Goal: Task Accomplishment & Management: Manage account settings

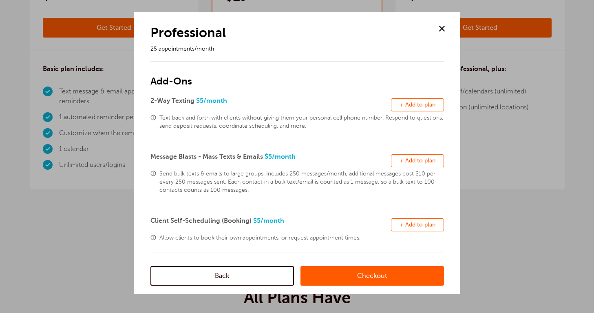
scroll to position [213, 0]
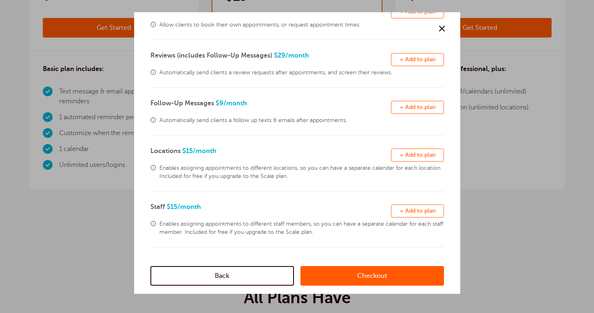
click at [245, 282] on link "Back" at bounding box center [222, 276] width 144 height 20
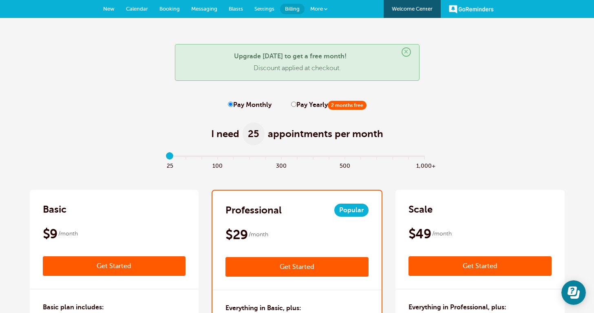
scroll to position [0, 0]
click at [109, 11] on span "New" at bounding box center [108, 9] width 11 height 6
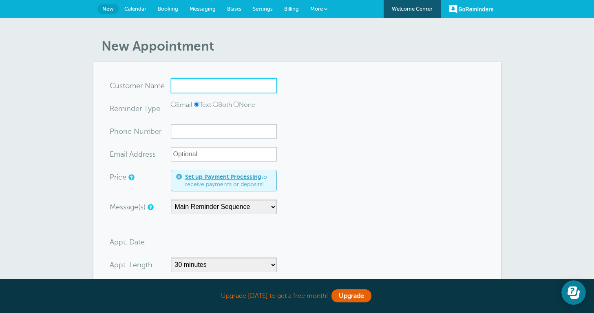
click at [186, 85] on input "x-no-autofill" at bounding box center [224, 85] width 106 height 15
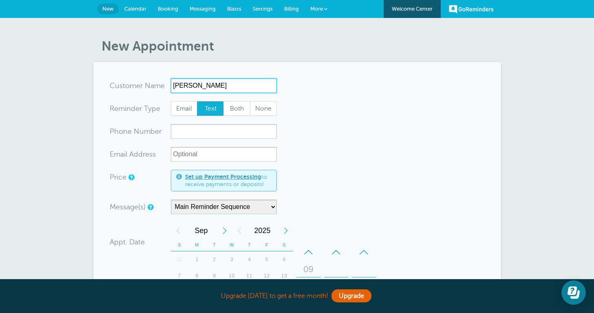
type input "Julia Dailer"
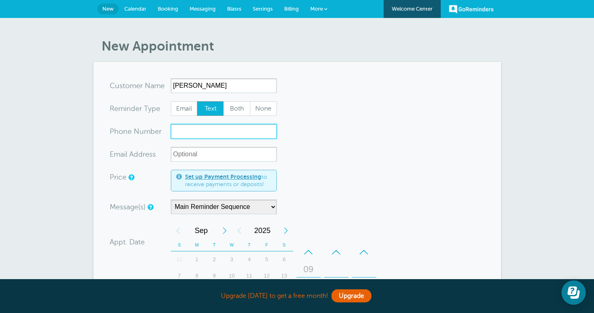
click at [181, 132] on input "xxx-no-autofill" at bounding box center [224, 131] width 106 height 15
type input "5"
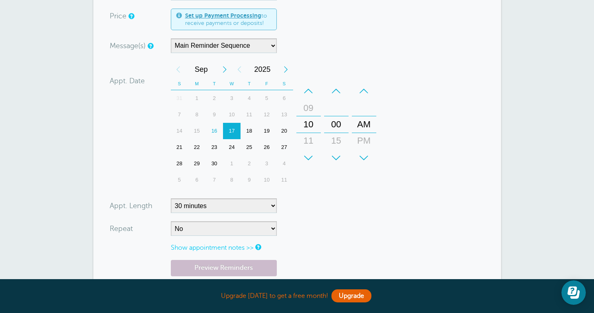
scroll to position [161, 0]
click at [250, 128] on div "18" at bounding box center [250, 130] width 18 height 16
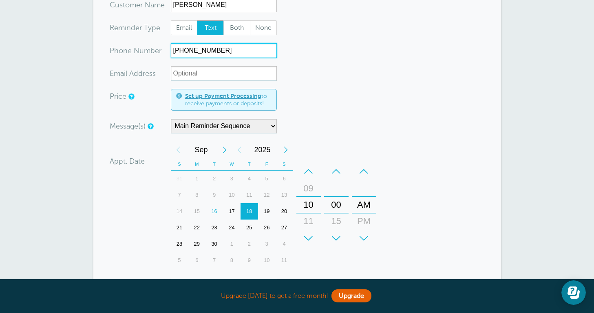
scroll to position [105, 0]
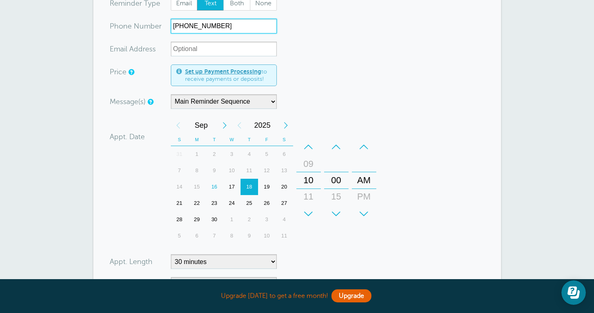
click at [233, 185] on div "17" at bounding box center [232, 187] width 18 height 16
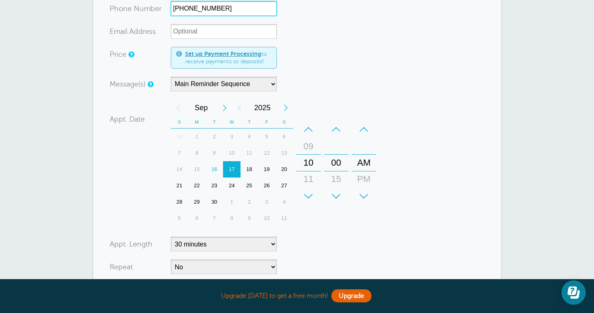
scroll to position [126, 0]
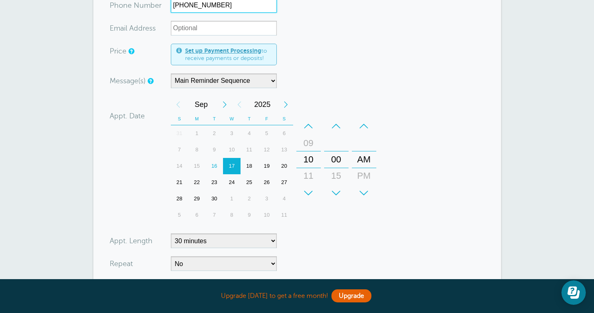
click at [310, 190] on div "+" at bounding box center [308, 193] width 24 height 16
click at [310, 159] on div "02" at bounding box center [309, 159] width 20 height 16
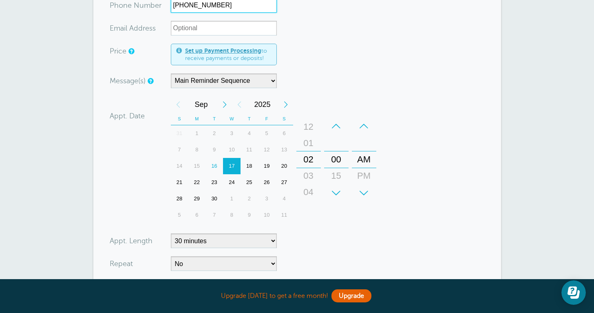
click at [360, 175] on div "PM" at bounding box center [364, 176] width 20 height 16
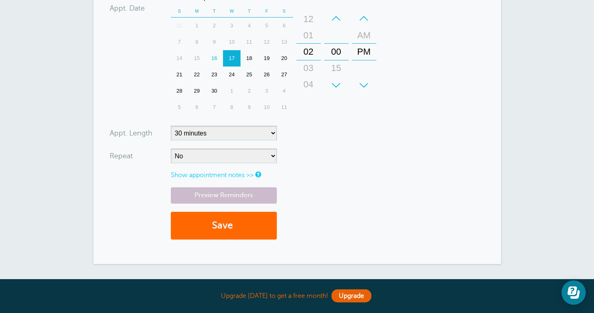
scroll to position [235, 0]
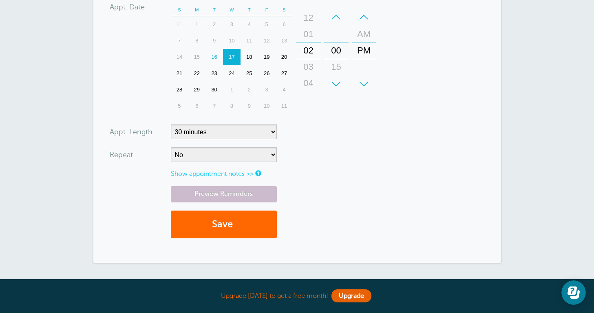
type input "281-787-3903"
select select "120"
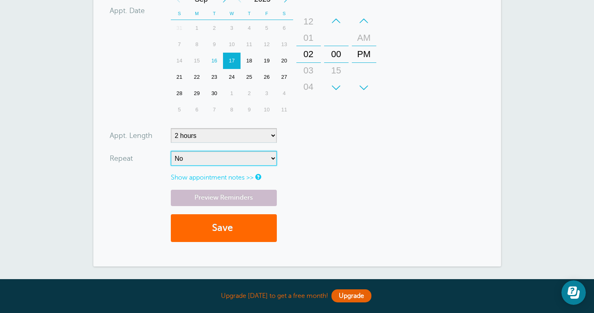
select select "RRULE:FREQ=WEEKLY;INTERVAL=3"
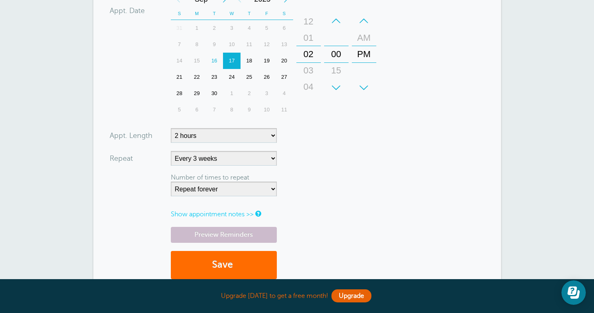
click at [221, 263] on button "Save" at bounding box center [224, 265] width 106 height 28
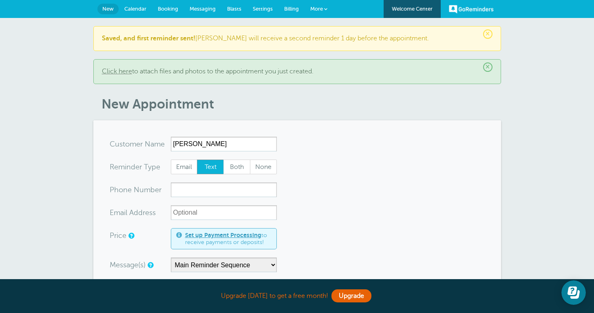
click at [190, 142] on input "Kathy Green" at bounding box center [224, 144] width 106 height 15
type input "Katie Green"
click at [199, 190] on input "xxx-no-autofill" at bounding box center [224, 189] width 106 height 15
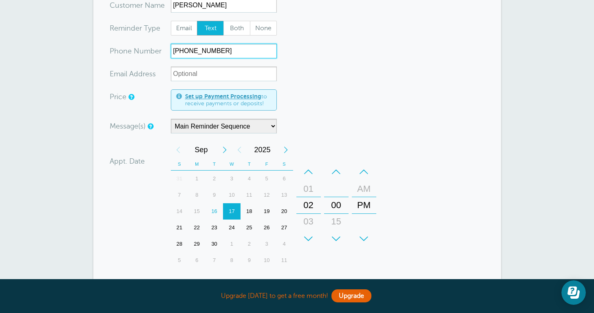
scroll to position [149, 0]
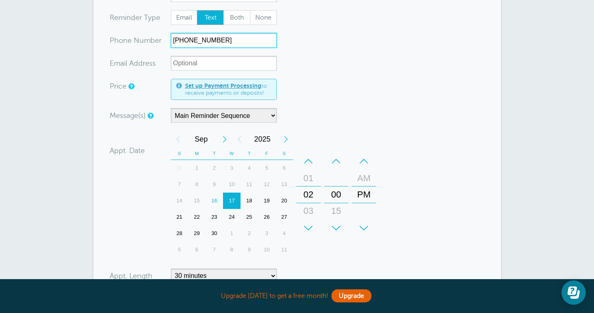
click at [250, 217] on div "25" at bounding box center [250, 217] width 18 height 16
click at [308, 180] on div "01" at bounding box center [309, 178] width 20 height 16
click at [311, 161] on div "–" at bounding box center [308, 161] width 24 height 16
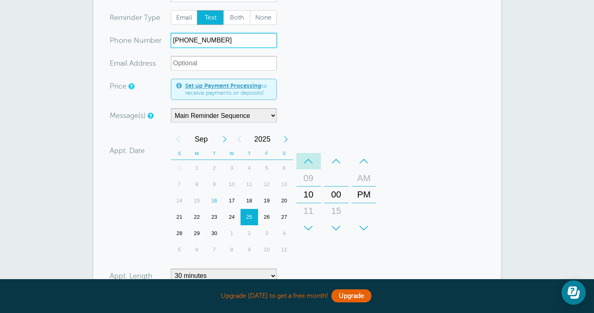
click at [311, 161] on div "–" at bounding box center [308, 161] width 24 height 16
click at [357, 179] on div "AM" at bounding box center [364, 178] width 20 height 16
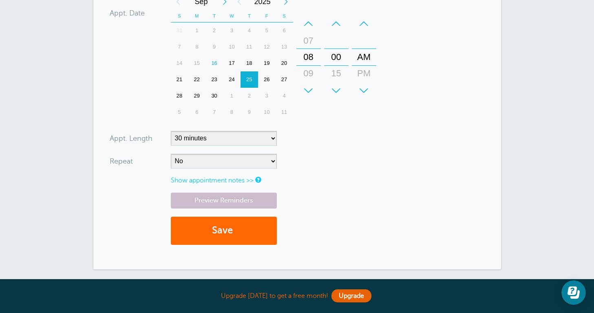
scroll to position [301, 0]
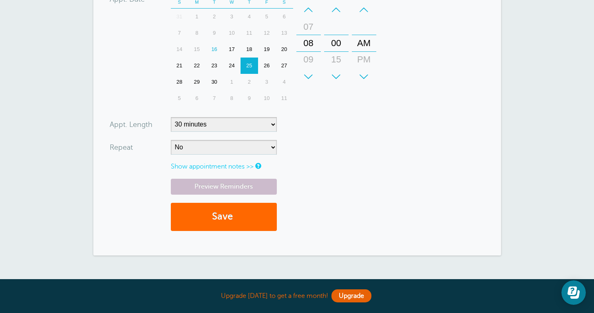
type input "661-313-7490"
select select "120"
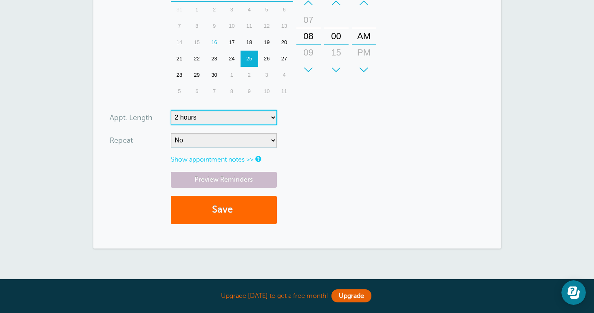
scroll to position [309, 0]
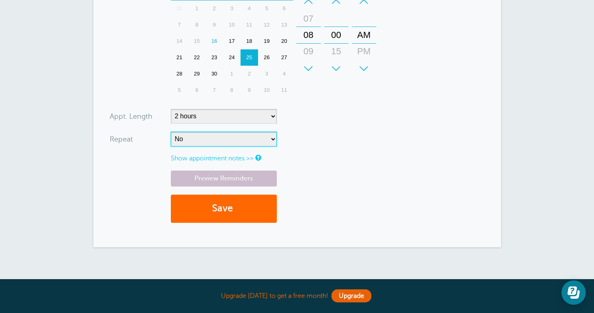
select select "RRULE:FREQ=WEEKLY;INTERVAL=3"
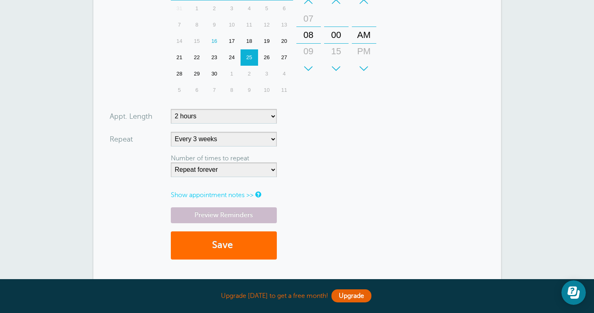
click at [235, 243] on span "submit" at bounding box center [234, 244] width 2 height 11
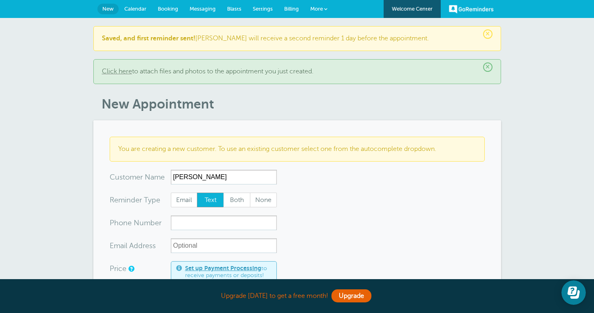
click at [215, 176] on input "Lin" at bounding box center [224, 177] width 106 height 15
type input "Lindsey Vinklarek"
click at [203, 221] on input "xxx-no-autofill" at bounding box center [224, 222] width 106 height 15
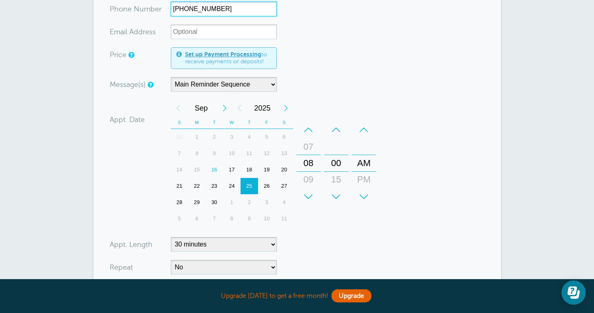
scroll to position [214, 0]
click at [268, 168] on div "19" at bounding box center [267, 169] width 18 height 16
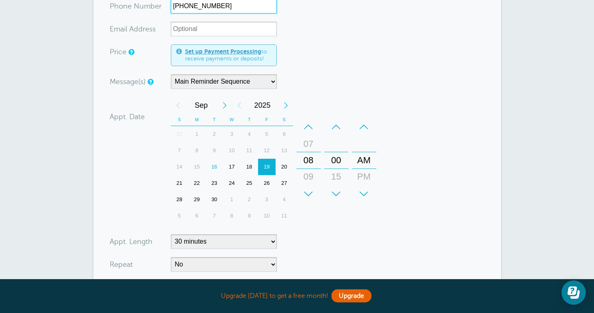
scroll to position [217, 0]
click at [309, 128] on div "–" at bounding box center [308, 127] width 24 height 16
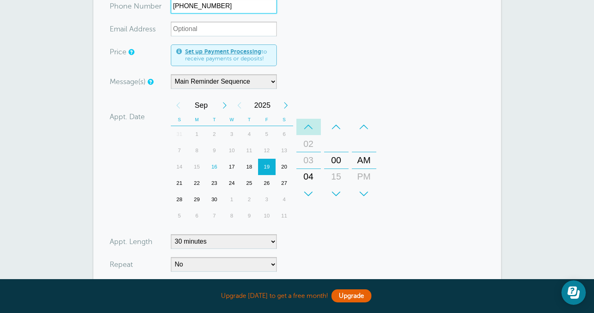
click at [309, 128] on div "–" at bounding box center [308, 127] width 24 height 16
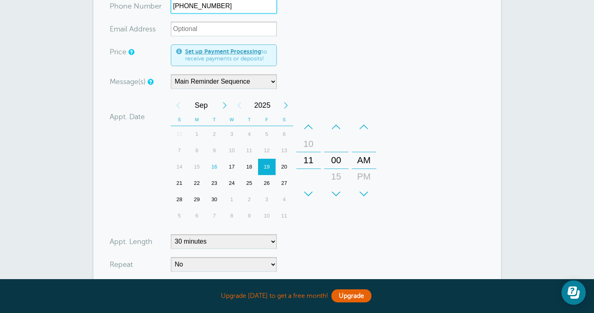
click at [308, 192] on div "+" at bounding box center [308, 194] width 24 height 16
click at [364, 175] on div "PM" at bounding box center [364, 176] width 20 height 16
type input "361-876-1949"
click at [338, 231] on form "You are creating a new customer. To use an existing customer select one from th…" at bounding box center [297, 138] width 375 height 436
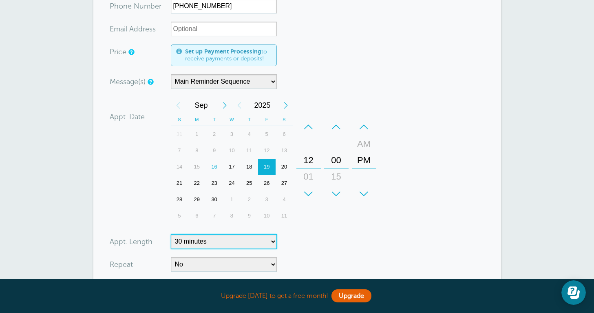
select select "240"
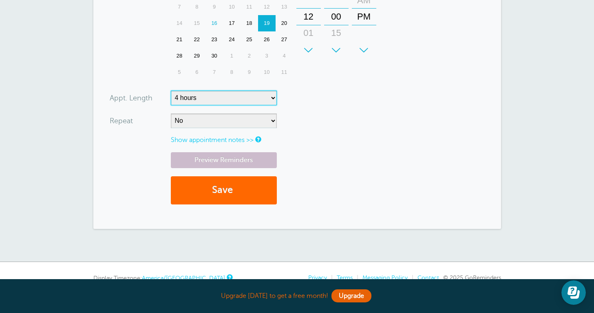
scroll to position [365, 0]
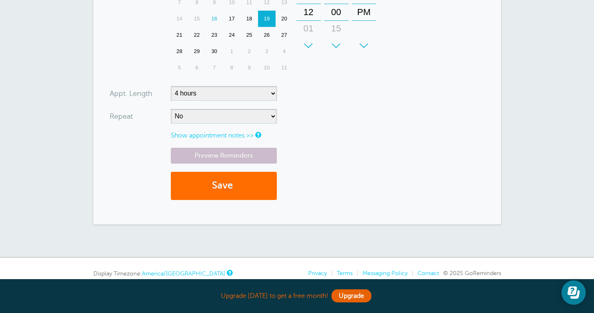
click at [228, 186] on button "Save" at bounding box center [224, 186] width 106 height 28
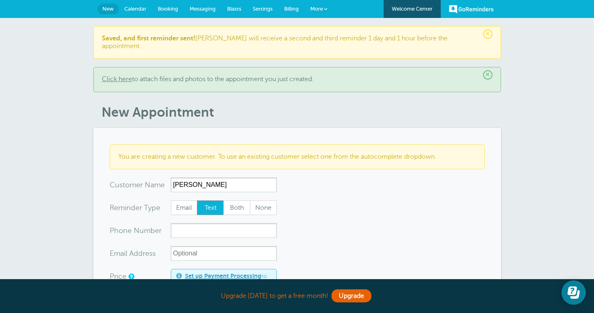
type input "[PERSON_NAME]"
click at [204, 226] on input "xxx-no-autofill" at bounding box center [224, 230] width 106 height 15
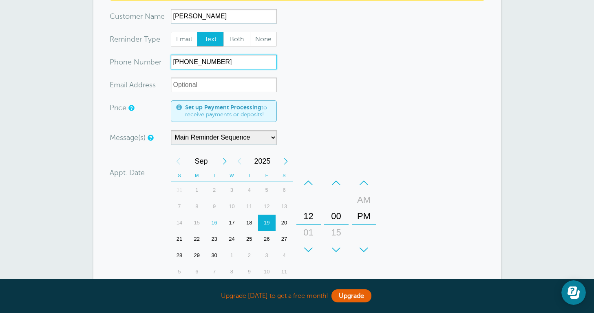
scroll to position [186, 0]
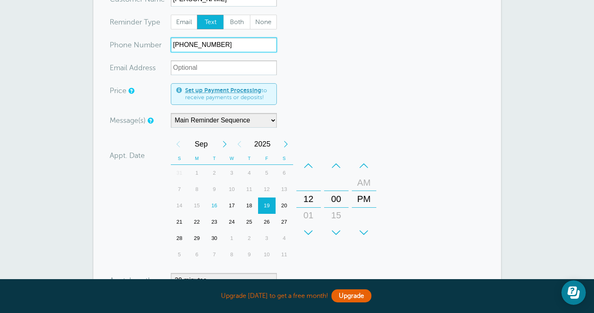
click at [216, 214] on div "23" at bounding box center [215, 222] width 18 height 16
click at [311, 224] on div "+" at bounding box center [308, 232] width 24 height 16
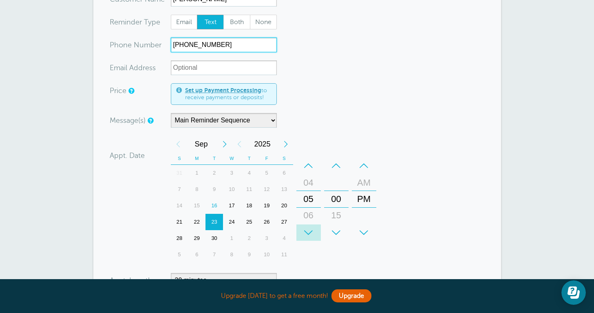
click at [311, 224] on div "+" at bounding box center [308, 232] width 24 height 16
click at [310, 207] on div "08" at bounding box center [309, 215] width 20 height 16
click at [365, 175] on div "AM" at bounding box center [364, 183] width 20 height 16
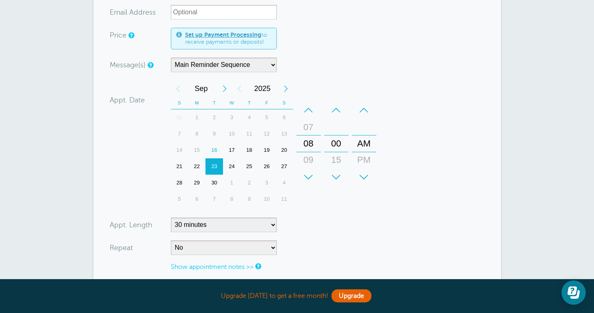
scroll to position [248, 0]
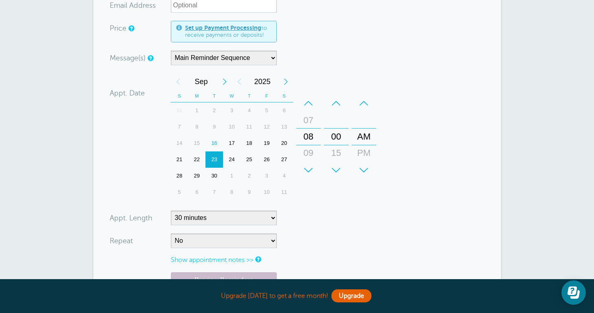
type input "[PHONE_NUMBER]"
select select "120"
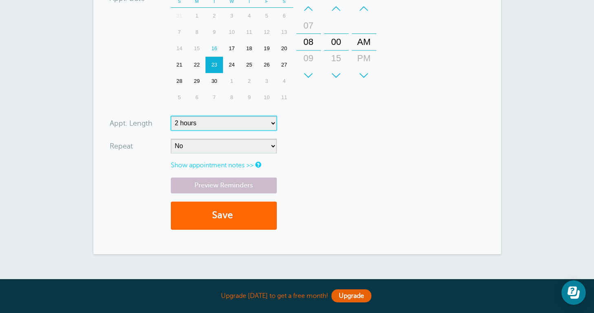
scroll to position [343, 0]
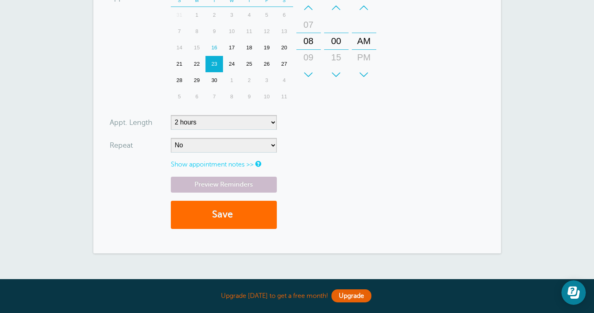
click at [226, 207] on button "Save" at bounding box center [224, 215] width 106 height 28
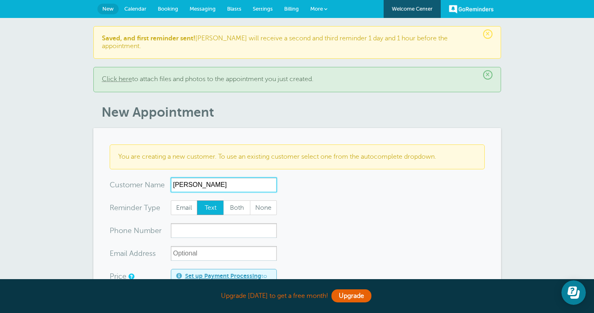
type input "[PERSON_NAME]"
click at [187, 201] on span "Email" at bounding box center [184, 208] width 26 height 14
click at [171, 200] on input "Email" at bounding box center [170, 200] width 0 height 0
radio input "true"
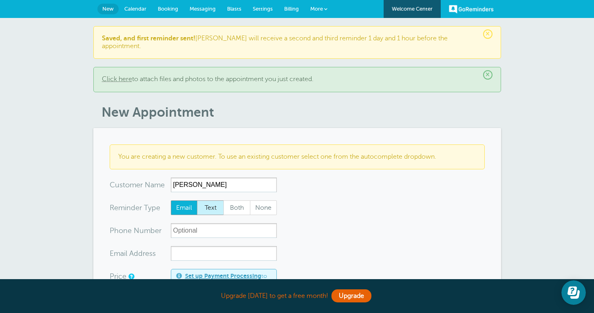
click at [208, 203] on span "Text" at bounding box center [210, 208] width 26 height 14
click at [197, 200] on input "Text" at bounding box center [197, 200] width 0 height 0
radio input "true"
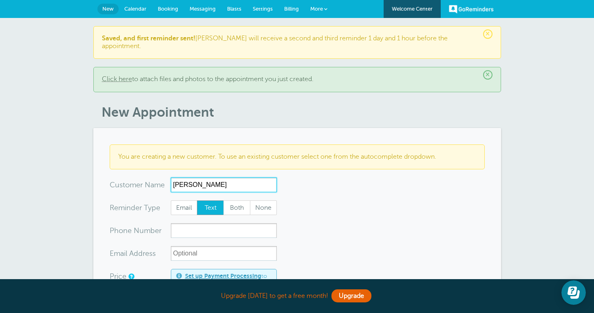
click at [195, 177] on input "[PERSON_NAME]" at bounding box center [224, 184] width 106 height 15
click at [195, 177] on input "Laurie Hoffman" at bounding box center [224, 184] width 106 height 15
type input "Antonio Barrientos"
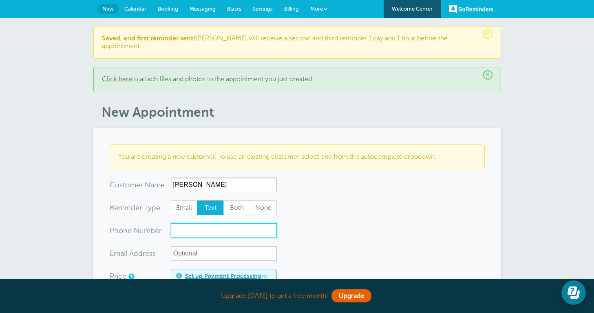
click at [176, 223] on input "xxx-no-autofill" at bounding box center [224, 230] width 106 height 15
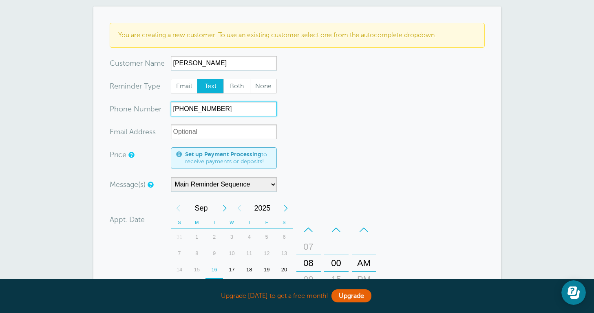
scroll to position [142, 0]
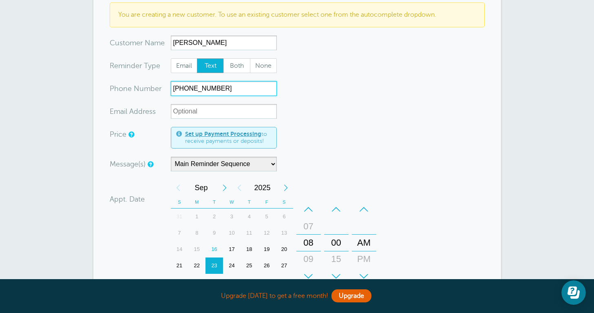
click at [194, 257] on div "22" at bounding box center [197, 265] width 18 height 16
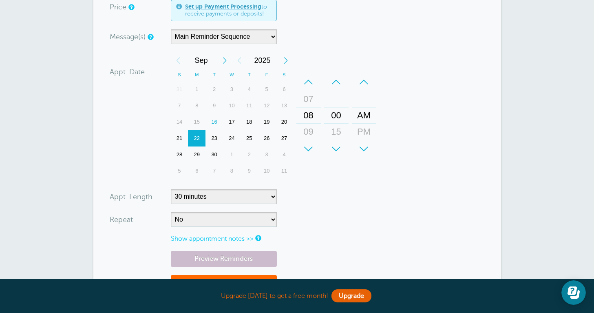
scroll to position [271, 0]
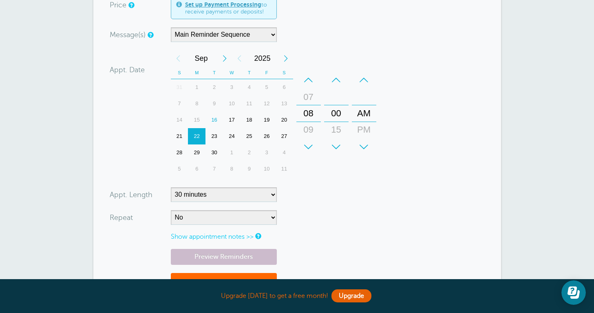
type input "512-237-0822"
select select "120"
click at [305, 249] on div "Preview Reminders Save" at bounding box center [297, 279] width 375 height 60
select select "RRULE:FREQ=WEEKLY;INTERVAL=3"
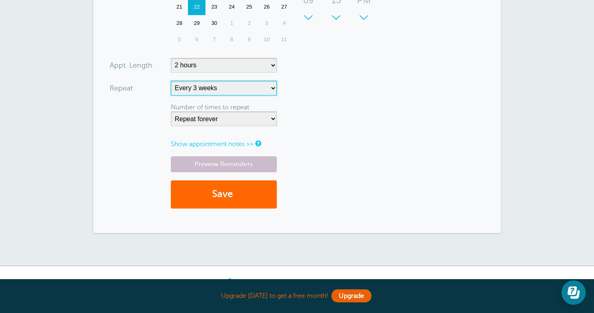
scroll to position [404, 0]
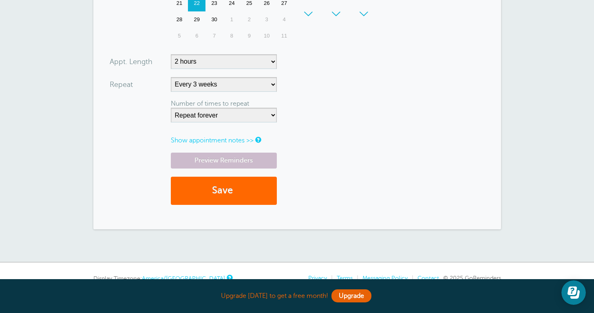
click at [239, 137] on link "Show appointment notes >>" at bounding box center [212, 140] width 83 height 7
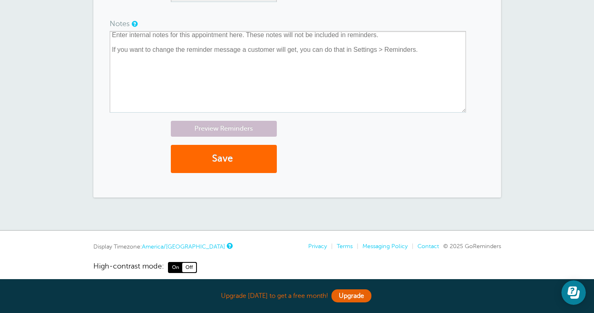
scroll to position [524, 0]
click at [219, 157] on button "Save" at bounding box center [224, 159] width 106 height 28
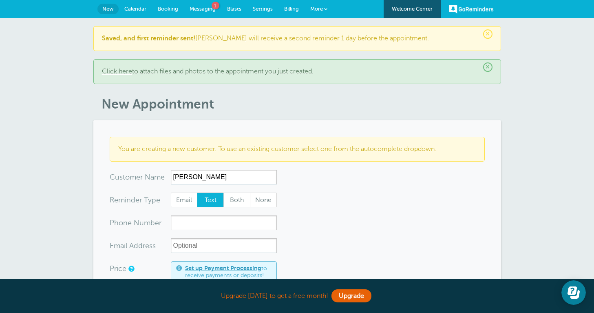
type input "[PERSON_NAME]"
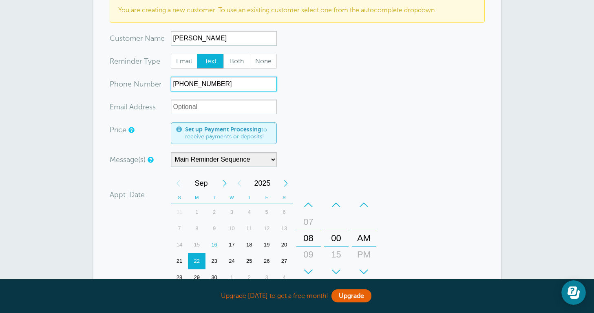
scroll to position [148, 0]
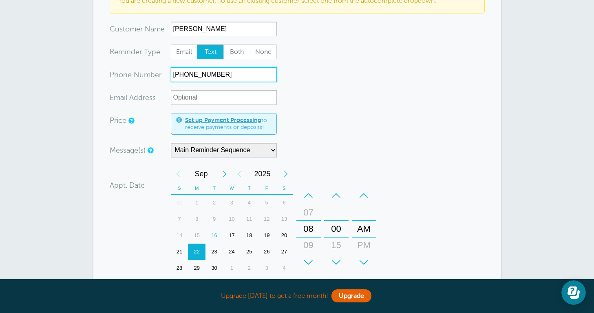
click at [199, 252] on div "22" at bounding box center [197, 251] width 18 height 16
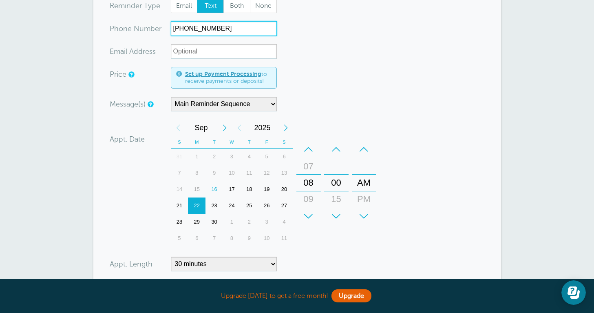
scroll to position [197, 0]
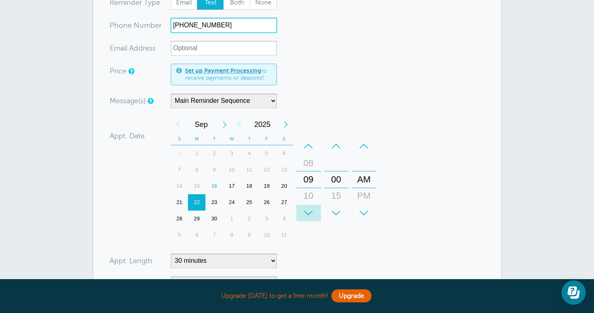
click at [307, 213] on div "+" at bounding box center [308, 213] width 24 height 16
click at [310, 146] on div "–" at bounding box center [308, 146] width 24 height 16
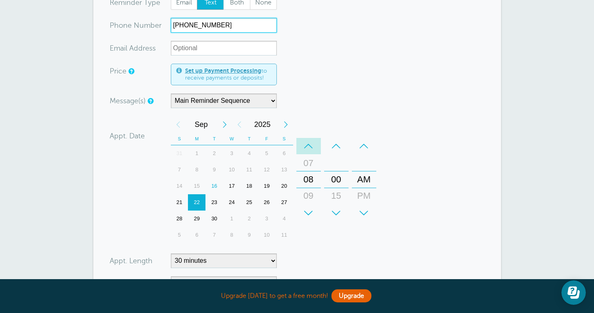
click at [310, 146] on div "–" at bounding box center [308, 146] width 24 height 16
click at [336, 225] on div "+ – Month January February March April May June July August September October N…" at bounding box center [275, 179] width 209 height 127
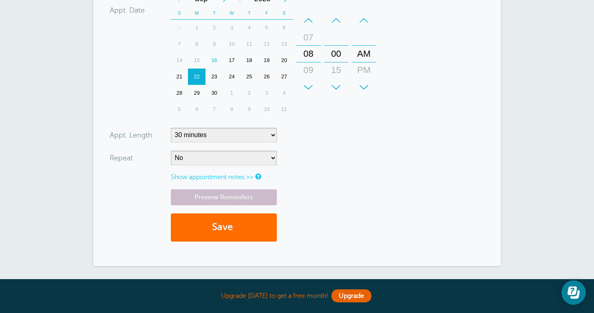
scroll to position [327, 0]
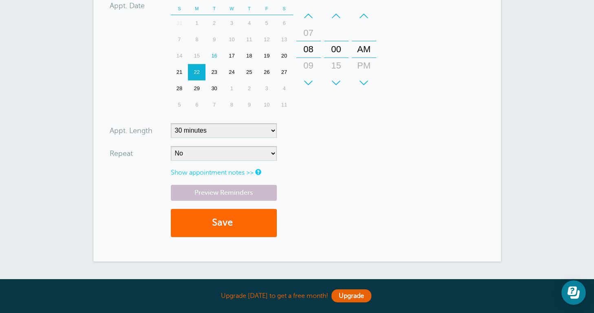
type input "512-914-6275"
select select "120"
select select "RRULE:FREQ=WEEKLY;INTERVAL=2"
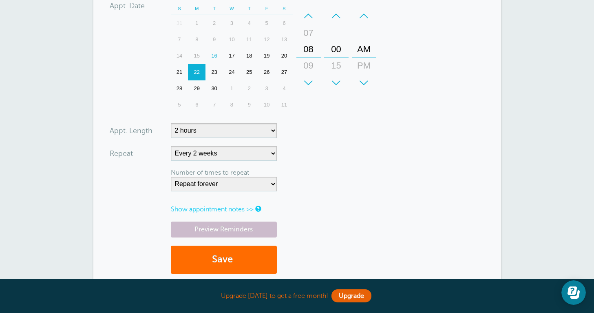
click at [241, 263] on button "Save" at bounding box center [224, 259] width 106 height 28
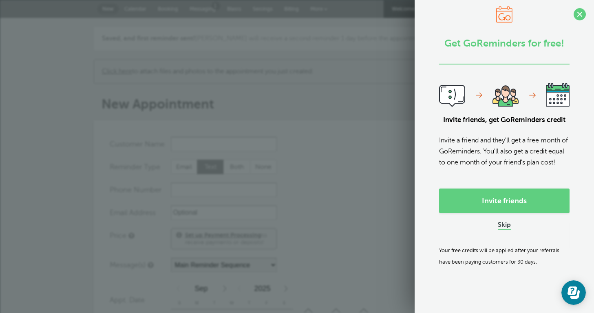
click at [501, 230] on link "Skip" at bounding box center [504, 225] width 13 height 9
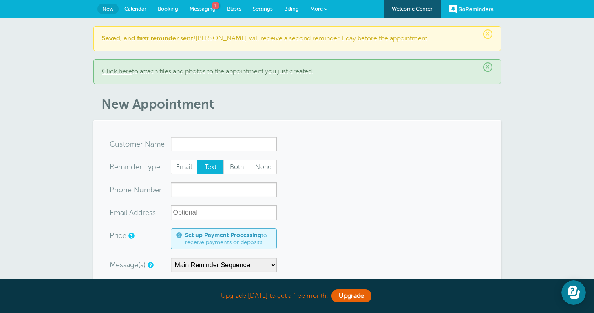
click at [199, 9] on span "Messaging" at bounding box center [203, 9] width 26 height 6
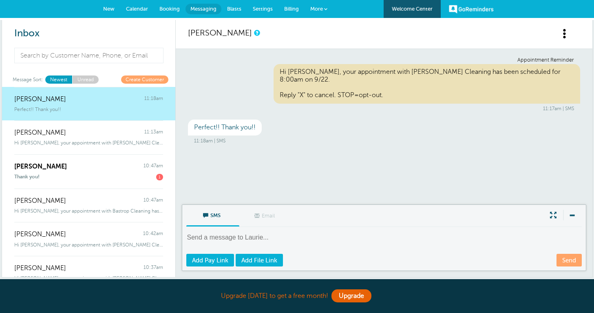
click at [86, 105] on div "Perfect!! Thank you!!" at bounding box center [88, 107] width 149 height 9
click at [254, 239] on textarea at bounding box center [384, 243] width 397 height 20
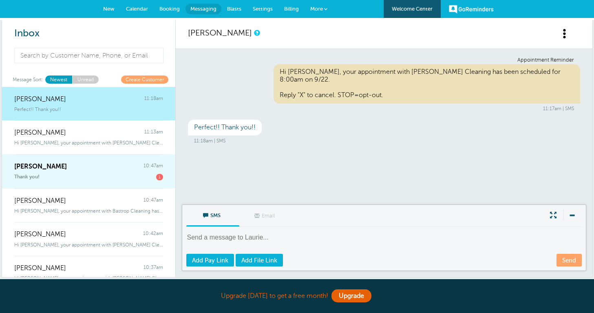
click at [117, 171] on div "Thank you! 1" at bounding box center [88, 175] width 149 height 10
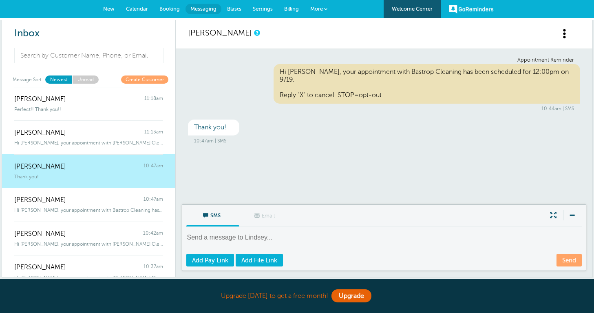
click at [138, 9] on span "Calendar" at bounding box center [137, 9] width 22 height 6
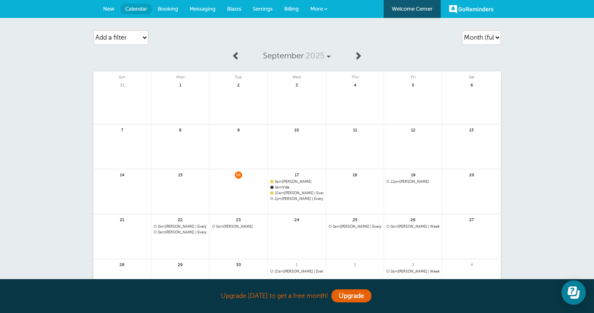
click at [327, 8] on span at bounding box center [325, 8] width 3 height 3
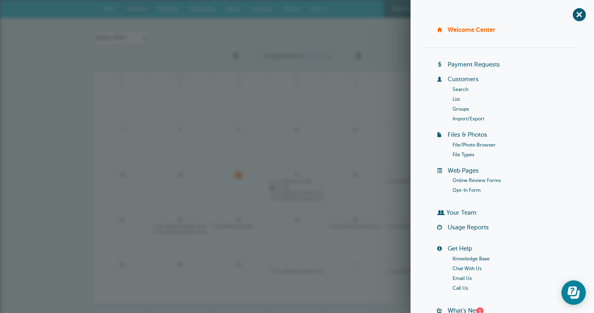
click at [313, 5] on link "More" at bounding box center [319, 9] width 29 height 18
click at [581, 17] on span "+" at bounding box center [579, 14] width 18 height 18
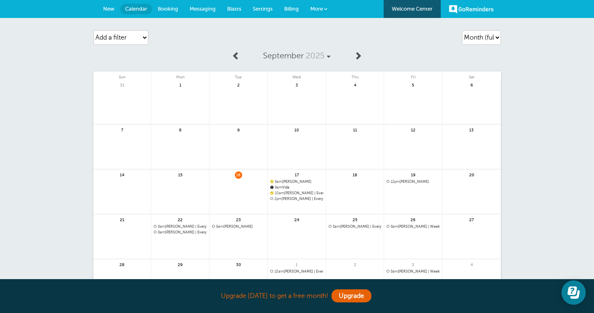
click at [295, 11] on span "Billing" at bounding box center [291, 9] width 15 height 6
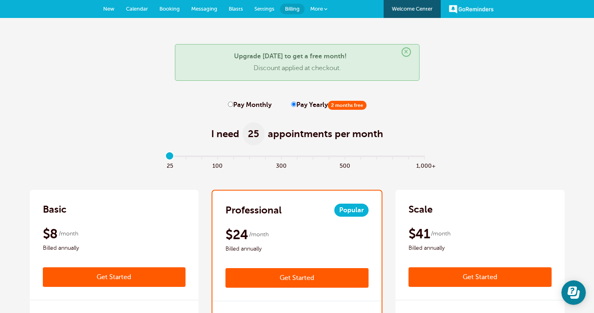
click at [262, 9] on span "Settings" at bounding box center [264, 9] width 20 height 6
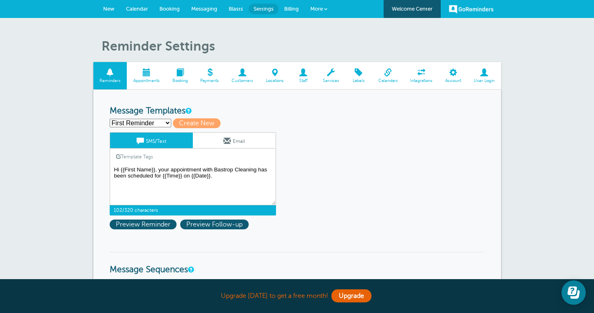
click at [230, 179] on textarea "Hi {{First Name}}, your appointment with Bastrop Cleaning has been scheduled fo…" at bounding box center [193, 184] width 166 height 41
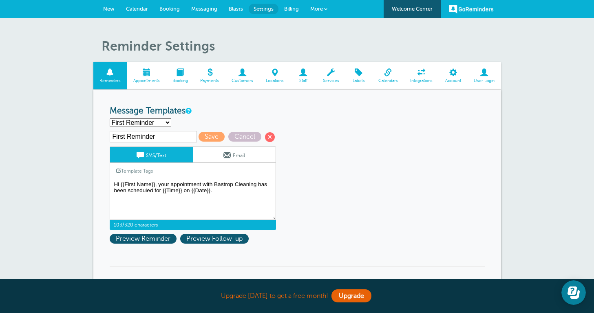
paste textarea "Appointment times are subject to change, but rest assured your service is confi…"
click at [213, 190] on textarea "Hi {{First Name}}, your appointment with Bastrop Cleaning has been scheduled fo…" at bounding box center [193, 199] width 166 height 41
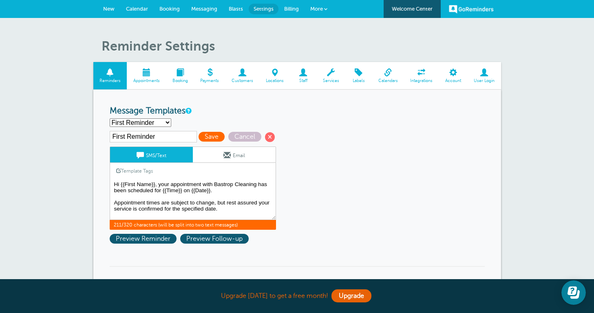
type textarea "Hi {{First Name}}, your appointment with Bastrop Cleaning has been scheduled fo…"
click at [199, 137] on span "Save" at bounding box center [212, 137] width 26 height 10
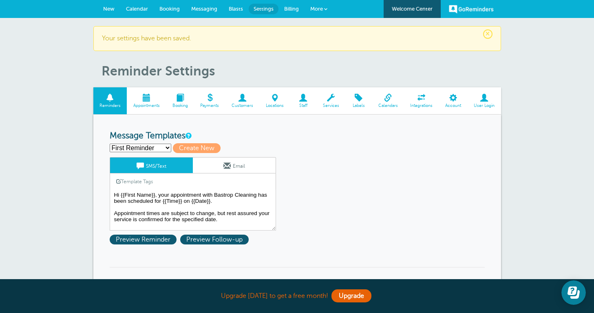
click at [179, 102] on link "Booking" at bounding box center [180, 100] width 28 height 27
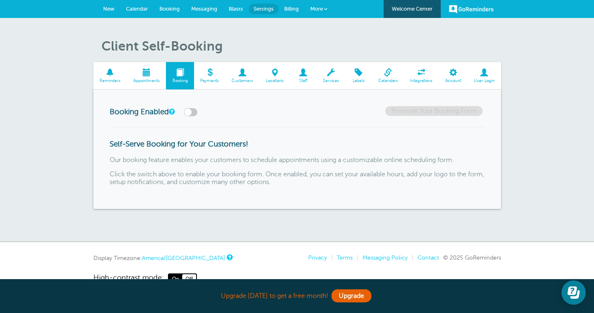
click at [111, 5] on link "New" at bounding box center [108, 9] width 23 height 18
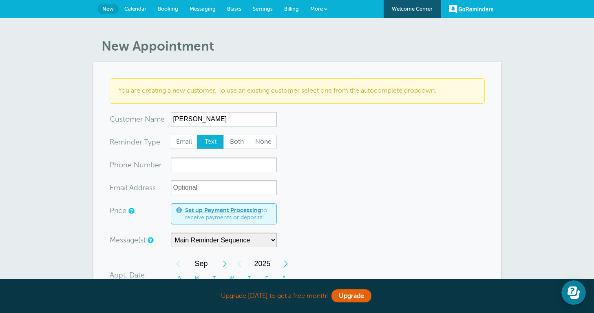
type input "Lacey Webster"
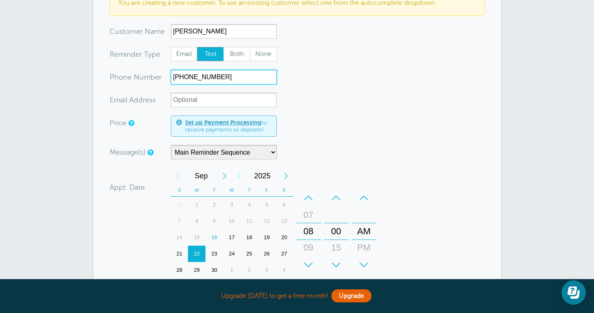
scroll to position [115, 0]
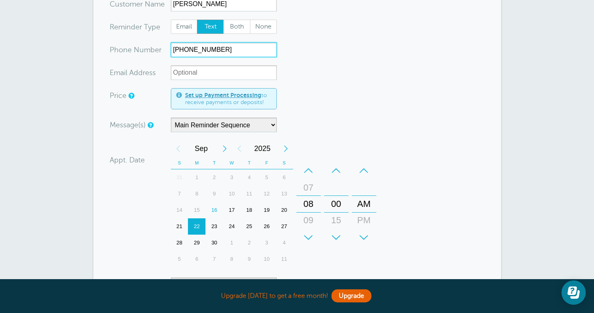
click at [285, 210] on div "20" at bounding box center [285, 210] width 18 height 16
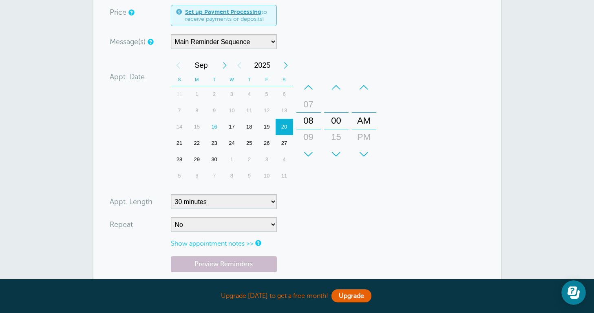
scroll to position [205, 0]
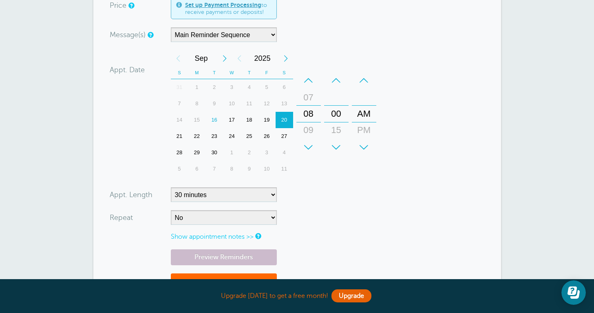
type input "512-629-7751"
select select "120"
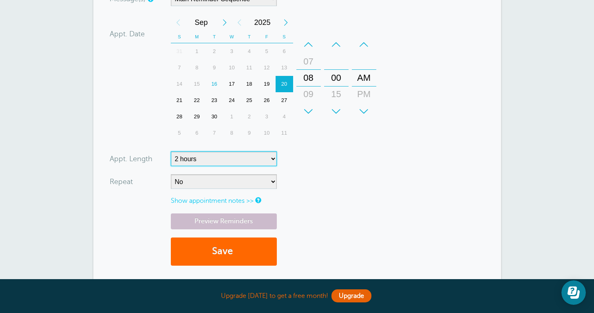
scroll to position [243, 0]
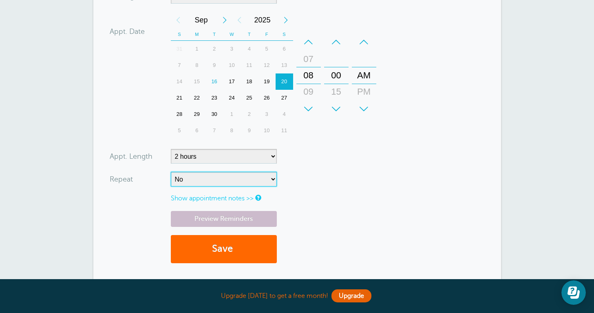
select select "RRULE:FREQ=WEEKLY;INTERVAL=2"
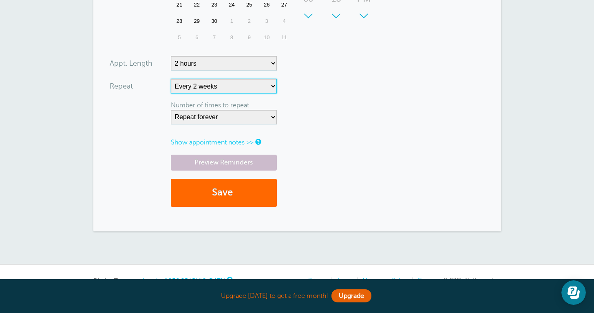
scroll to position [340, 0]
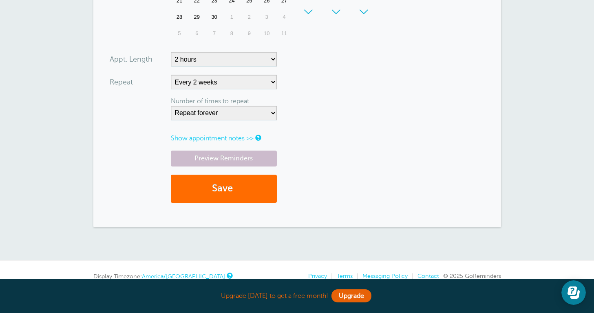
click at [231, 190] on button "Save" at bounding box center [224, 189] width 106 height 28
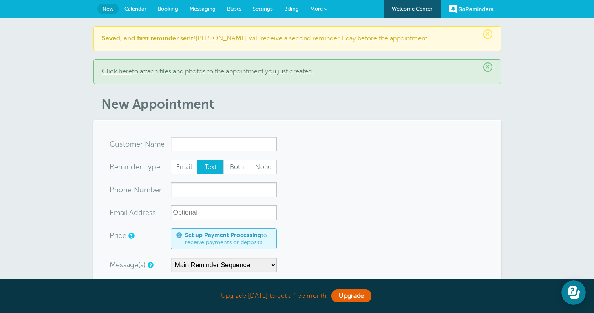
click at [328, 0] on link "More" at bounding box center [319, 9] width 29 height 18
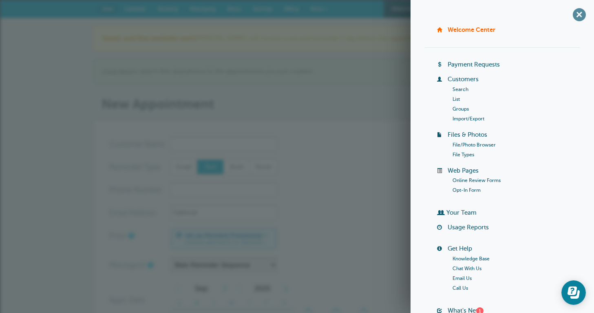
click at [575, 13] on span "+" at bounding box center [579, 14] width 18 height 18
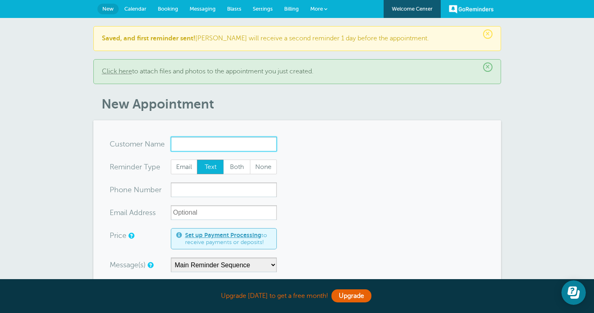
click at [185, 140] on input "x-no-autofill" at bounding box center [224, 144] width 106 height 15
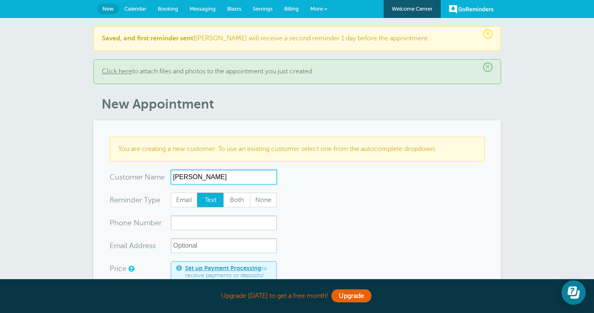
type input "Jessica Weese"
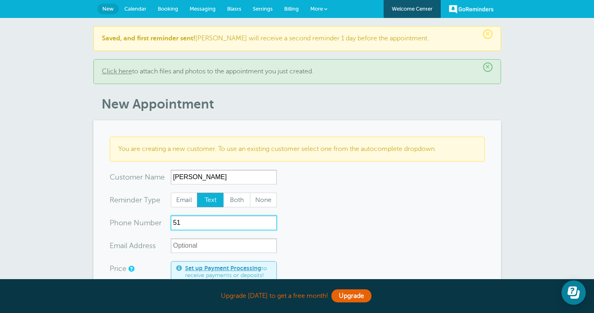
type input "5"
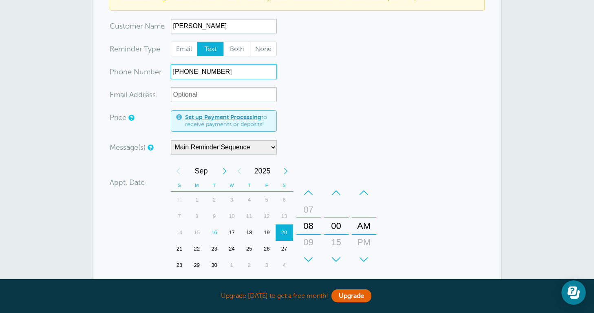
scroll to position [192, 0]
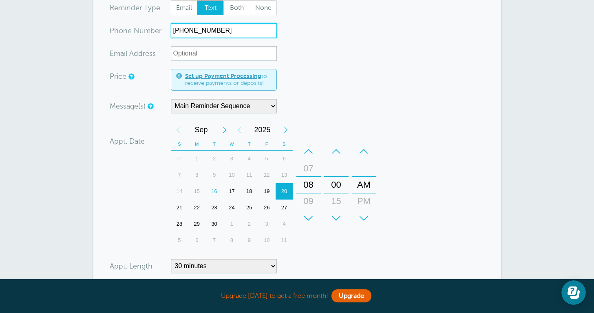
click at [250, 190] on div "18" at bounding box center [250, 191] width 18 height 16
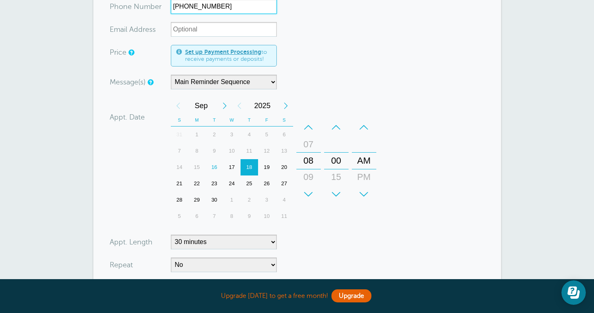
scroll to position [220, 0]
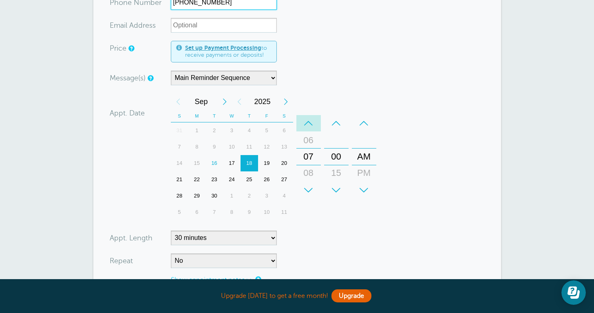
click at [311, 126] on div "–" at bounding box center [308, 123] width 24 height 16
click at [308, 192] on div "+" at bounding box center [308, 190] width 24 height 16
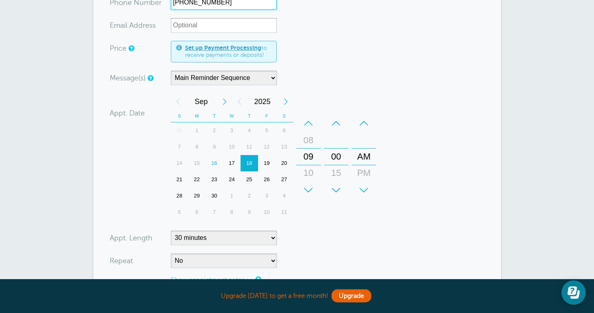
click at [308, 192] on div "+" at bounding box center [308, 190] width 24 height 16
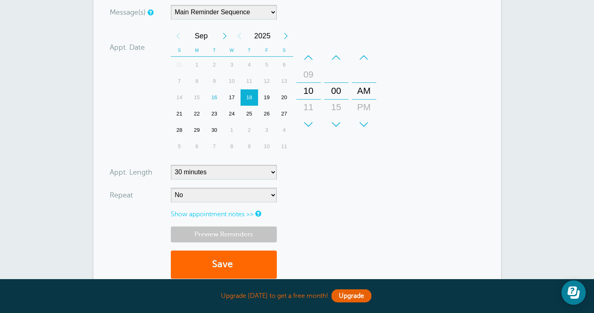
scroll to position [294, 0]
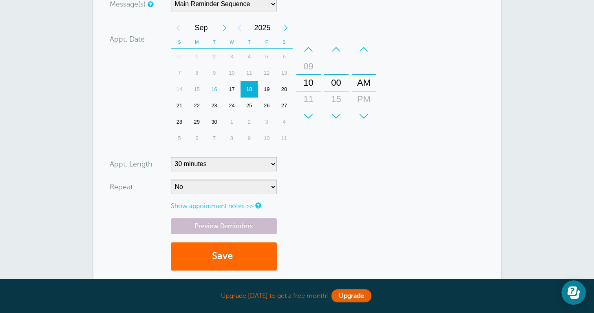
type input "254-433-3053"
select select "120"
select select "RRULE:FREQ=MONTHLY;INTERVAL=1"
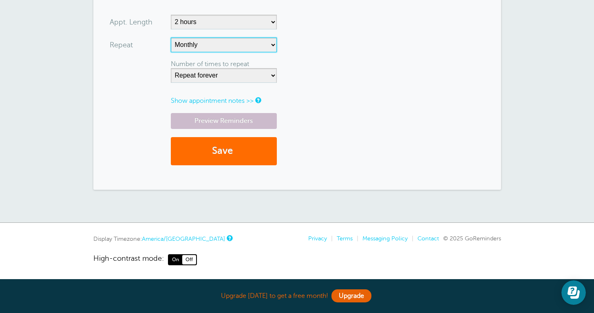
scroll to position [436, 0]
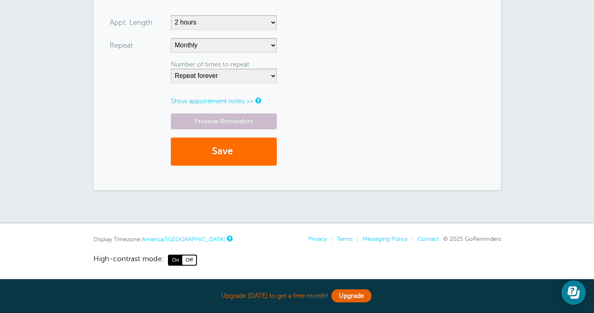
click at [225, 145] on button "Save" at bounding box center [224, 151] width 106 height 28
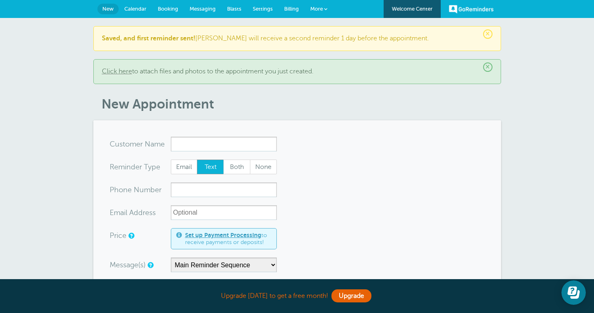
click at [133, 10] on span "Calendar" at bounding box center [135, 9] width 22 height 6
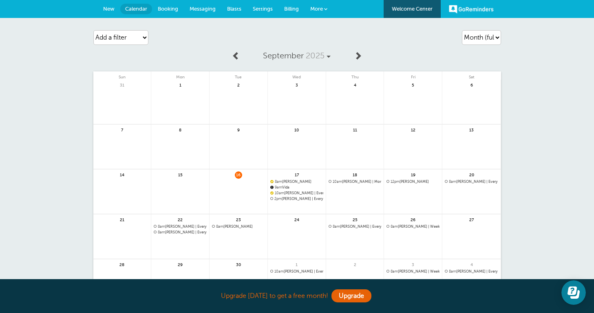
click at [347, 182] on span "10am Jessica Weese | Monthly" at bounding box center [355, 181] width 53 height 4
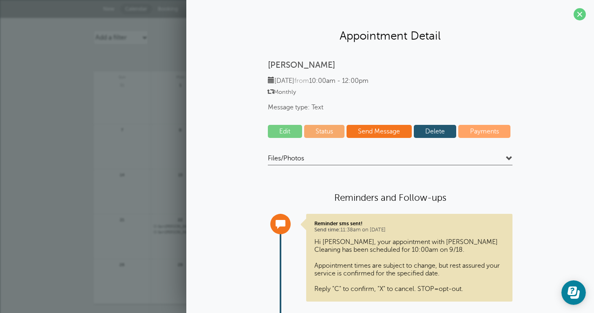
click at [287, 127] on link "Edit" at bounding box center [285, 131] width 34 height 13
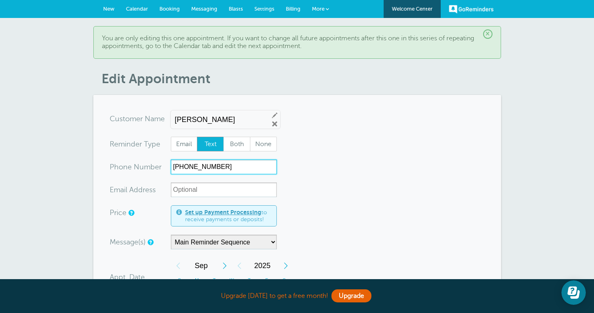
click at [208, 169] on input "[PHONE_NUMBER]" at bounding box center [224, 166] width 106 height 15
click at [137, 9] on span "Calendar" at bounding box center [137, 9] width 22 height 6
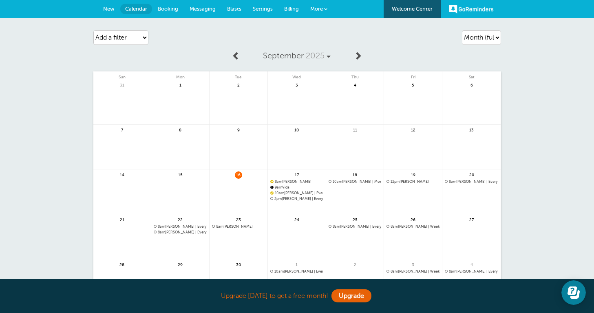
click at [183, 232] on span "8am [PERSON_NAME] | Every 2 weeks" at bounding box center [180, 232] width 53 height 4
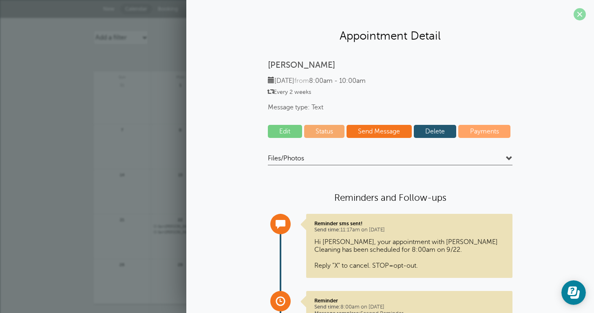
click at [578, 18] on span at bounding box center [580, 14] width 12 height 12
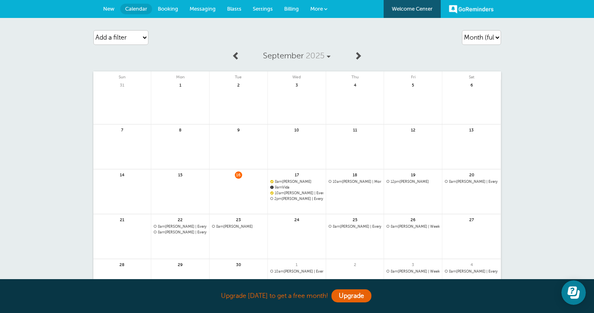
click at [109, 9] on span "New" at bounding box center [108, 9] width 11 height 6
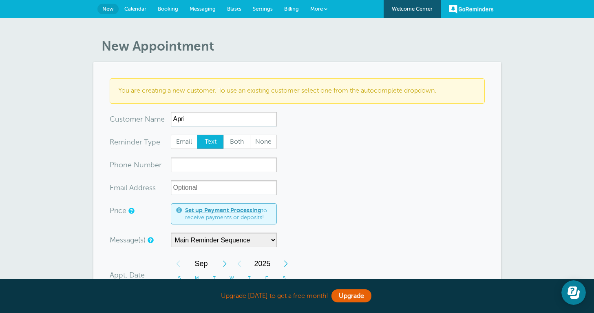
type input "April"
click at [213, 120] on input "Abogada Bertha Zuñiga Abogada De Migracion." at bounding box center [224, 119] width 106 height 15
type input "a"
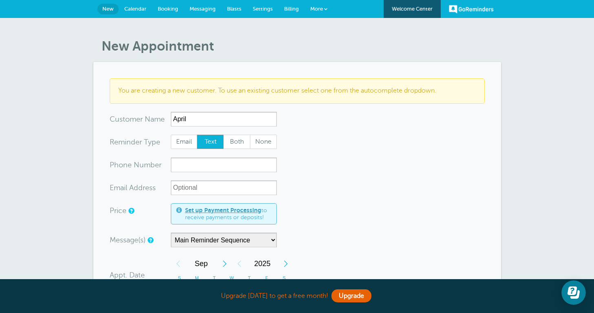
type input "April"
click at [206, 116] on input "April" at bounding box center [224, 119] width 106 height 15
click at [250, 116] on input "April McCourt 5/1/2025" at bounding box center [224, 119] width 106 height 15
type input "[PERSON_NAME]"
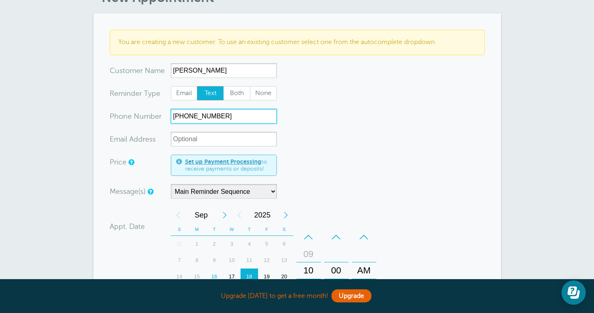
scroll to position [86, 0]
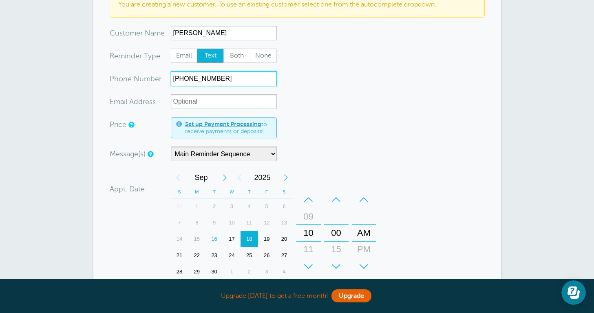
click at [231, 237] on div "17" at bounding box center [232, 239] width 18 height 16
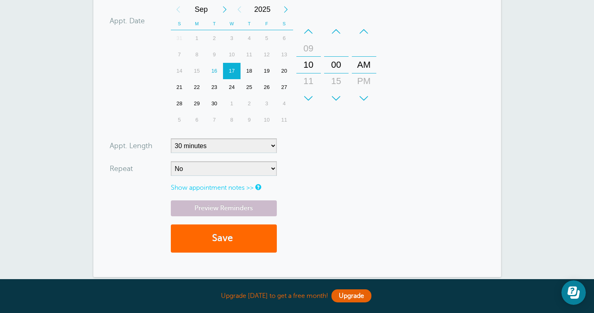
scroll to position [254, 0]
type input "512-560-0205"
select select "120"
select select "RRULE:FREQ=WEEKLY"
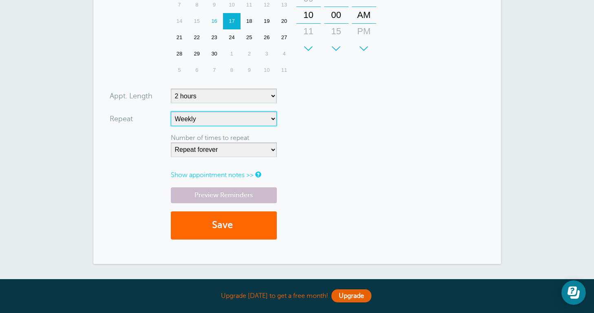
scroll to position [327, 0]
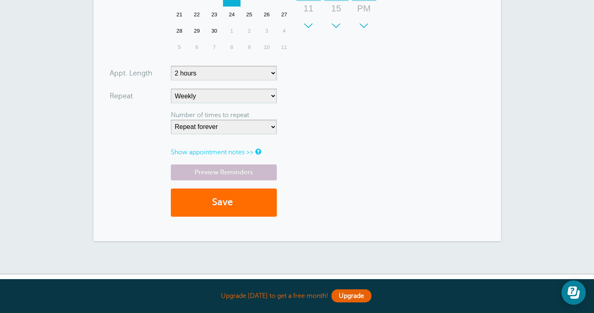
click at [230, 203] on button "Save" at bounding box center [224, 202] width 106 height 28
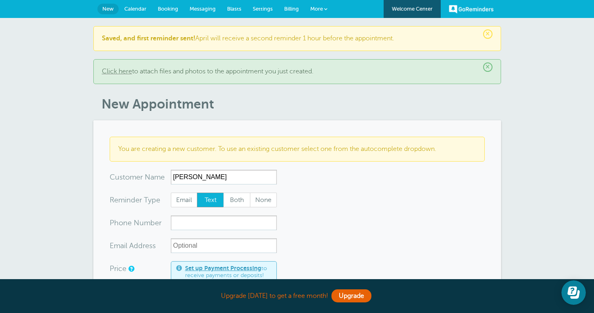
type input "Melanie Mullins"
click at [212, 223] on input "xxx-no-autofill" at bounding box center [224, 222] width 106 height 15
type input "315-"
click at [197, 175] on input "Melanie Mullins" at bounding box center [224, 177] width 106 height 15
click at [230, 180] on input "Melany Mullins" at bounding box center [224, 177] width 106 height 15
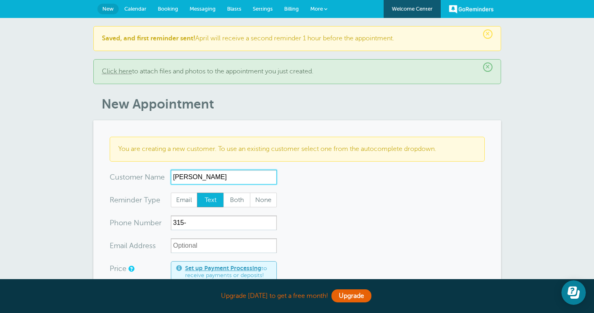
type input "Melany Forsyth Matthews"
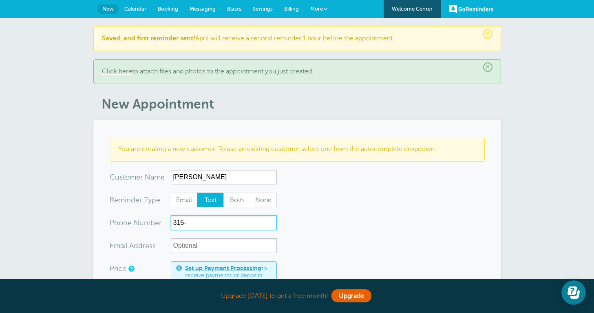
click at [199, 220] on input "315-" at bounding box center [224, 222] width 106 height 15
click at [195, 225] on input "315-" at bounding box center [224, 222] width 106 height 15
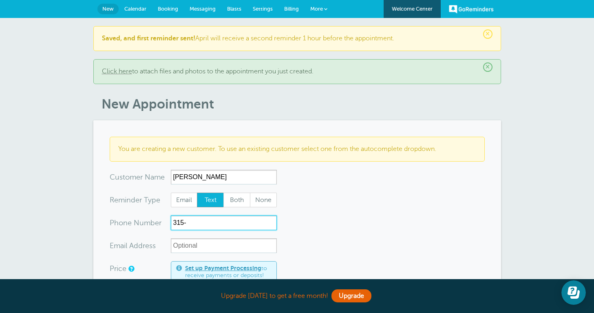
click at [195, 225] on input "315-" at bounding box center [224, 222] width 106 height 15
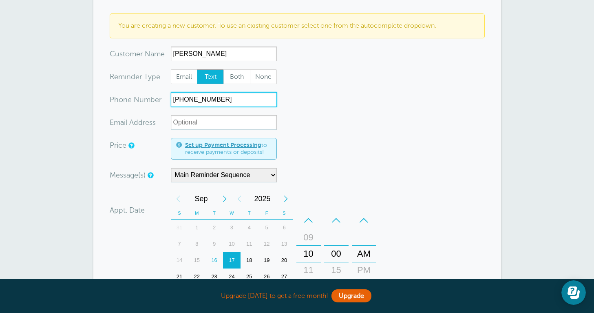
scroll to position [128, 0]
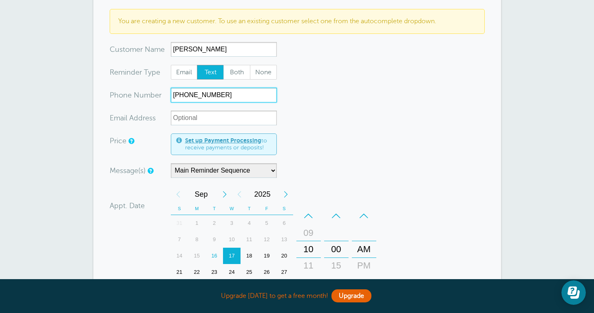
click at [234, 252] on div "17" at bounding box center [232, 256] width 18 height 16
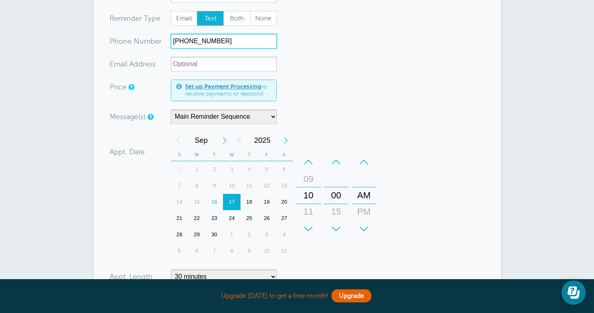
scroll to position [194, 0]
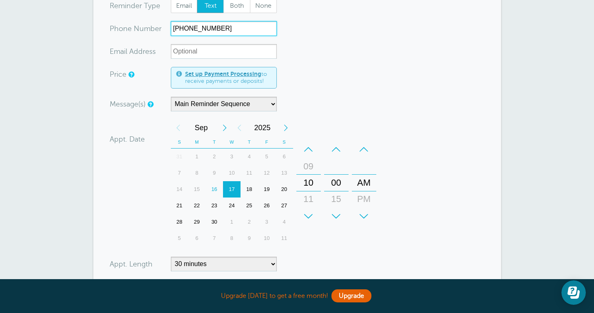
click at [310, 150] on div "–" at bounding box center [308, 149] width 24 height 16
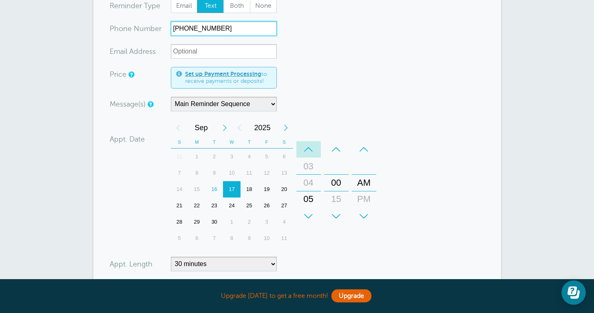
click at [310, 150] on div "–" at bounding box center [308, 149] width 24 height 16
click at [309, 214] on div "+" at bounding box center [308, 216] width 24 height 16
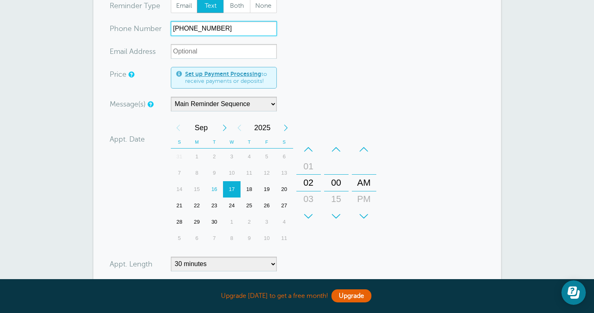
click at [309, 214] on div "+" at bounding box center [308, 216] width 24 height 16
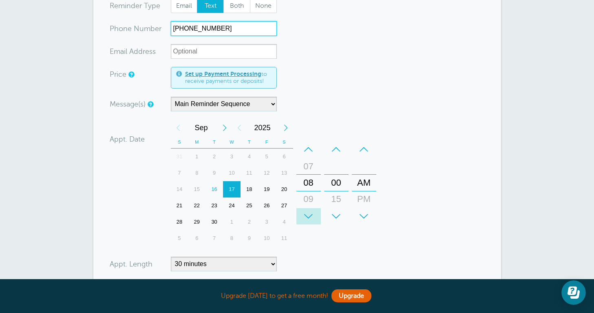
click at [309, 214] on div "+" at bounding box center [308, 216] width 24 height 16
click at [328, 234] on div "+ – Month January February March April May June July August September October N…" at bounding box center [275, 182] width 209 height 127
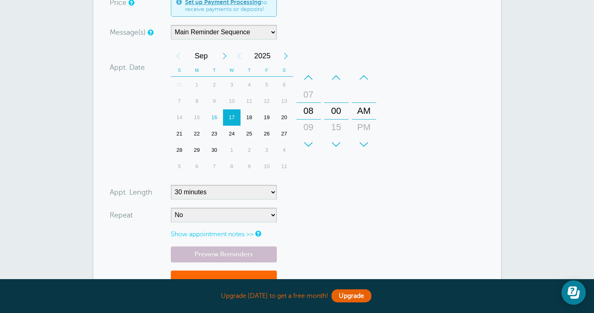
scroll to position [288, 0]
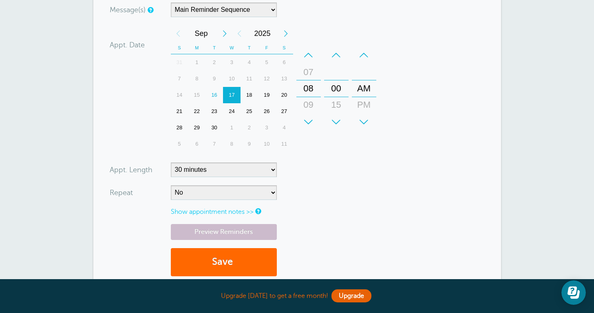
type input "281-948-6056"
select select "120"
click at [306, 93] on div "08" at bounding box center [309, 88] width 20 height 16
click at [308, 122] on div "+" at bounding box center [308, 122] width 24 height 16
click at [307, 119] on div "+" at bounding box center [308, 122] width 24 height 16
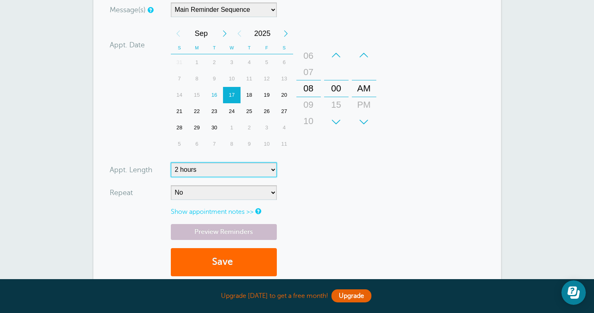
click at [307, 119] on div "+" at bounding box center [308, 122] width 24 height 16
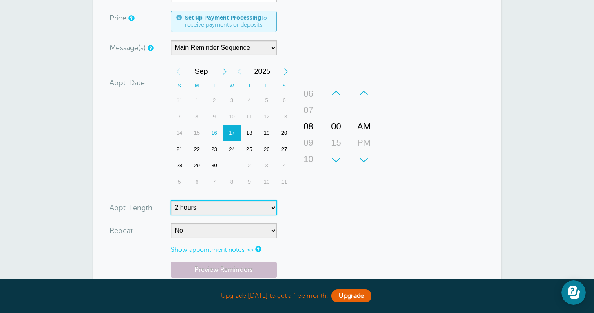
scroll to position [250, 0]
click at [310, 102] on div "07" at bounding box center [309, 110] width 20 height 16
click at [310, 157] on div "+" at bounding box center [308, 160] width 24 height 16
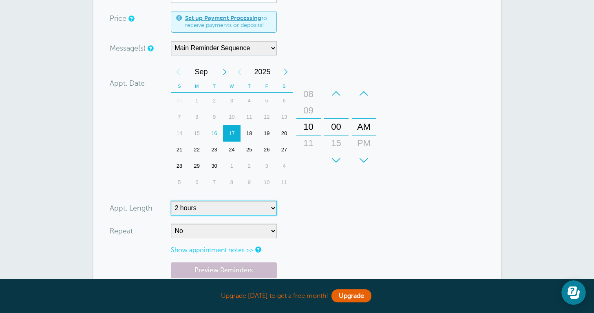
click at [312, 127] on div "10" at bounding box center [309, 127] width 20 height 16
click at [310, 94] on div "–" at bounding box center [308, 93] width 24 height 16
click at [324, 169] on div "+ – Minutes 00 15 30 45" at bounding box center [337, 127] width 28 height 90
click at [352, 57] on form "You are creating a new customer. To use an existing customer select one from th…" at bounding box center [297, 105] width 375 height 436
click at [303, 93] on div "–" at bounding box center [308, 93] width 24 height 16
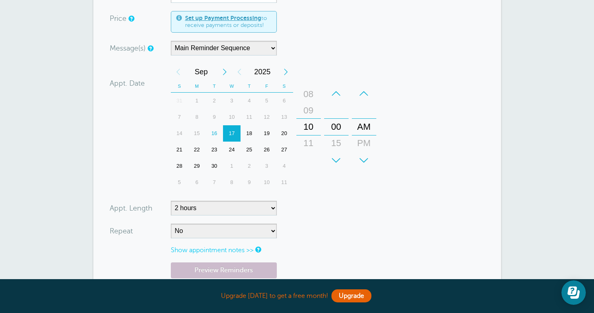
click at [305, 112] on div "09" at bounding box center [309, 110] width 20 height 16
click at [307, 111] on div "08" at bounding box center [309, 110] width 20 height 16
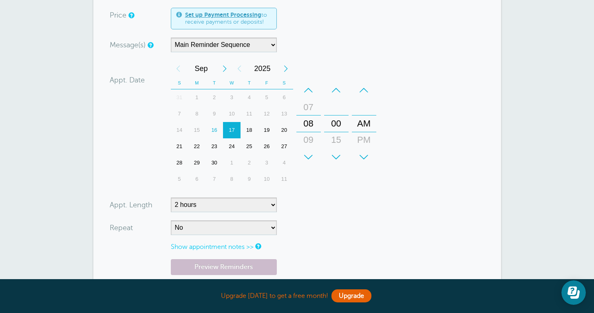
scroll to position [259, 0]
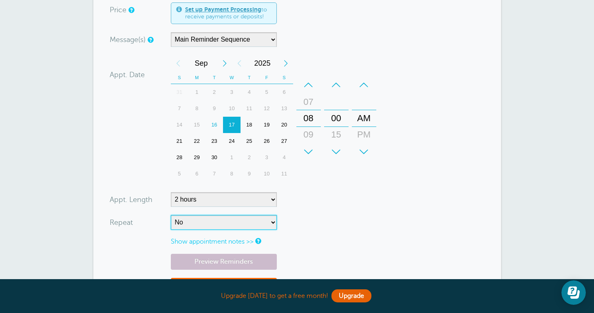
select select "RRULE:FREQ=WEEKLY;INTERVAL=2"
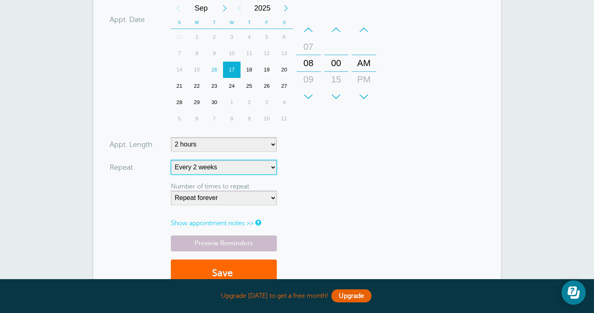
scroll to position [326, 0]
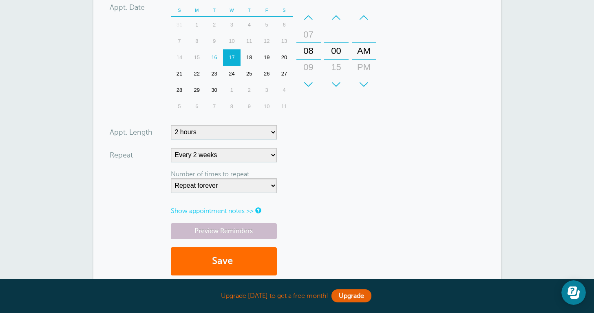
click at [225, 265] on button "Save" at bounding box center [224, 261] width 106 height 28
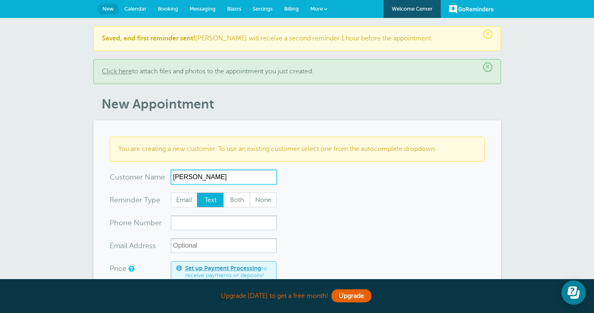
type input "Lindesy Seidel"
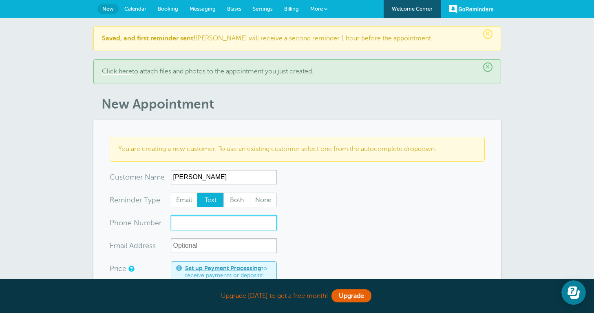
click at [200, 226] on input "xxx-no-autofill" at bounding box center [224, 222] width 106 height 15
click at [192, 223] on input "512-718-1091" at bounding box center [224, 222] width 106 height 15
type input "512-718-1091"
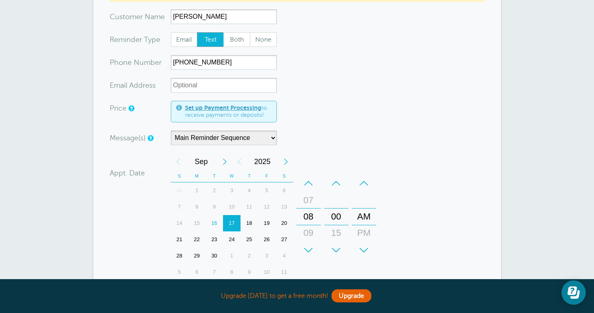
scroll to position [161, 0]
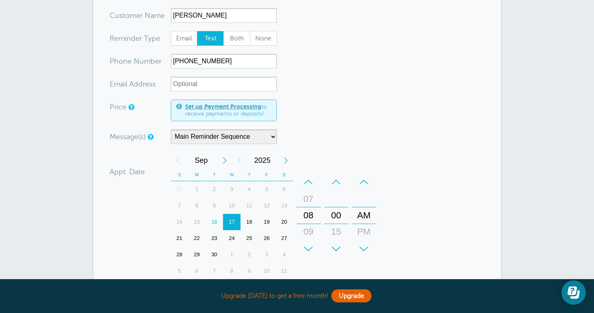
click at [211, 237] on div "23" at bounding box center [215, 238] width 18 height 16
click at [308, 246] on div "+" at bounding box center [308, 249] width 24 height 16
click at [307, 183] on div "–" at bounding box center [308, 182] width 24 height 16
click at [307, 216] on div "08" at bounding box center [309, 215] width 20 height 16
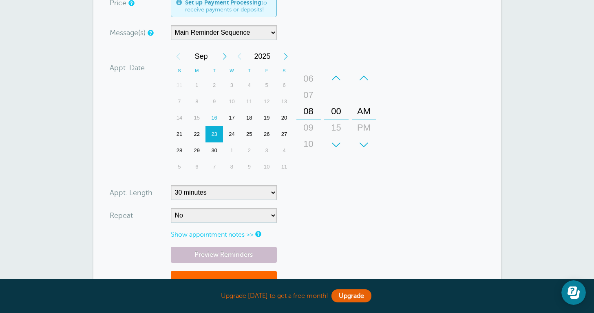
scroll to position [310, 0]
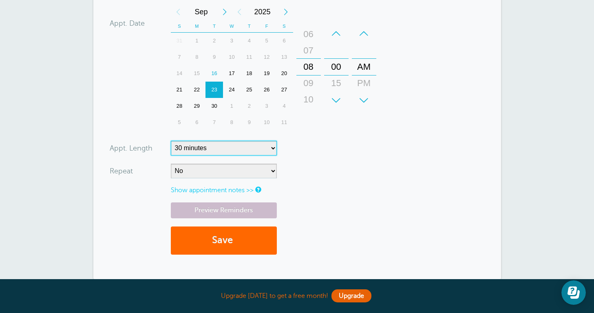
select select "120"
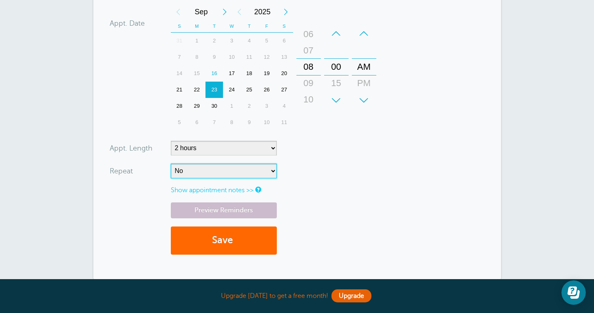
select select "RRULE:FREQ=MONTHLY;INTERVAL=1"
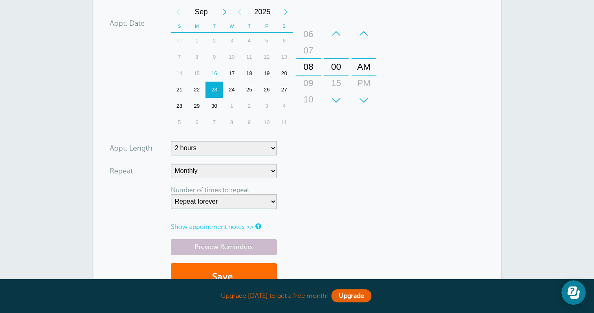
click at [212, 276] on button "Save" at bounding box center [224, 277] width 106 height 28
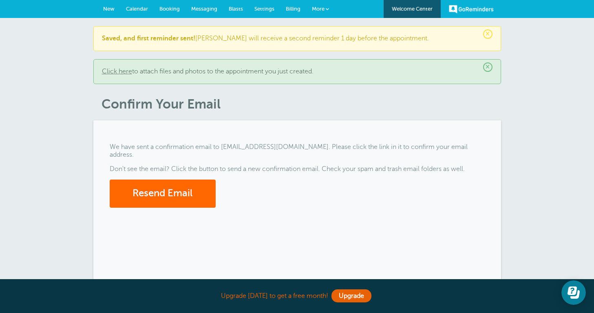
click at [488, 66] on span "×" at bounding box center [487, 66] width 9 height 9
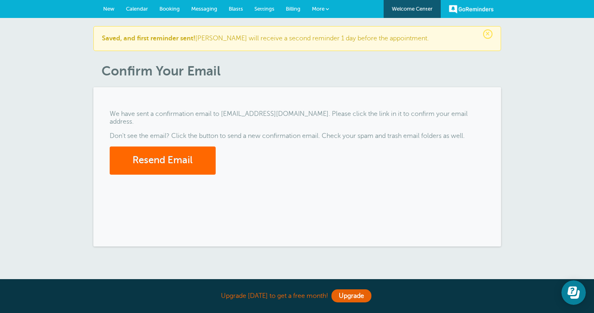
click at [491, 33] on span "×" at bounding box center [487, 33] width 9 height 9
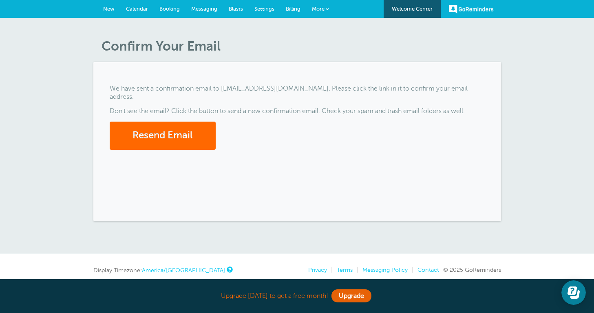
click at [113, 10] on span "New" at bounding box center [108, 9] width 11 height 6
click at [108, 4] on link "New" at bounding box center [108, 9] width 23 height 18
click at [107, 13] on link "New" at bounding box center [108, 9] width 23 height 18
click at [134, 126] on button "Resend Email" at bounding box center [163, 136] width 106 height 28
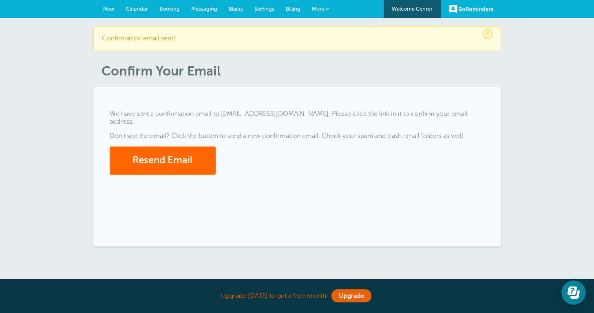
click at [109, 10] on span "New" at bounding box center [108, 9] width 11 height 6
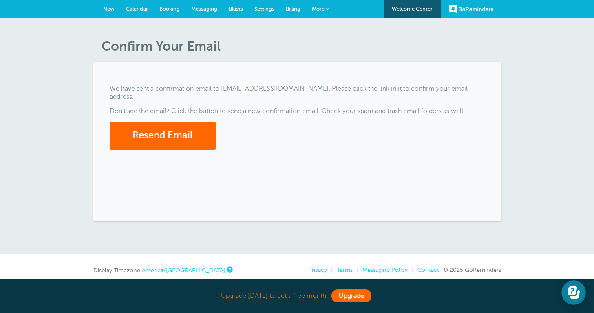
click at [356, 297] on link "Upgrade" at bounding box center [352, 295] width 40 height 13
click at [358, 293] on link "Upgrade" at bounding box center [352, 295] width 40 height 13
click at [111, 8] on span "New" at bounding box center [108, 9] width 11 height 6
click at [294, 8] on span "Billing" at bounding box center [293, 9] width 15 height 6
click at [319, 9] on span "More" at bounding box center [318, 9] width 13 height 6
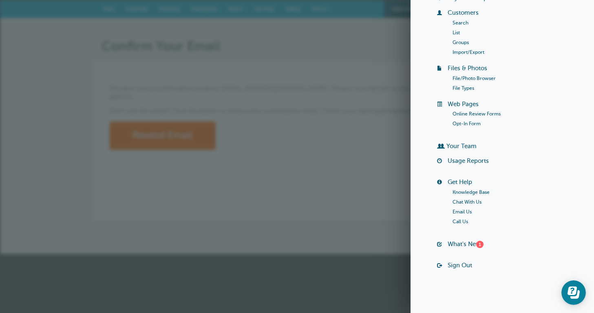
scroll to position [66, 0]
click at [466, 203] on link "Chat With Us" at bounding box center [467, 202] width 29 height 6
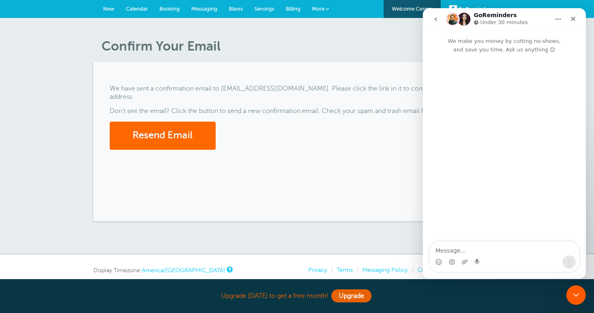
scroll to position [0, 0]
type textarea "Hi need help logging in"
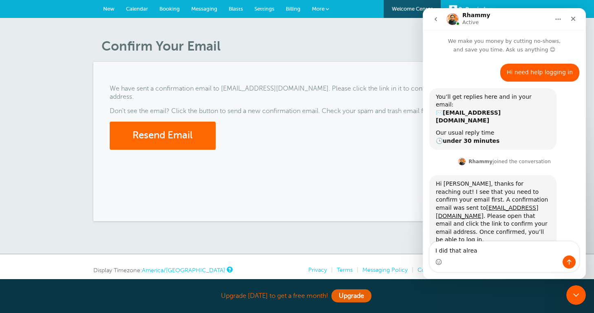
type textarea "I did that already"
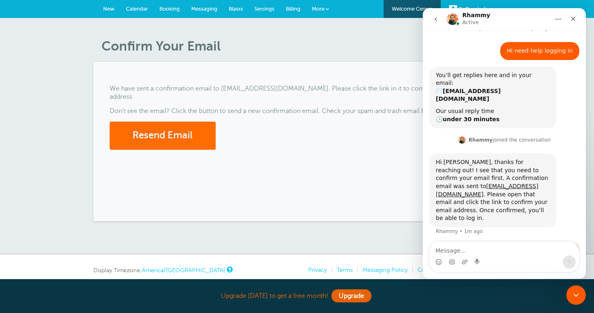
click at [166, 129] on button "Resend Email" at bounding box center [163, 136] width 106 height 28
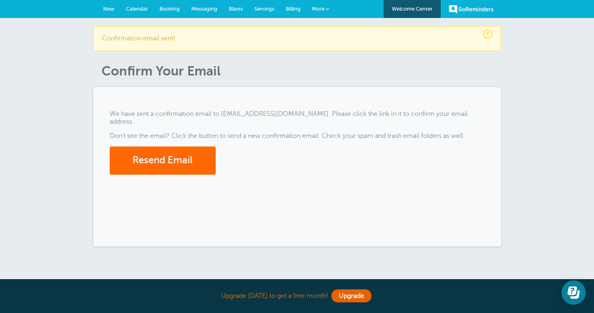
click at [488, 35] on span "×" at bounding box center [487, 33] width 9 height 9
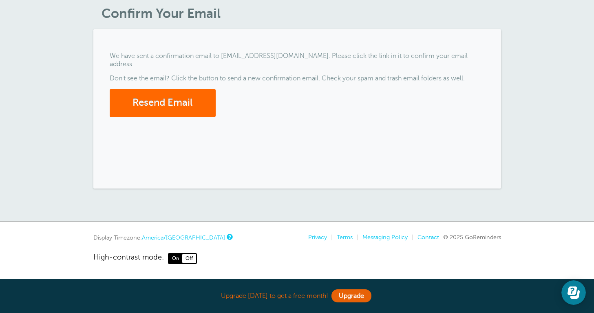
scroll to position [32, 0]
click at [427, 234] on link "Contact" at bounding box center [429, 237] width 22 height 7
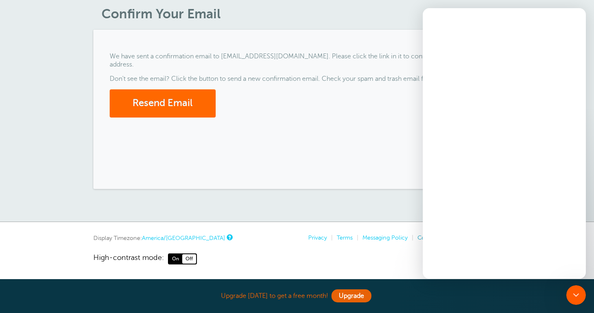
scroll to position [0, 0]
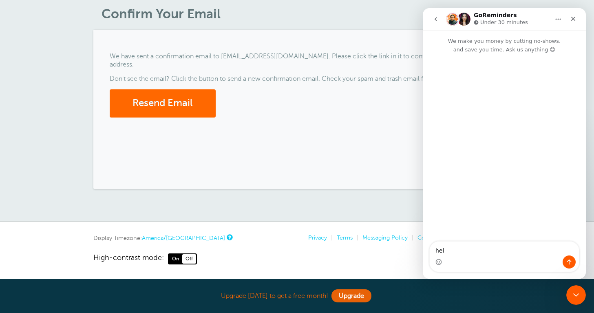
type textarea "help"
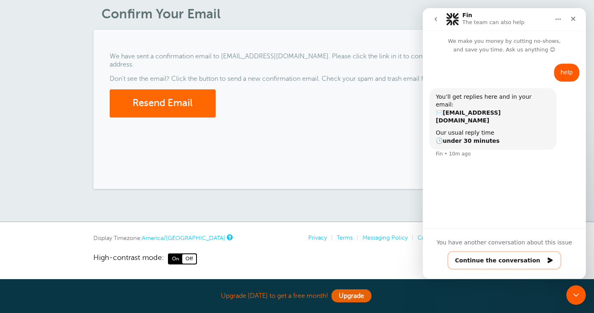
click at [496, 262] on button "Continue the conversation" at bounding box center [504, 260] width 113 height 17
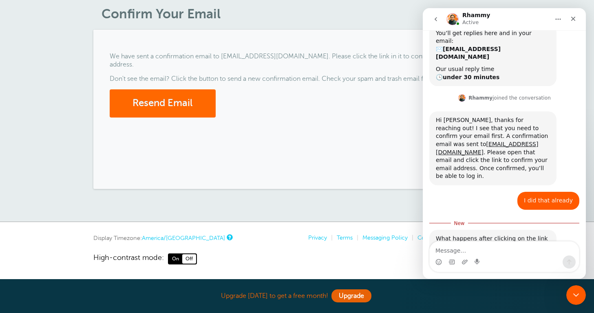
scroll to position [67, 0]
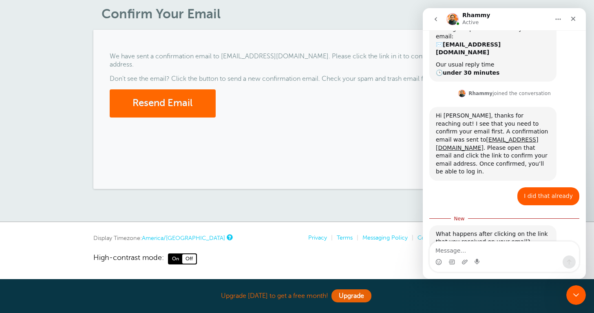
click at [482, 248] on textarea "Message…" at bounding box center [504, 248] width 149 height 14
type textarea "nothing it goes back to this page"
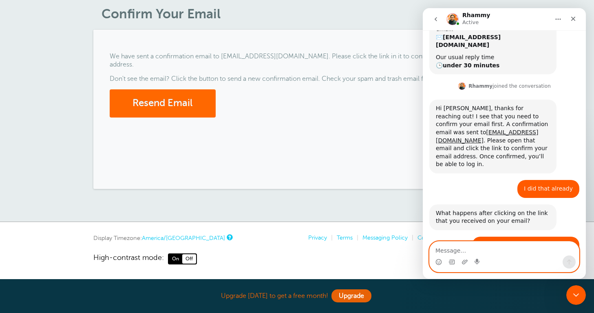
scroll to position [117, 0]
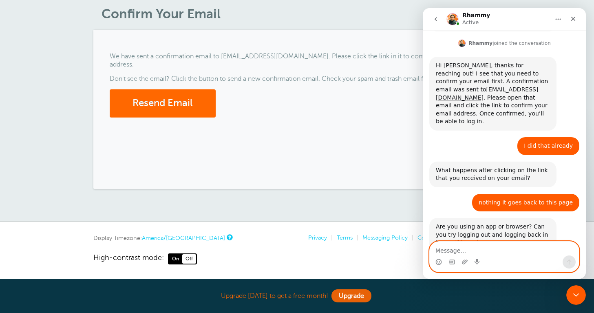
click at [475, 248] on textarea "Message…" at bounding box center [504, 248] width 149 height 14
type textarea "I tried that already using [PERSON_NAME]"
click at [439, 262] on button "Emoji picker" at bounding box center [439, 262] width 7 height 7
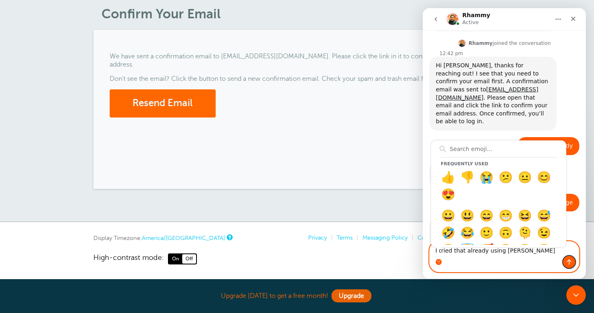
click at [572, 264] on icon "Send a message…" at bounding box center [569, 262] width 7 height 7
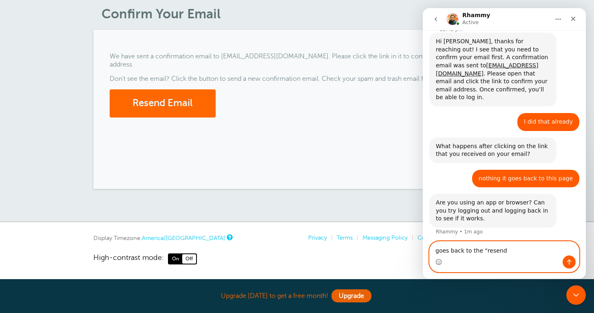
type textarea "goes back to the "resend""
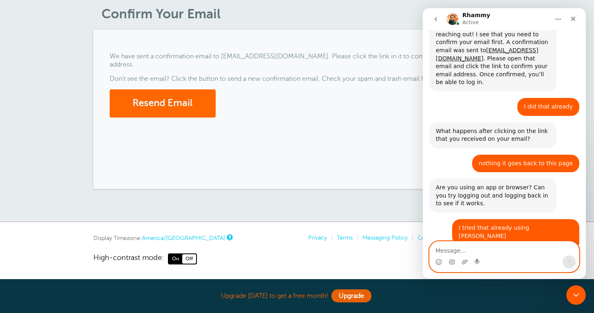
scroll to position [199, 0]
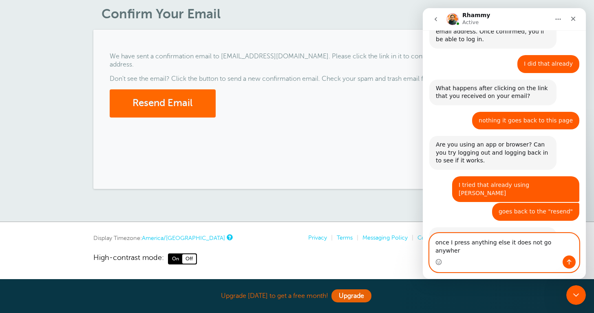
type textarea "once I press anything else it does not go anywhere"
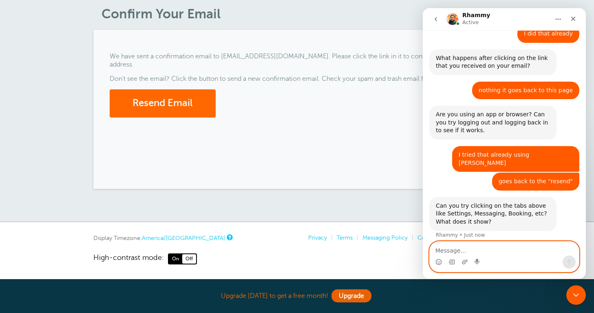
scroll to position [231, 0]
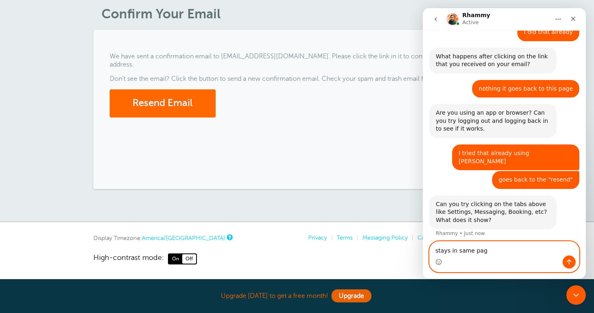
type textarea "stays in same page"
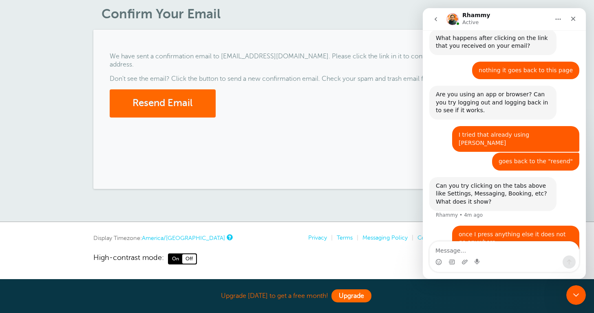
click at [347, 294] on link "Upgrade" at bounding box center [352, 295] width 40 height 13
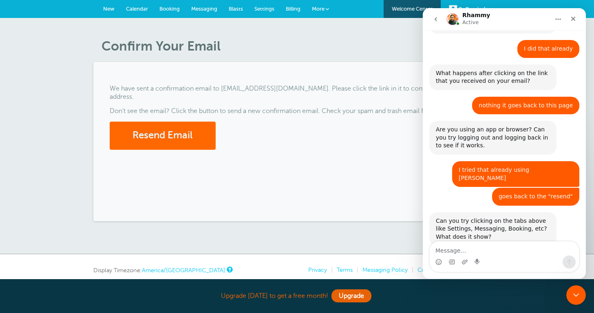
scroll to position [249, 0]
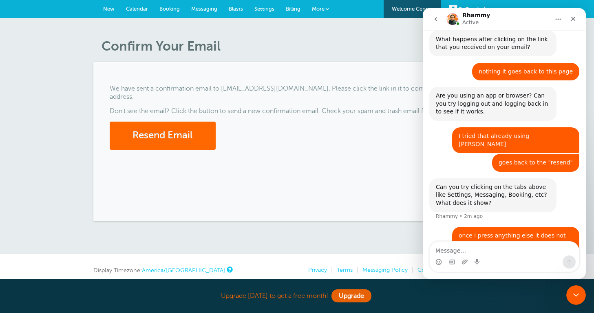
click at [291, 9] on span "Billing" at bounding box center [293, 9] width 15 height 6
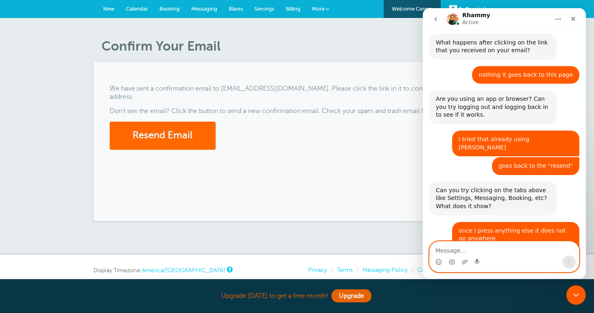
scroll to position [323, 0]
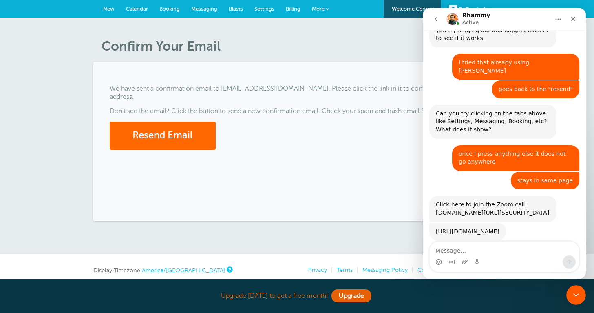
click at [473, 228] on link "https://app.goreminders.com/a/user/confirm-email/68c9a8b10410d723" at bounding box center [468, 231] width 64 height 7
click at [386, 48] on h1 "Confirm Your Email" at bounding box center [302, 45] width 400 height 15
click at [333, 55] on article "Confirm Your Email We have sent a confirmation email to vida55puertas@gmail.com…" at bounding box center [297, 129] width 408 height 183
click at [315, 49] on h1 "Confirm Your Email" at bounding box center [302, 45] width 400 height 15
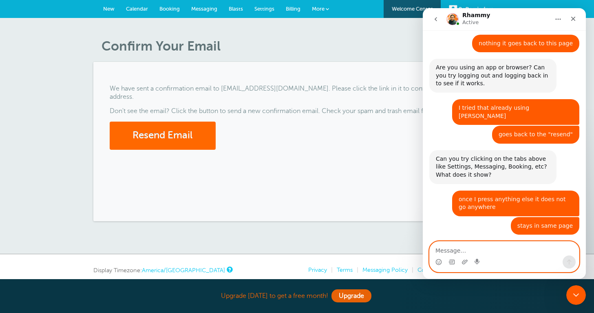
scroll to position [328, 0]
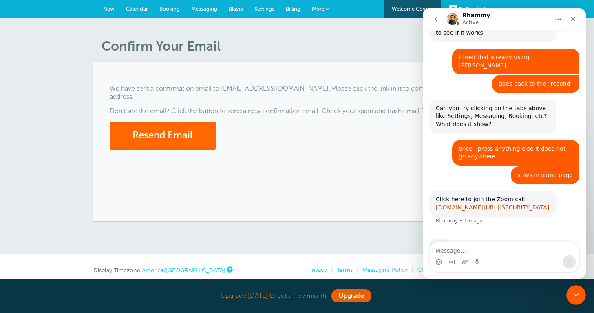
click at [458, 204] on link "[DOMAIN_NAME][URL][SECURITY_DATA]" at bounding box center [492, 207] width 113 height 7
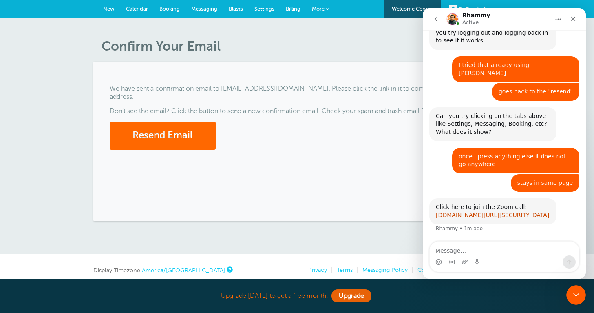
scroll to position [296, 0]
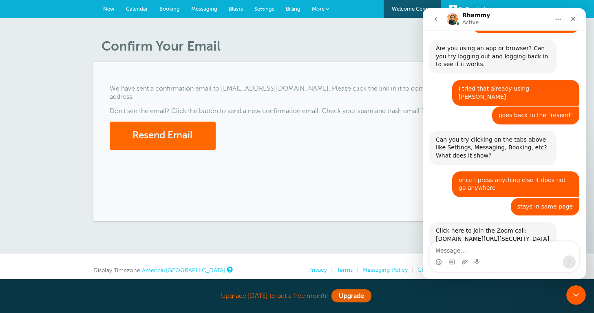
drag, startPoint x: 57, startPoint y: 50, endPoint x: 319, endPoint y: 67, distance: 262.8
click at [319, 67] on div "We have sent a confirmation email to [EMAIL_ADDRESS][DOMAIN_NAME]. Please click…" at bounding box center [297, 141] width 408 height 159
click at [575, 20] on icon "Close" at bounding box center [573, 19] width 4 height 4
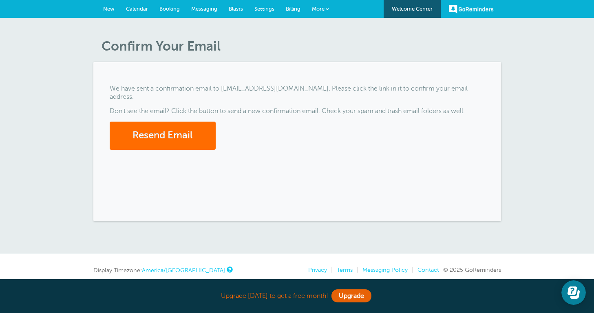
click at [201, 131] on button "Resend Email" at bounding box center [163, 136] width 106 height 28
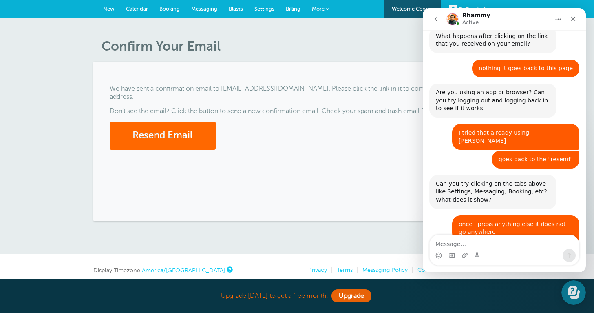
scroll to position [303, 0]
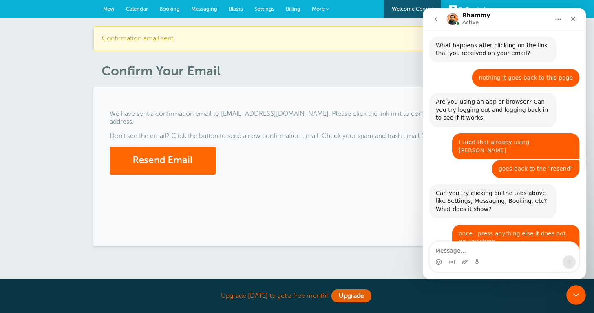
scroll to position [296, 0]
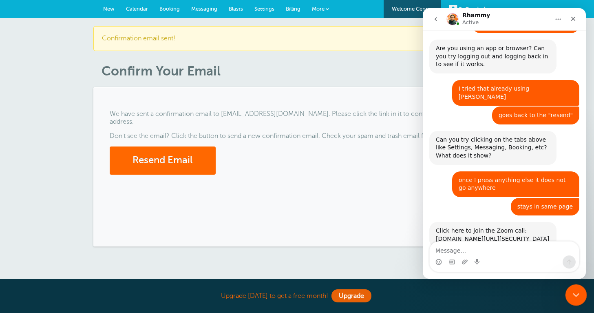
click at [571, 288] on div "Close Intercom Messenger" at bounding box center [575, 294] width 20 height 20
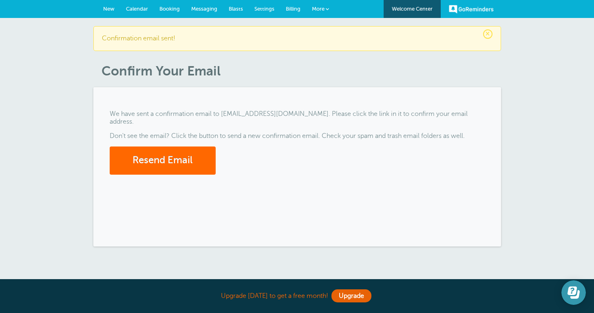
scroll to position [0, 0]
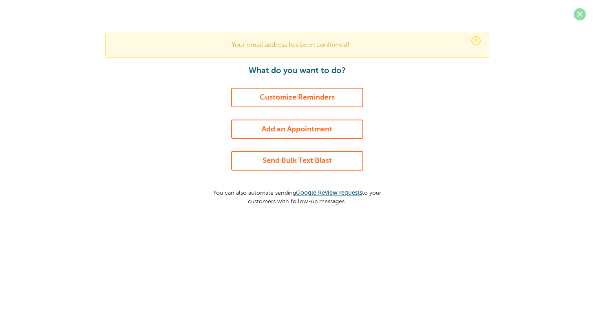
click at [575, 16] on span at bounding box center [580, 14] width 12 height 12
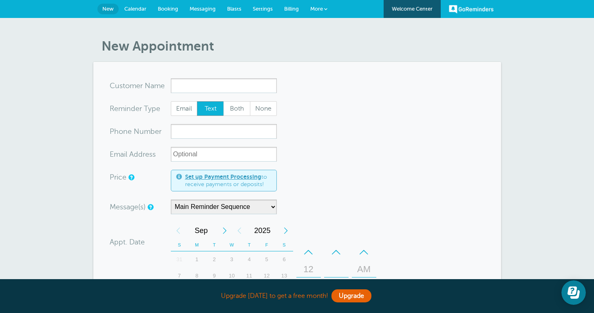
drag, startPoint x: 267, startPoint y: 69, endPoint x: 301, endPoint y: 92, distance: 41.4
click at [333, 102] on form "You are creating a new customer. To use an existing customer select one from th…" at bounding box center [297, 279] width 375 height 403
drag, startPoint x: 195, startPoint y: 23, endPoint x: 117, endPoint y: 31, distance: 78.3
click at [117, 31] on div "New Appointment You are creating a new customer. To use an existing customer se…" at bounding box center [297, 274] width 594 height 513
click at [283, 0] on html "Upgrade today to get a free month! Upgrade GoReminders Welcome Center New Calen…" at bounding box center [297, 311] width 594 height 622
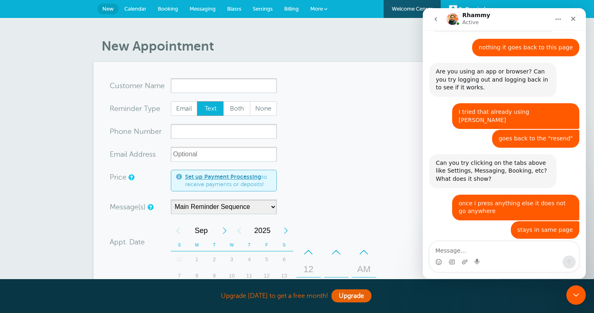
scroll to position [323, 0]
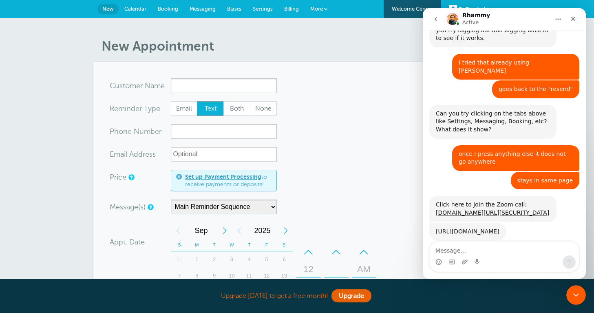
click at [262, 10] on span "Settings" at bounding box center [263, 9] width 20 height 6
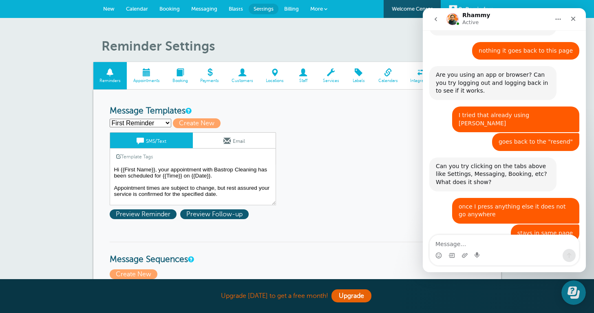
scroll to position [329, 0]
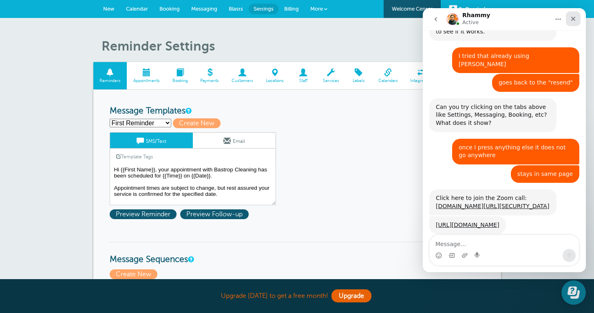
click at [576, 18] on icon "Close" at bounding box center [573, 18] width 7 height 7
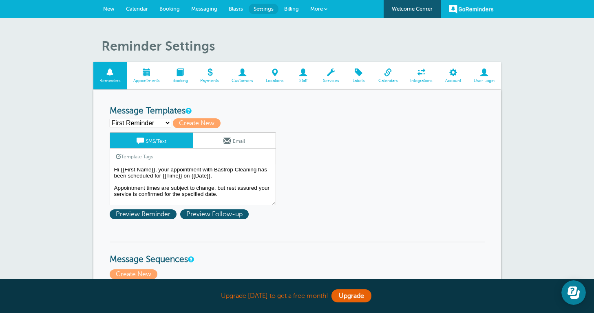
scroll to position [0, 0]
drag, startPoint x: 469, startPoint y: 95, endPoint x: 482, endPoint y: 78, distance: 20.7
click at [482, 78] on span "User Login" at bounding box center [484, 80] width 25 height 5
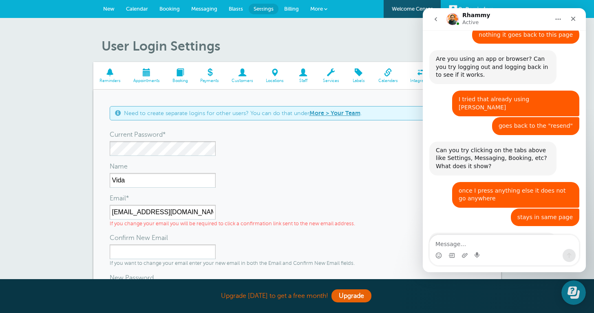
scroll to position [329, 0]
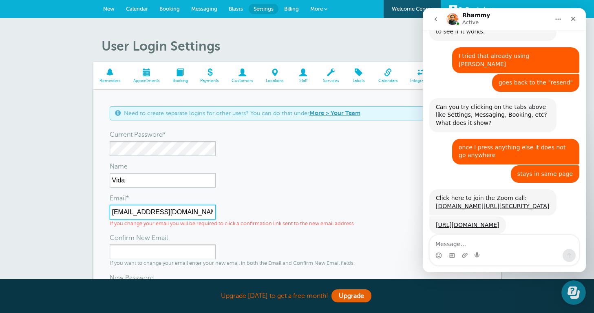
click at [184, 213] on input "[EMAIL_ADDRESS][DOMAIN_NAME]" at bounding box center [163, 212] width 106 height 15
drag, startPoint x: 184, startPoint y: 213, endPoint x: 178, endPoint y: 213, distance: 6.5
click at [184, 213] on input "[EMAIL_ADDRESS][DOMAIN_NAME]" at bounding box center [163, 212] width 106 height 15
click at [153, 214] on input "[EMAIL_ADDRESS][DOMAIN_NAME]" at bounding box center [163, 212] width 106 height 15
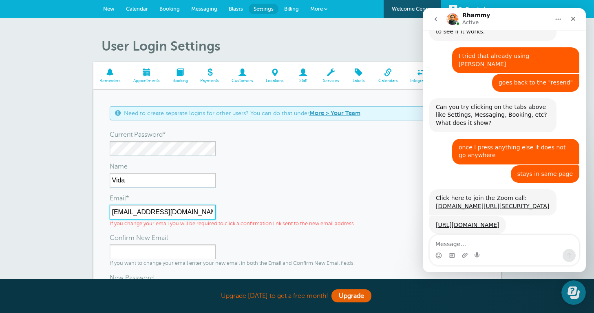
type input "[EMAIL_ADDRESS][DOMAIN_NAME]"
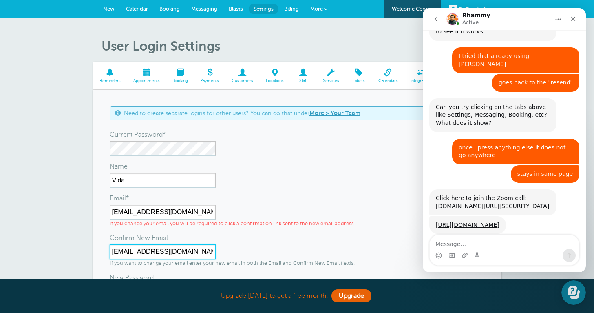
type input "[EMAIL_ADDRESS][DOMAIN_NAME]"
click at [225, 240] on div "Confirm New Email" at bounding box center [297, 237] width 375 height 13
click at [575, 18] on icon "Close" at bounding box center [573, 18] width 7 height 7
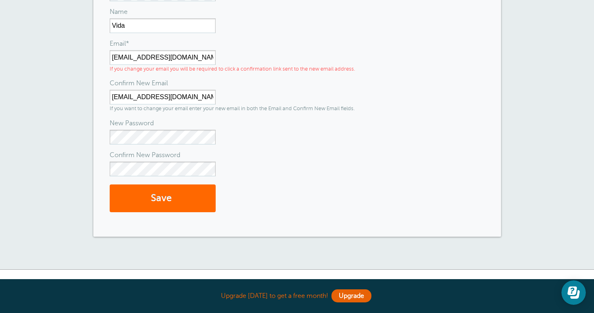
scroll to position [165, 0]
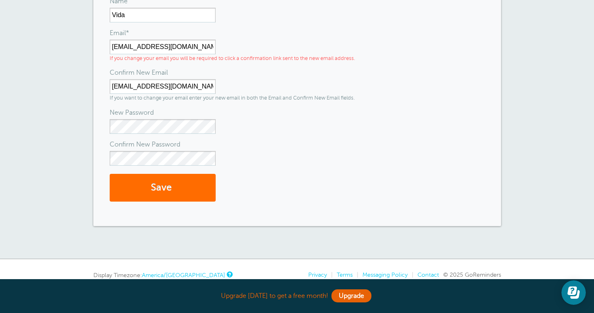
click at [155, 189] on button "Save" at bounding box center [163, 188] width 106 height 28
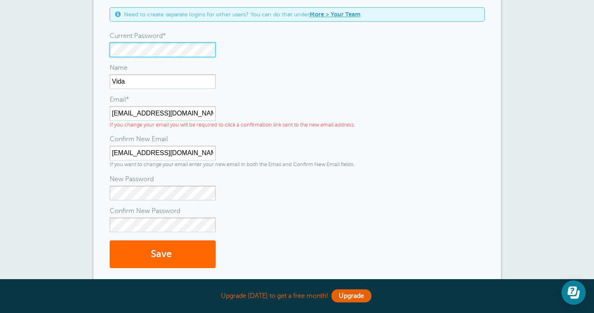
scroll to position [100, 0]
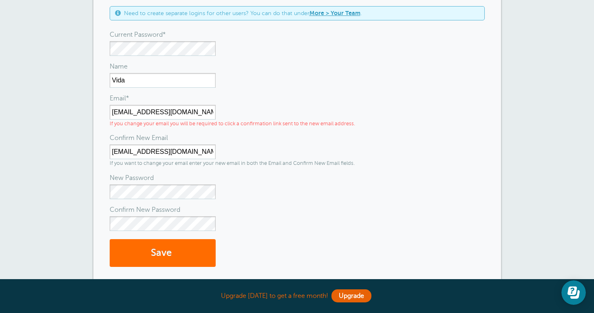
click at [177, 250] on button "Save" at bounding box center [163, 253] width 106 height 28
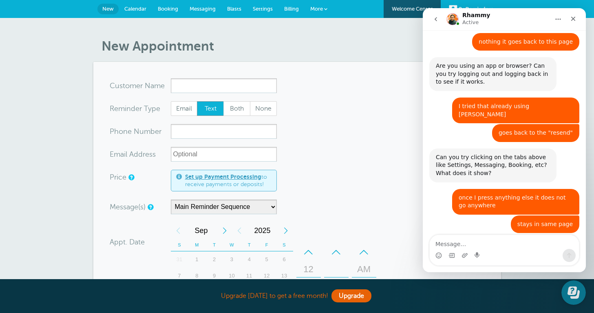
scroll to position [329, 0]
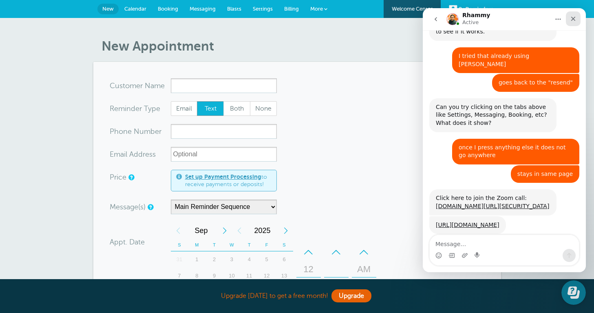
click at [575, 20] on icon "Close" at bounding box center [573, 19] width 4 height 4
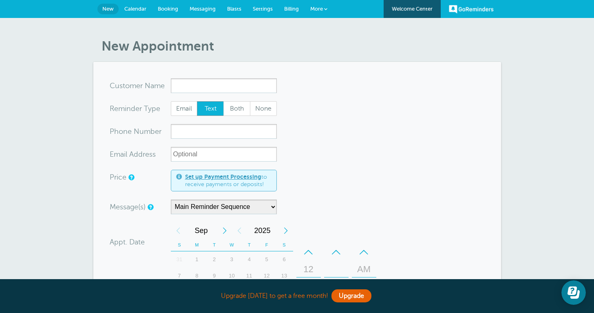
click at [267, 7] on span "Settings" at bounding box center [263, 9] width 20 height 6
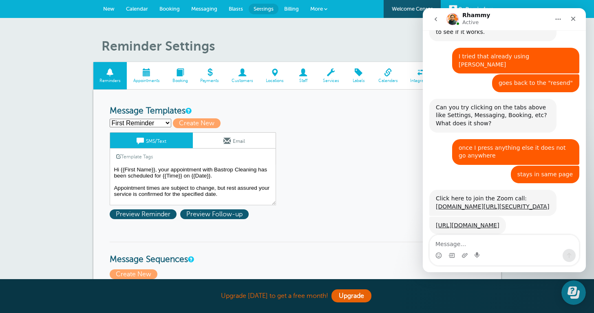
scroll to position [329, 0]
click at [577, 19] on div "Close" at bounding box center [573, 18] width 15 height 15
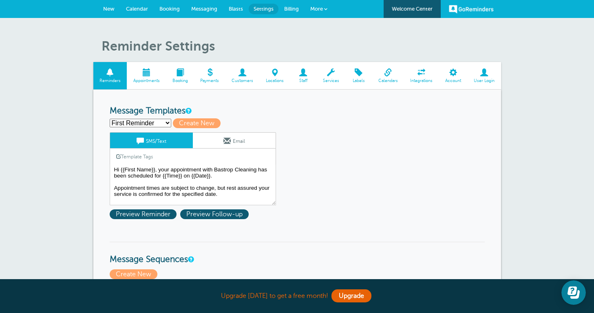
click at [489, 78] on span "User Login" at bounding box center [484, 80] width 25 height 5
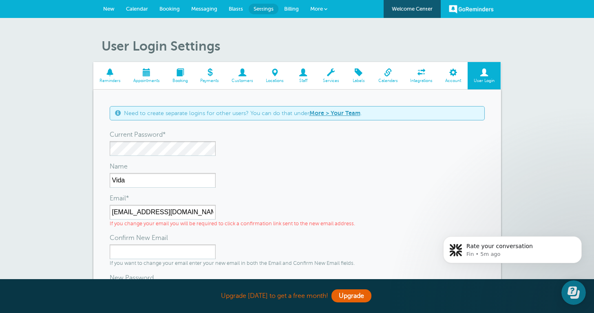
click at [105, 75] on span at bounding box center [110, 73] width 34 height 8
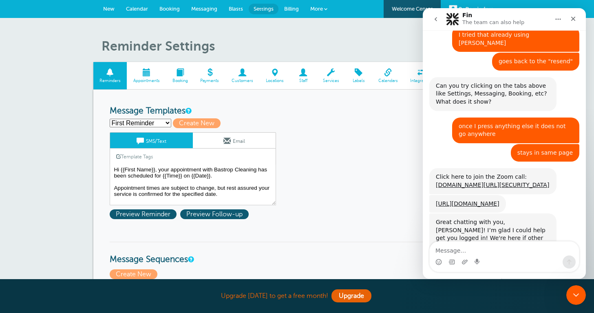
scroll to position [429, 0]
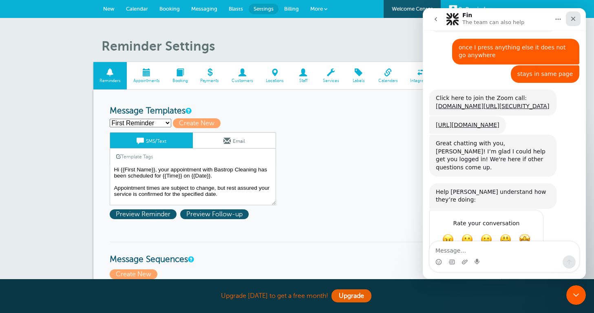
click at [572, 22] on icon "Close" at bounding box center [573, 18] width 7 height 7
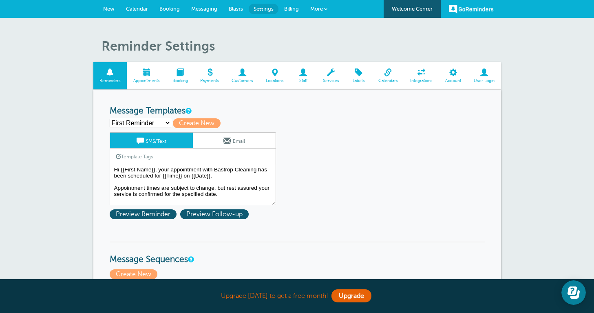
scroll to position [0, 0]
click at [150, 77] on link "Appointments" at bounding box center [146, 75] width 39 height 27
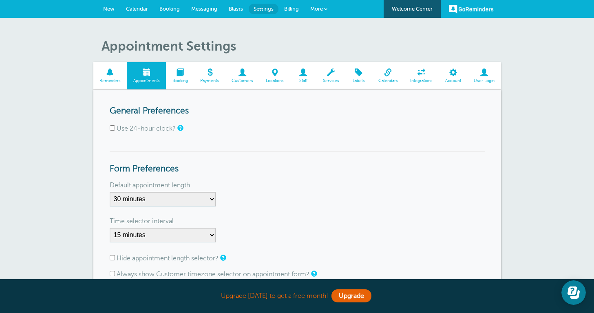
click at [109, 9] on span "New" at bounding box center [108, 9] width 11 height 6
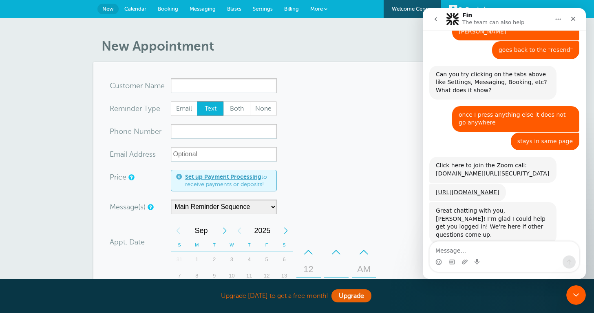
scroll to position [429, 0]
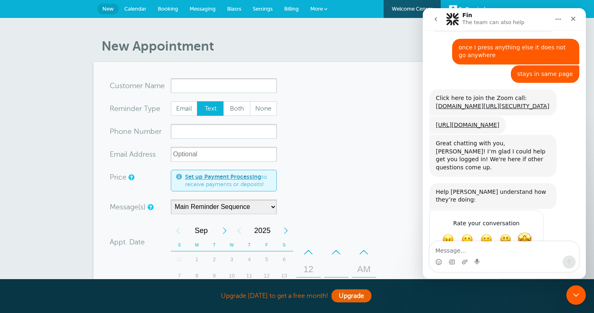
click at [525, 232] on span "Amazing" at bounding box center [524, 239] width 15 height 15
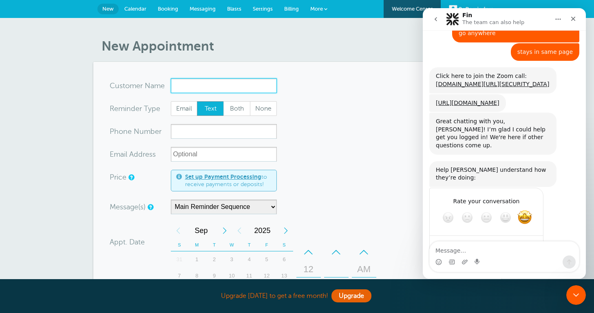
click at [229, 85] on input "x-no-autofill" at bounding box center [224, 85] width 106 height 15
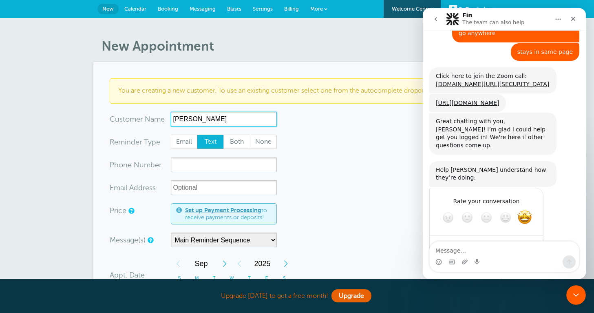
type input "Lisa Rhodes"
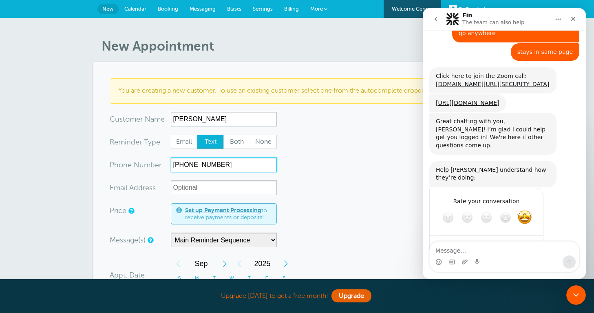
type input "512-470-9030"
click at [464, 238] on textarea "Tell us more…" at bounding box center [478, 247] width 85 height 18
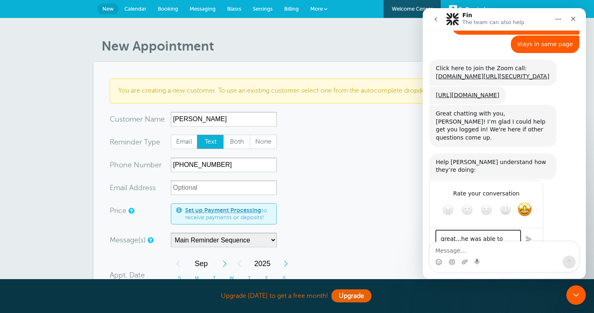
type textarea "great...he was able to help with my issur"
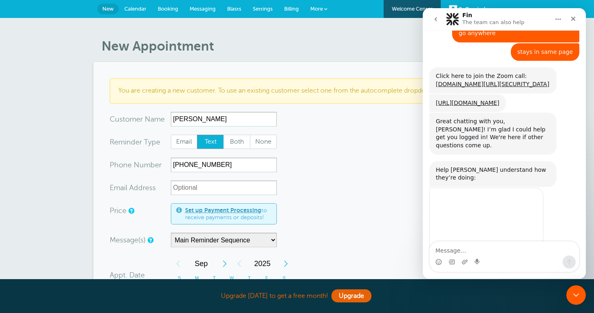
scroll to position [448, 0]
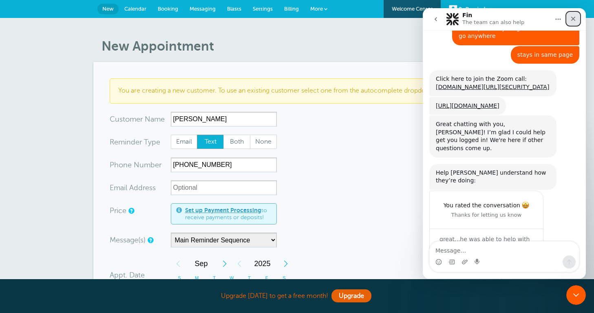
click at [573, 22] on icon "Close" at bounding box center [573, 18] width 7 height 7
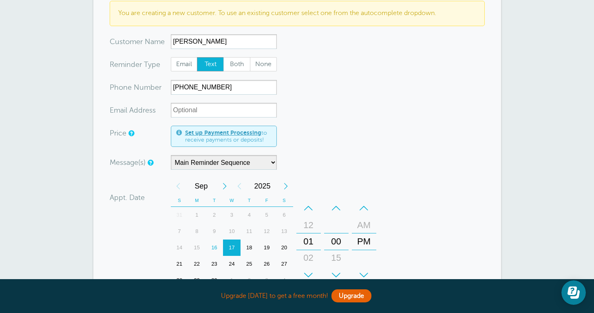
scroll to position [78, 0]
click at [216, 261] on div "23" at bounding box center [215, 263] width 18 height 16
click at [311, 255] on div "02" at bounding box center [309, 257] width 20 height 16
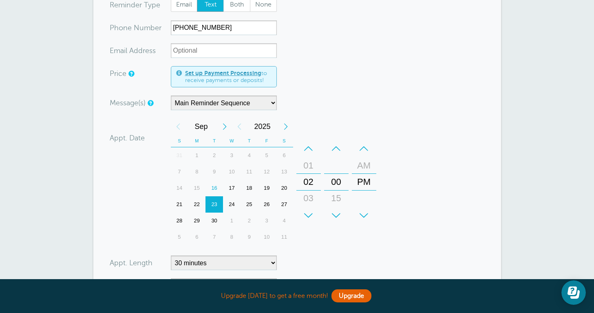
scroll to position [138, 0]
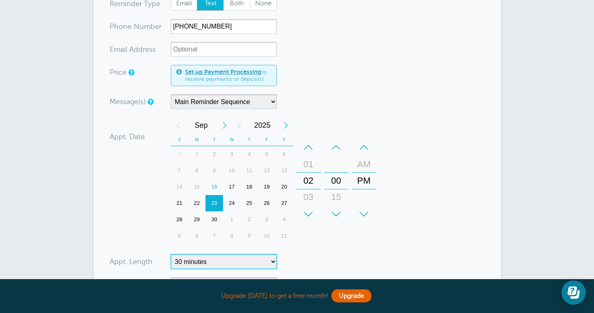
select select "120"
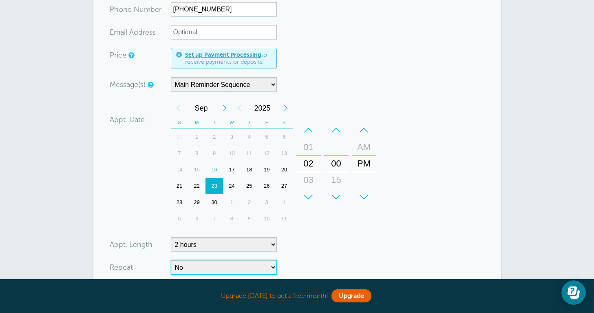
select select "RRULE:FREQ=WEEKLY;INTERVAL=2"
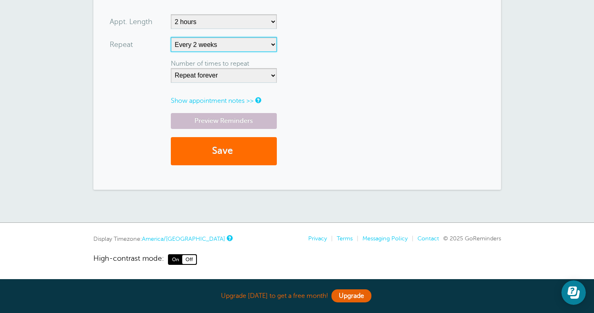
scroll to position [378, 0]
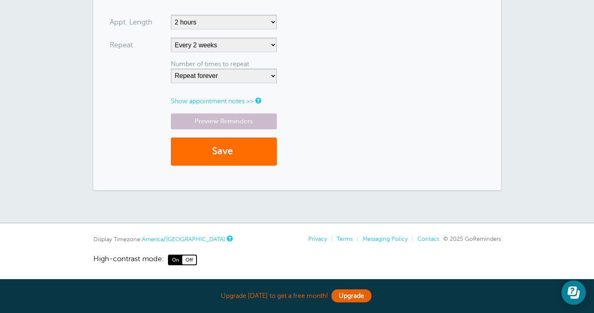
click at [225, 150] on button "Save" at bounding box center [224, 151] width 106 height 28
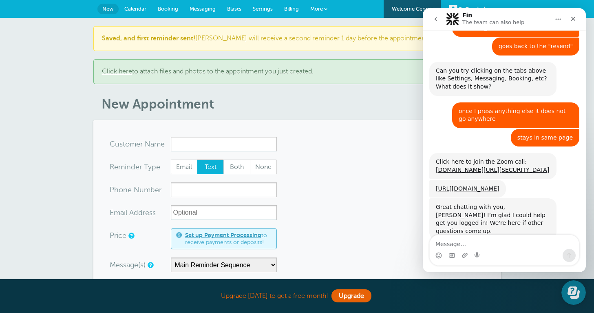
scroll to position [455, 0]
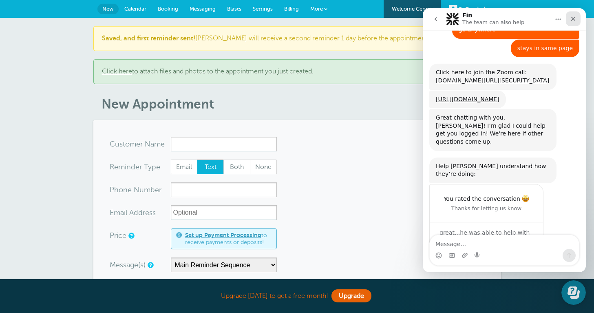
click at [574, 20] on icon "Close" at bounding box center [573, 19] width 4 height 4
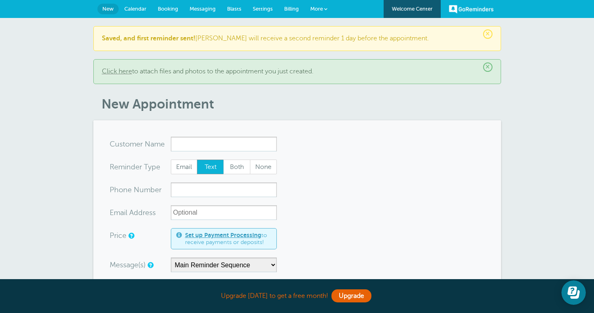
scroll to position [0, 0]
click at [130, 7] on span "Calendar" at bounding box center [135, 9] width 22 height 6
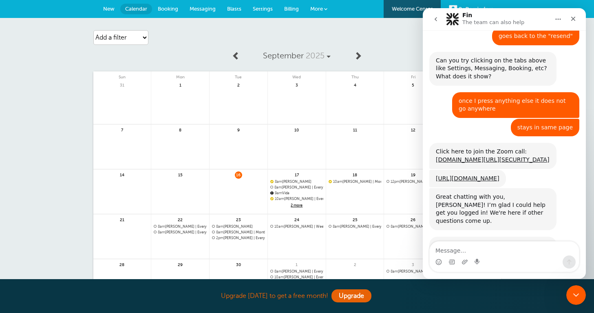
scroll to position [448, 0]
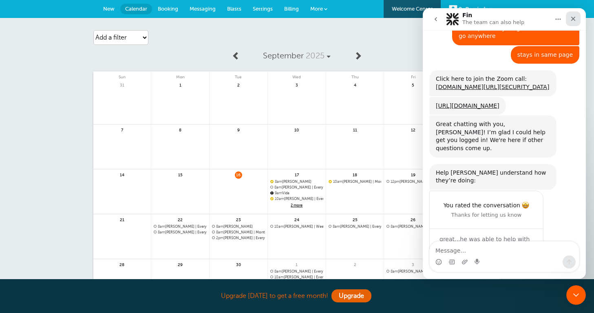
click at [576, 16] on icon "Close" at bounding box center [573, 18] width 7 height 7
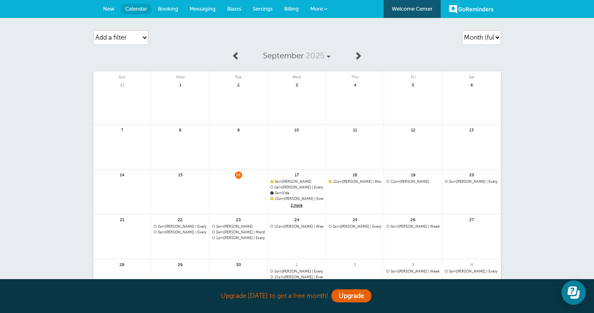
scroll to position [0, 0]
click at [298, 206] on span "2 more" at bounding box center [296, 205] width 53 height 7
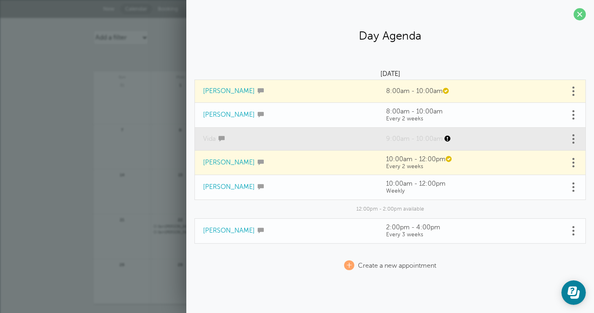
click at [575, 92] on link at bounding box center [573, 91] width 8 height 13
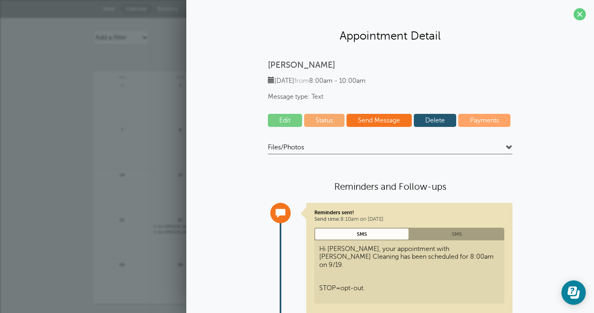
click at [437, 117] on link "Delete" at bounding box center [435, 120] width 43 height 13
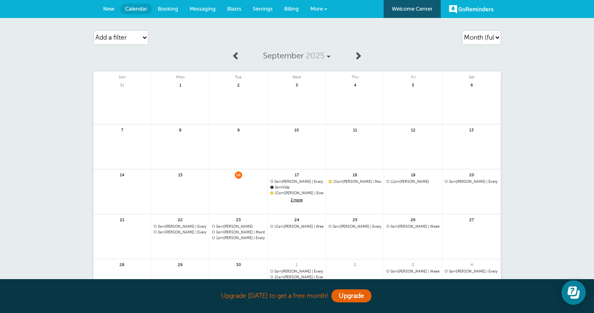
click at [285, 188] on span "9am Vida" at bounding box center [296, 187] width 53 height 4
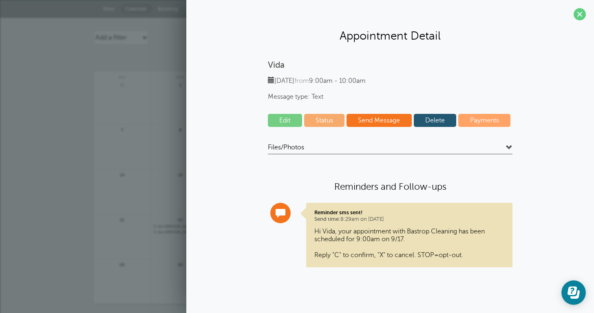
click at [450, 121] on link "Delete" at bounding box center [435, 120] width 43 height 13
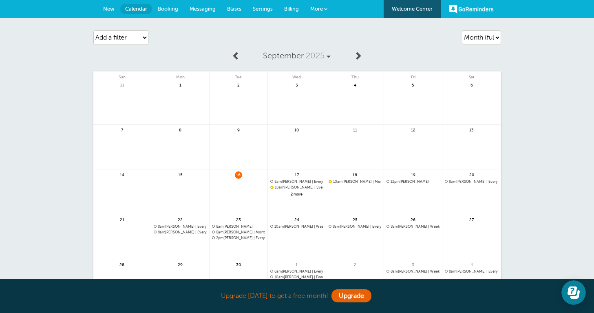
click at [298, 192] on span "2 more" at bounding box center [296, 194] width 53 height 7
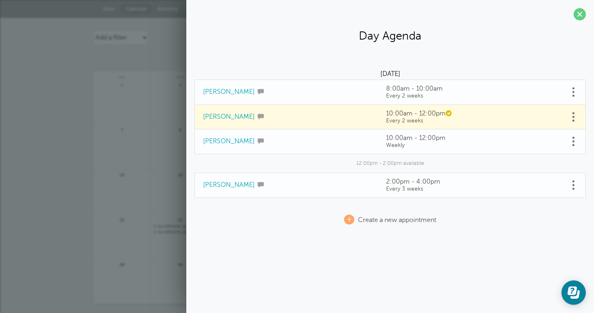
click at [223, 186] on link "Julia Dailer" at bounding box center [229, 184] width 52 height 7
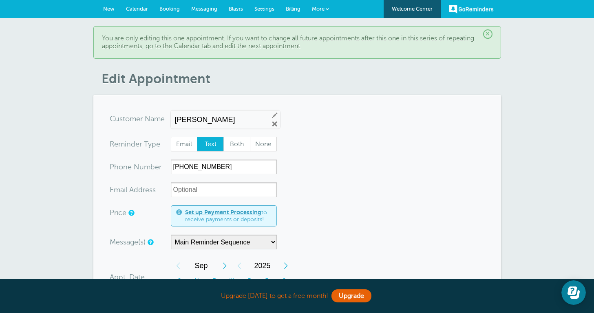
click at [137, 7] on span "Calendar" at bounding box center [137, 9] width 22 height 6
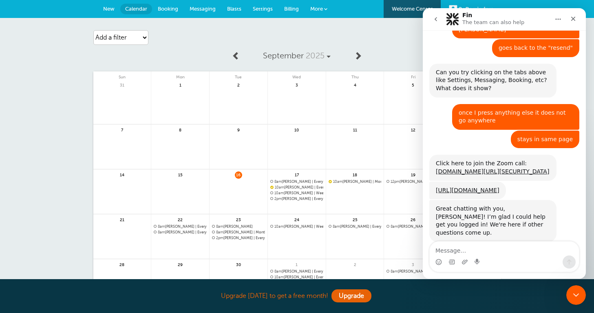
scroll to position [448, 0]
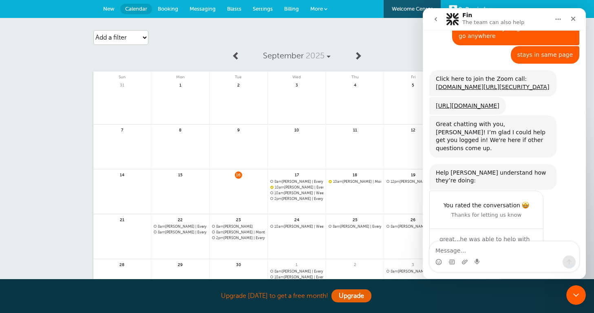
click at [435, 20] on icon "go back" at bounding box center [436, 19] width 7 height 7
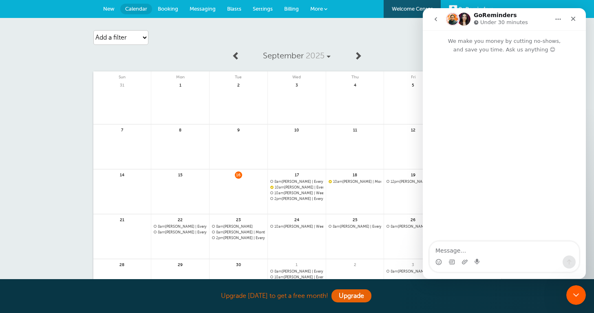
scroll to position [0, 0]
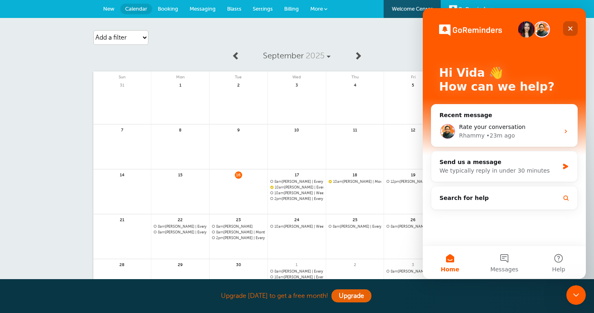
click at [575, 30] on div "Close" at bounding box center [570, 28] width 15 height 15
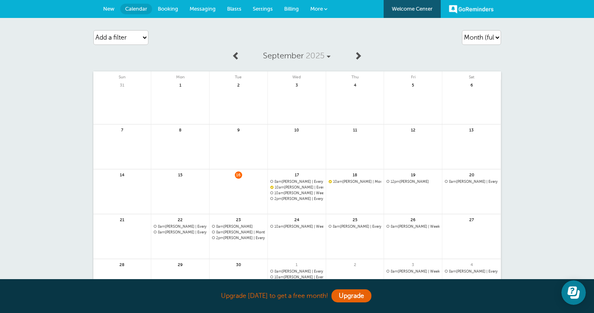
click at [298, 198] on span "2pm Julia Dailer | Every 3 weeks" at bounding box center [296, 199] width 53 height 4
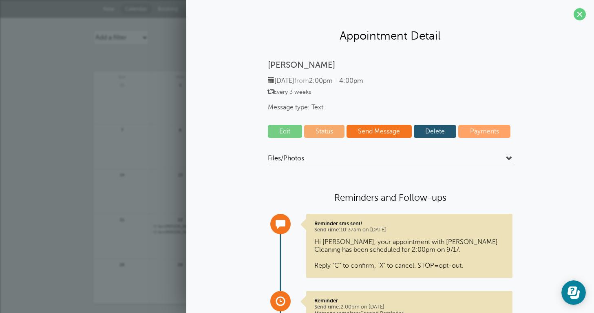
click at [287, 131] on link "Edit" at bounding box center [285, 131] width 34 height 13
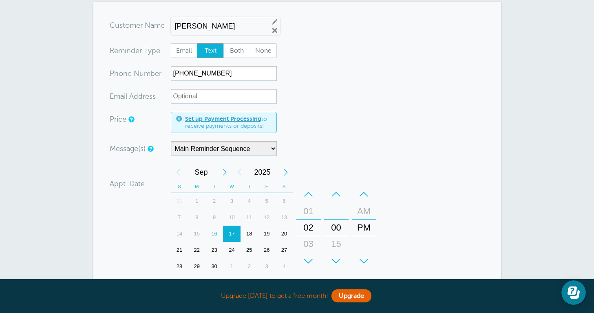
scroll to position [92, 0]
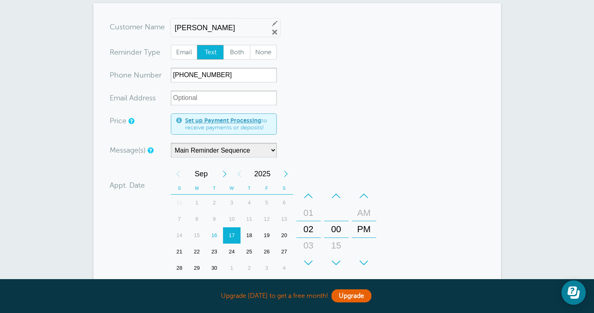
click at [218, 234] on div "16" at bounding box center [215, 235] width 18 height 16
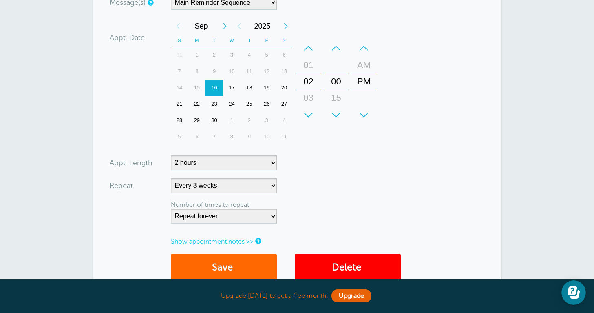
scroll to position [243, 0]
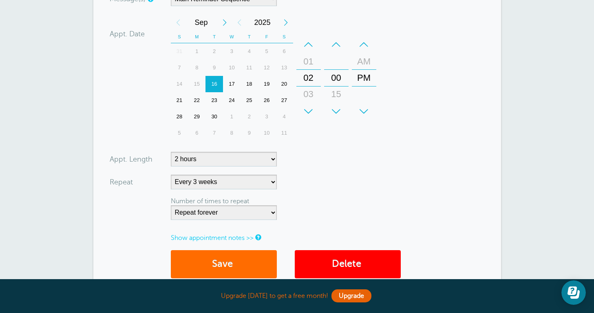
click at [247, 260] on button "Save" at bounding box center [224, 264] width 106 height 28
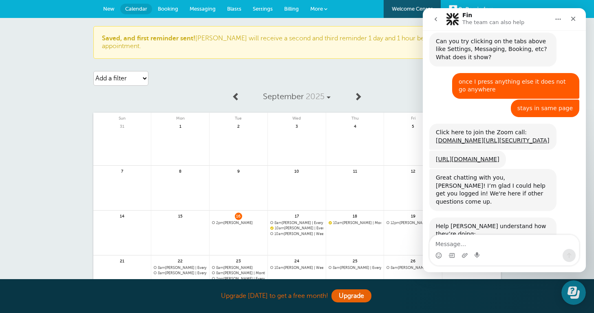
scroll to position [455, 0]
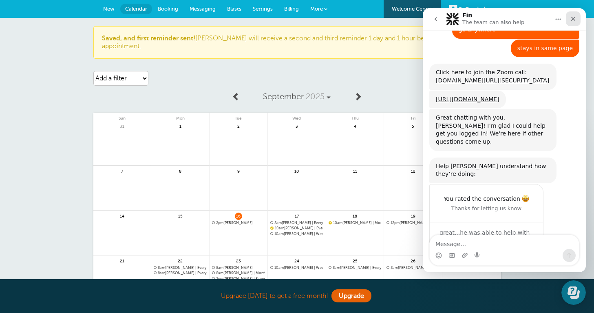
click at [576, 20] on icon "Close" at bounding box center [573, 18] width 7 height 7
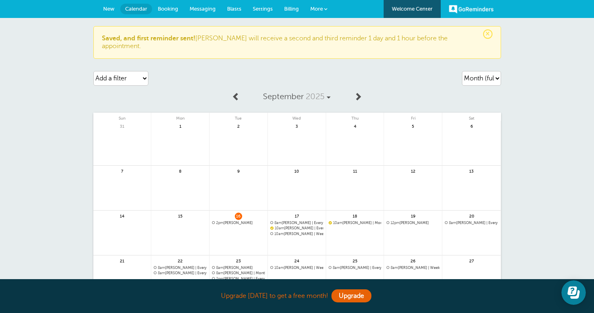
scroll to position [0, 0]
click at [228, 221] on span "2pm Julia Dailer" at bounding box center [238, 223] width 53 height 4
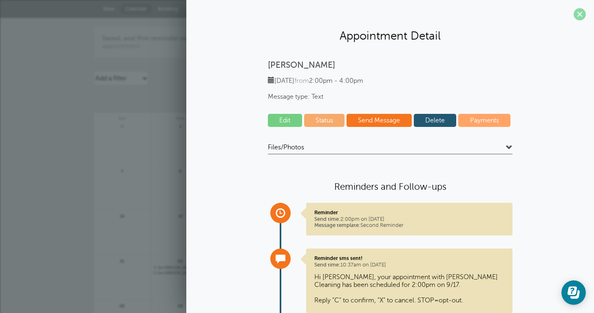
click at [581, 11] on span at bounding box center [580, 14] width 12 height 12
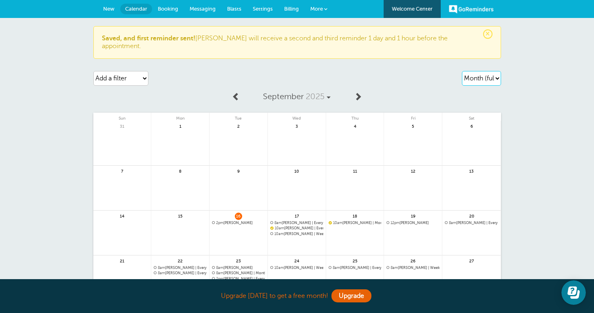
select select "week"
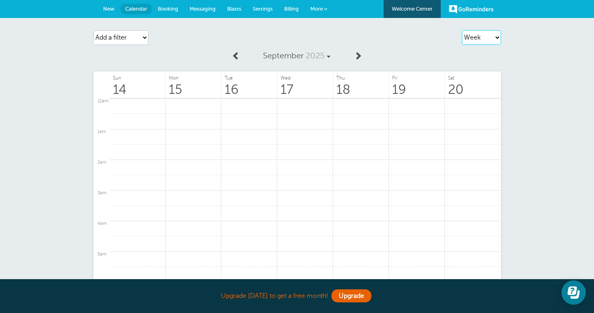
scroll to position [409, 0]
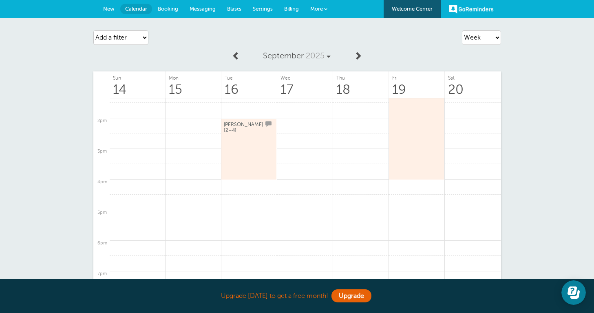
click at [358, 53] on span at bounding box center [358, 55] width 8 height 8
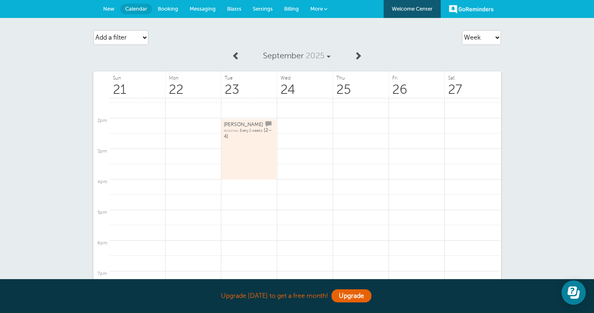
click at [237, 53] on span at bounding box center [236, 55] width 8 height 8
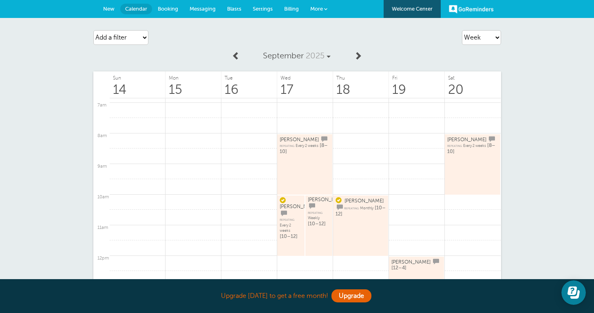
scroll to position [212, 0]
click at [114, 10] on span "New" at bounding box center [108, 9] width 11 height 6
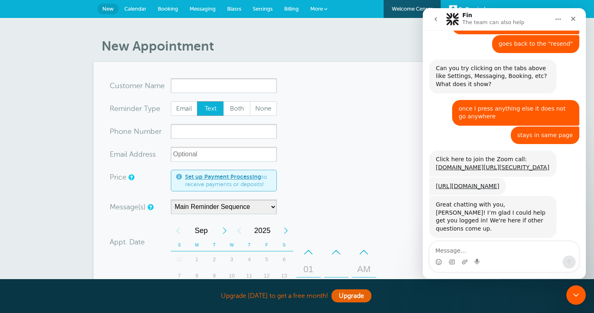
scroll to position [448, 0]
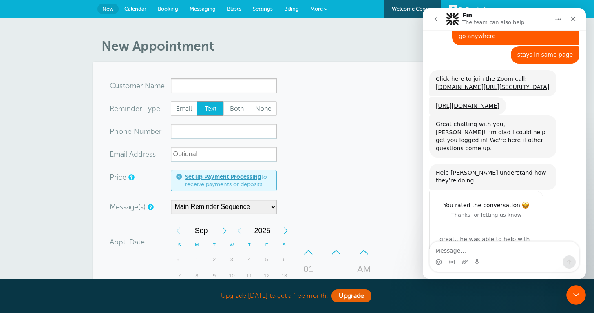
click at [436, 17] on icon "go back" at bounding box center [436, 19] width 7 height 7
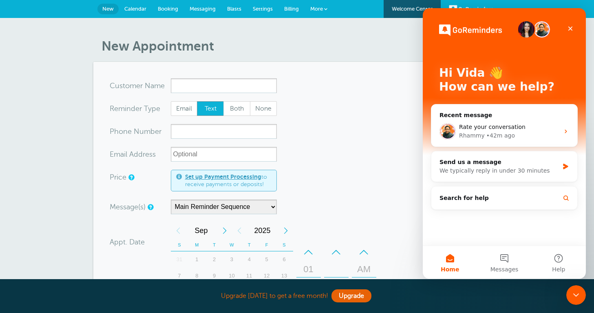
scroll to position [0, 0]
click at [508, 262] on button "Messages" at bounding box center [504, 262] width 54 height 33
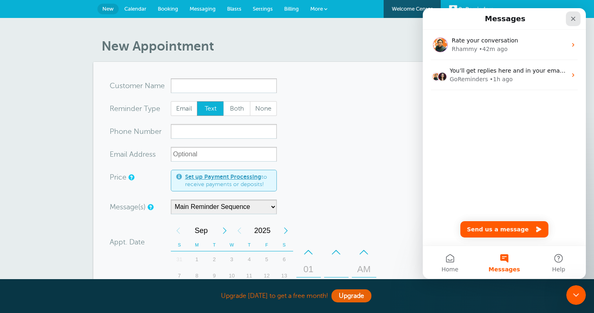
click at [571, 22] on icon "Close" at bounding box center [573, 18] width 7 height 7
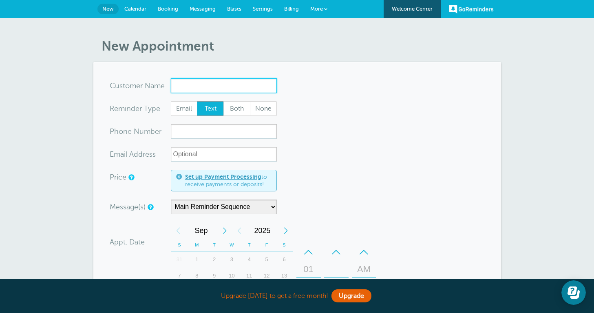
click at [203, 83] on input "x-no-autofill" at bounding box center [224, 85] width 106 height 15
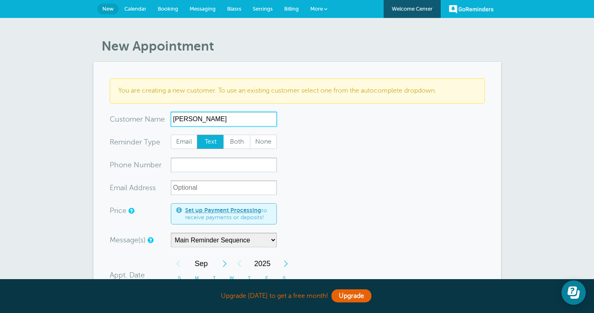
type input "Jacob Layton"
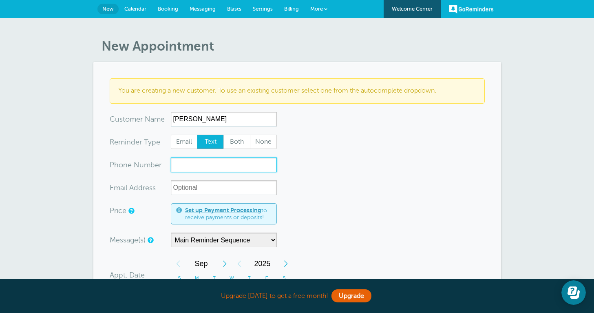
click at [198, 165] on input "xxx-no-autofill" at bounding box center [224, 164] width 106 height 15
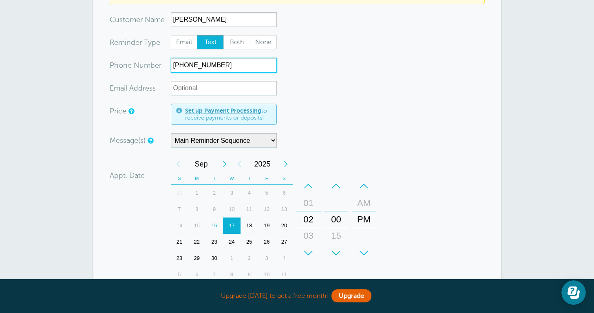
scroll to position [120, 0]
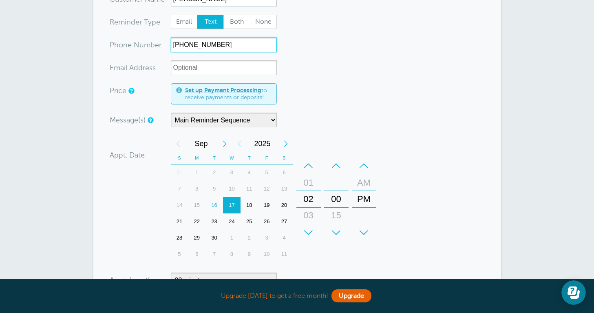
click at [268, 204] on div "19" at bounding box center [267, 205] width 18 height 16
click at [195, 48] on input "956-607-6328" at bounding box center [224, 45] width 106 height 15
click at [310, 232] on div "+" at bounding box center [308, 232] width 24 height 16
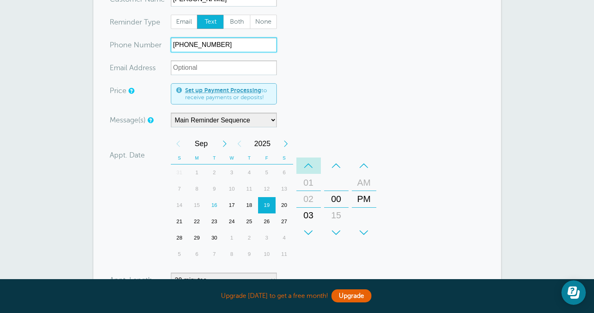
click at [308, 166] on div "–" at bounding box center [308, 165] width 24 height 16
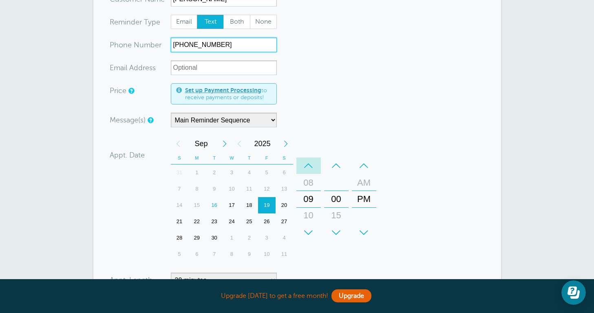
click at [308, 166] on div "–" at bounding box center [308, 165] width 24 height 16
click at [364, 181] on div "AM" at bounding box center [364, 183] width 20 height 16
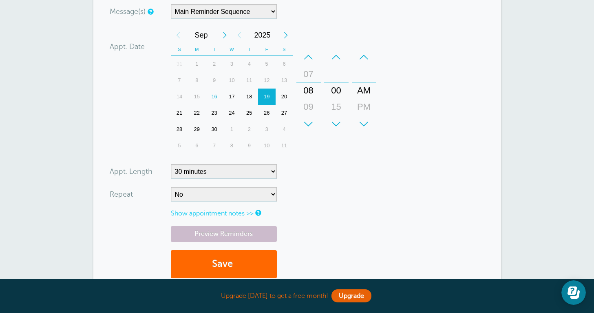
scroll to position [243, 0]
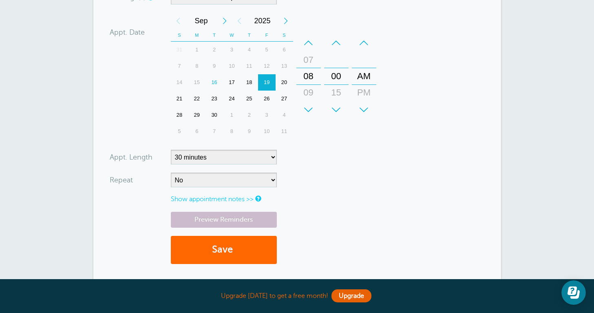
type input "956-607-6328"
select select "120"
select select "RRULE:FREQ=MONTHLY;INTERVAL=1"
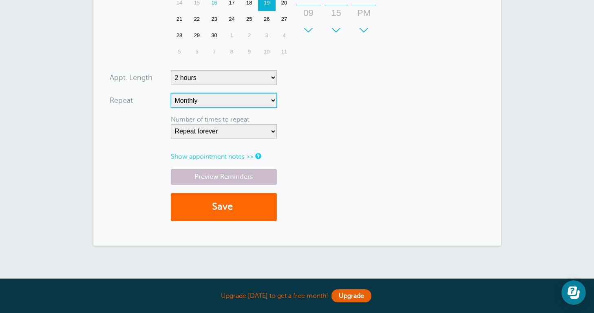
scroll to position [328, 0]
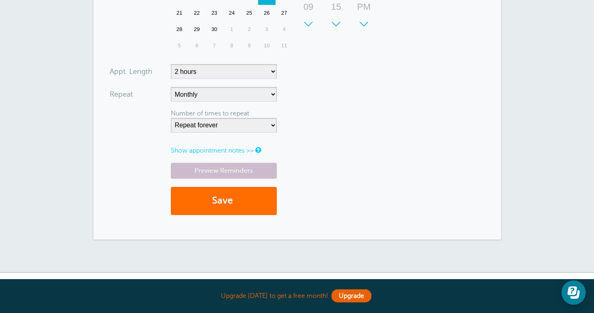
click at [217, 200] on button "Save" at bounding box center [224, 201] width 106 height 28
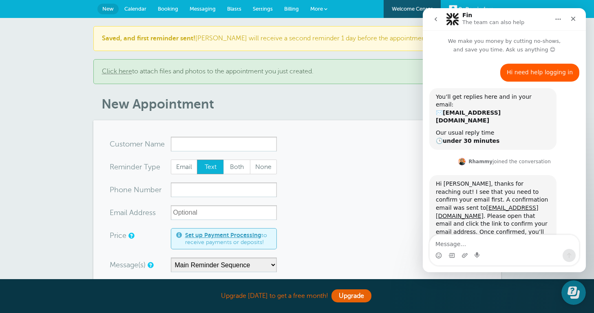
scroll to position [455, 0]
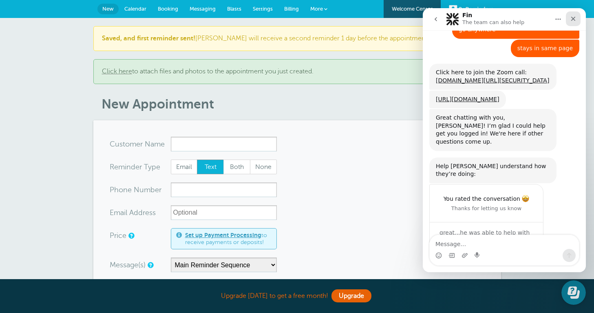
click at [574, 20] on icon "Close" at bounding box center [573, 19] width 4 height 4
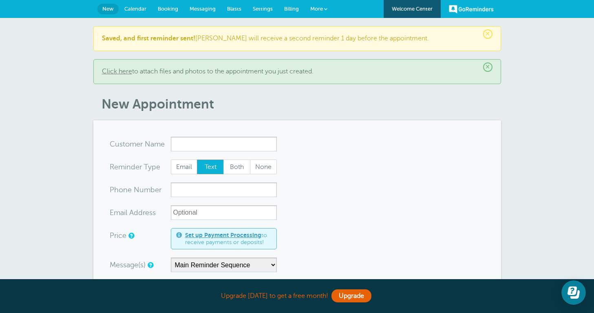
scroll to position [0, 0]
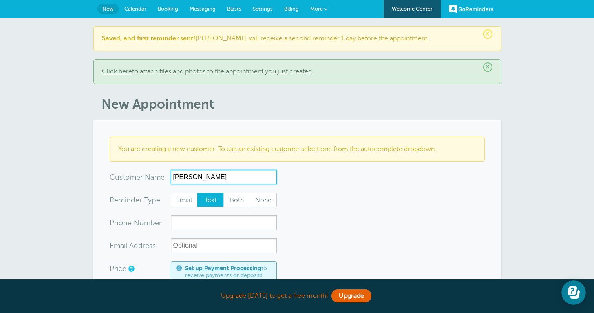
type input "Brylie Mutschink"
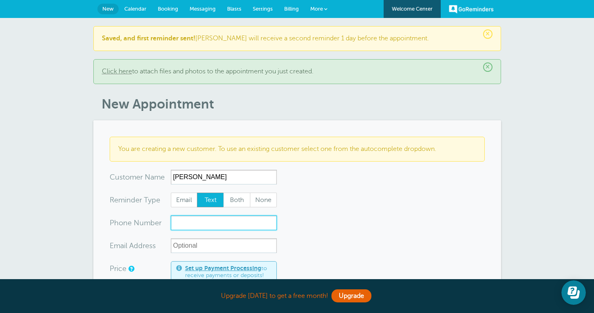
click at [250, 217] on input "xxx-no-autofill" at bounding box center [224, 222] width 106 height 15
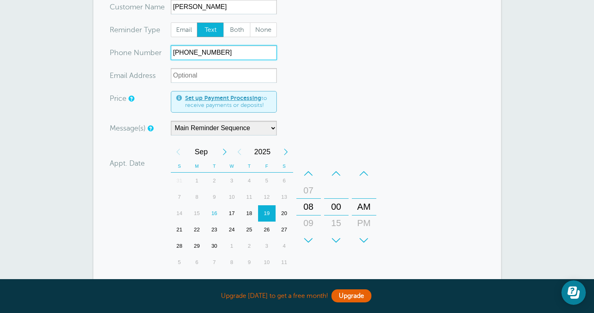
scroll to position [170, 0]
click at [253, 209] on div "18" at bounding box center [250, 213] width 18 height 16
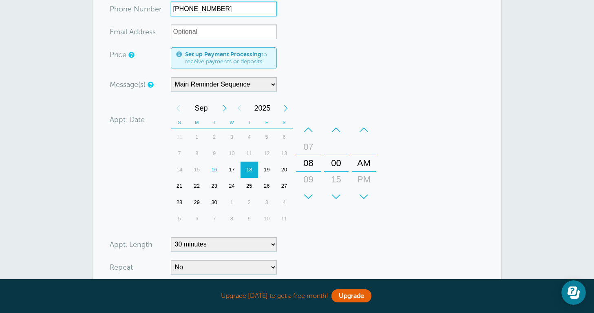
scroll to position [221, 0]
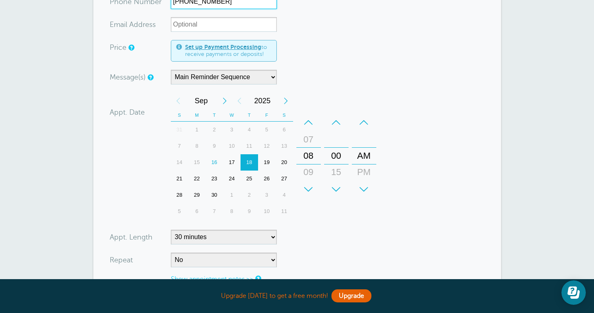
click at [306, 122] on div "–" at bounding box center [308, 122] width 24 height 16
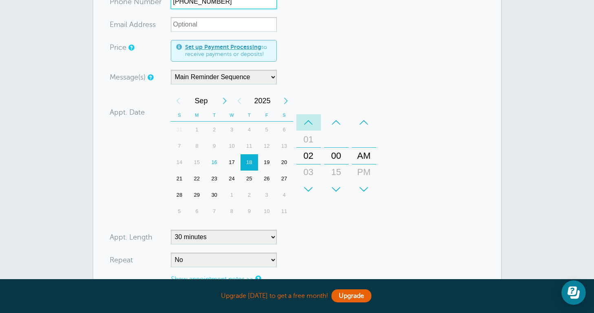
click at [306, 122] on div "–" at bounding box center [308, 122] width 24 height 16
click at [361, 172] on div "PM" at bounding box center [364, 172] width 20 height 16
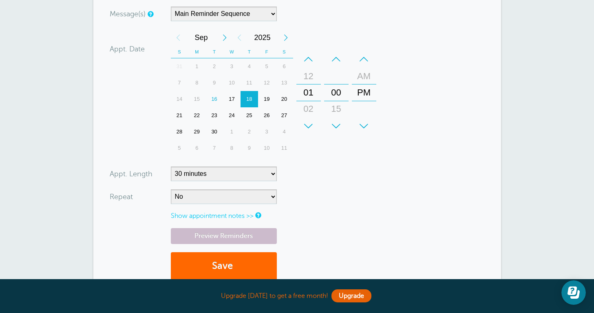
scroll to position [298, 0]
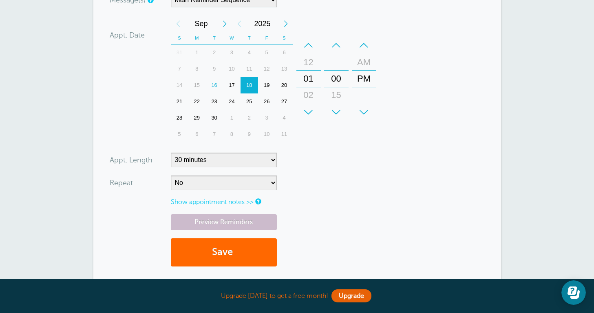
type input "512-988-0811"
select select "120"
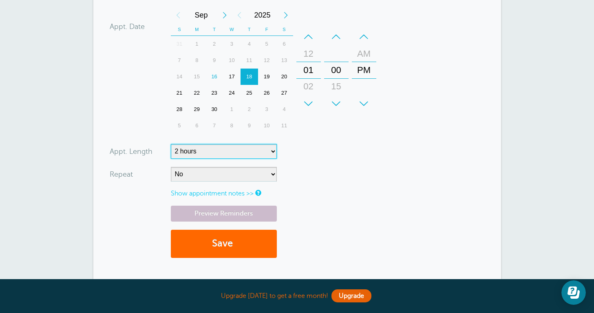
scroll to position [311, 0]
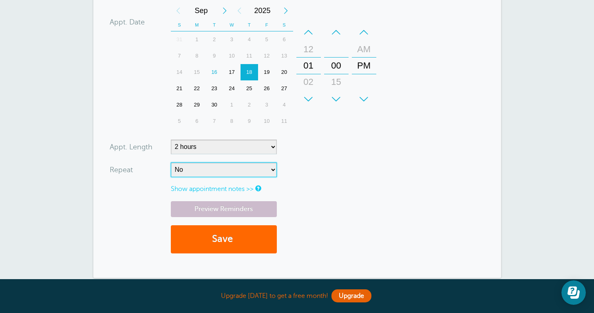
select select "RRULE:FREQ=MONTHLY;INTERVAL=1"
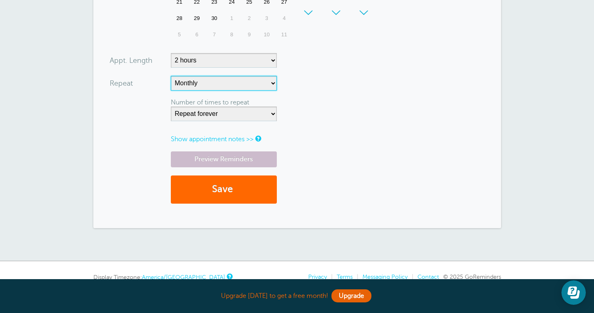
scroll to position [433, 0]
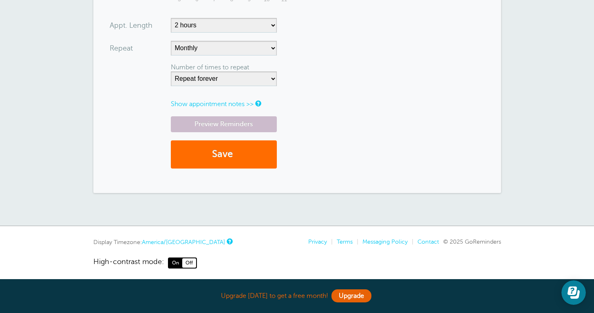
click at [228, 153] on button "Save" at bounding box center [224, 154] width 106 height 28
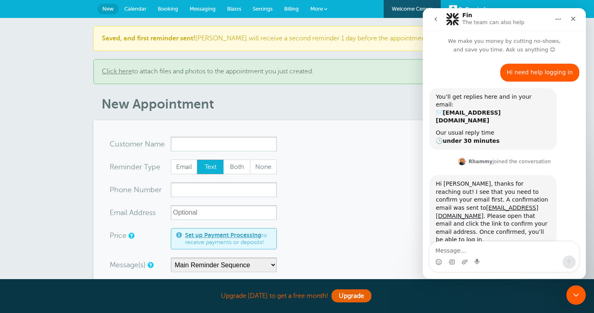
scroll to position [448, 0]
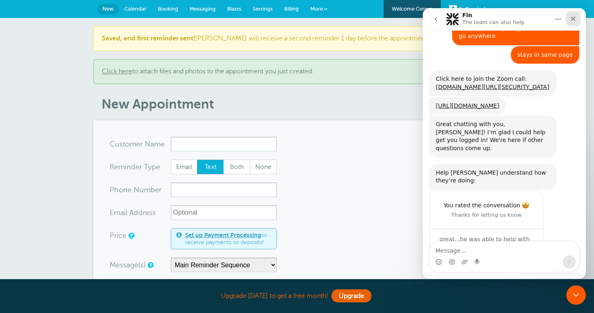
click at [574, 18] on icon "Close" at bounding box center [573, 19] width 4 height 4
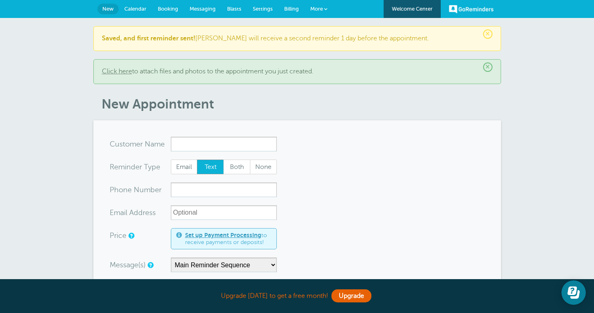
scroll to position [0, 0]
click at [219, 145] on input "x-no-autofill" at bounding box center [224, 144] width 106 height 15
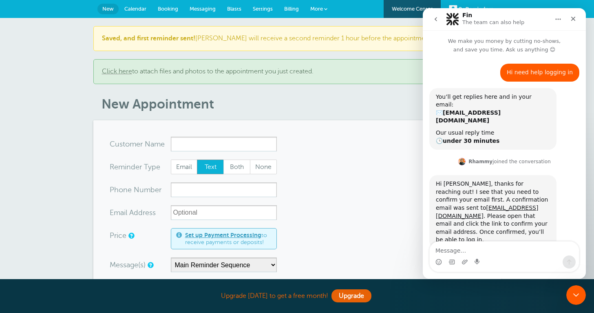
scroll to position [448, 0]
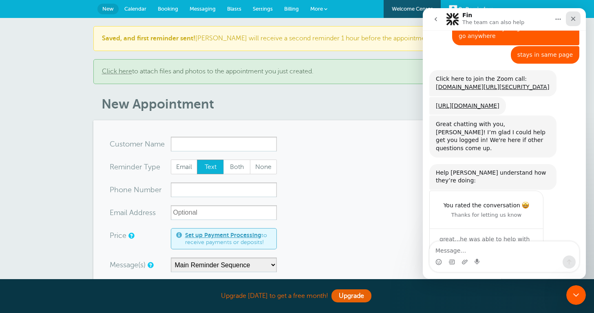
click at [577, 21] on div "Close" at bounding box center [573, 18] width 15 height 15
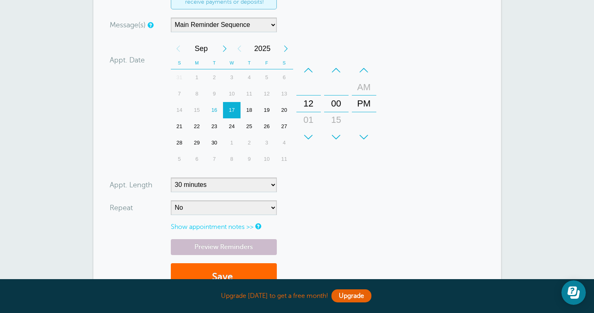
scroll to position [347, 0]
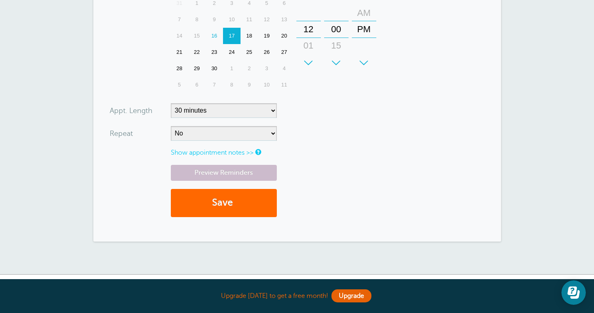
type input "Kristy Allison"
select select "RRULE:FREQ=WEEKLY;INTERVAL=2"
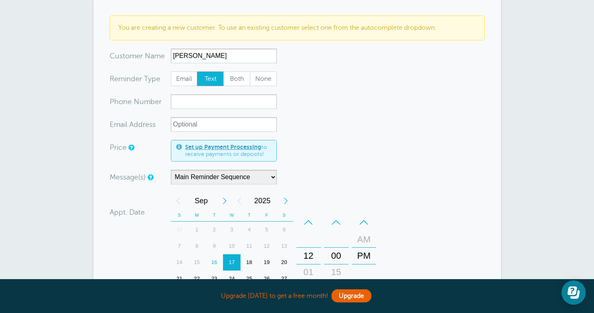
scroll to position [117, 0]
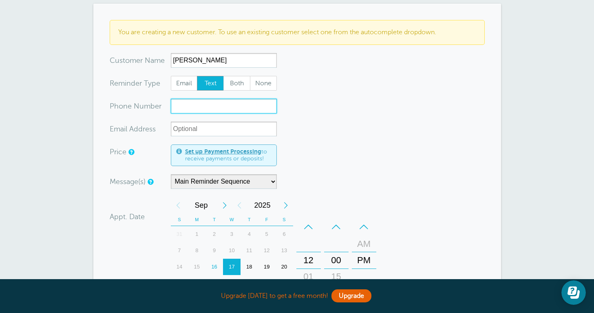
click at [204, 109] on input "xxx-no-autofill" at bounding box center [224, 106] width 106 height 15
type input "5"
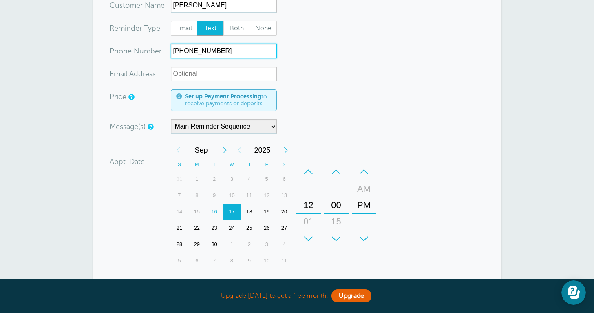
scroll to position [172, 0]
click at [199, 241] on div "29" at bounding box center [197, 244] width 18 height 16
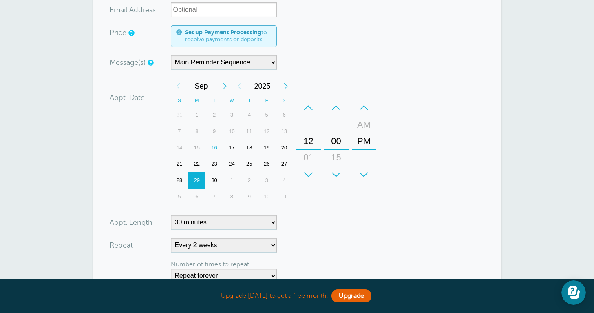
scroll to position [236, 0]
click at [308, 108] on div "–" at bounding box center [308, 107] width 24 height 16
click at [309, 142] on div "10" at bounding box center [309, 141] width 20 height 16
click at [362, 124] on div "AM" at bounding box center [364, 124] width 20 height 16
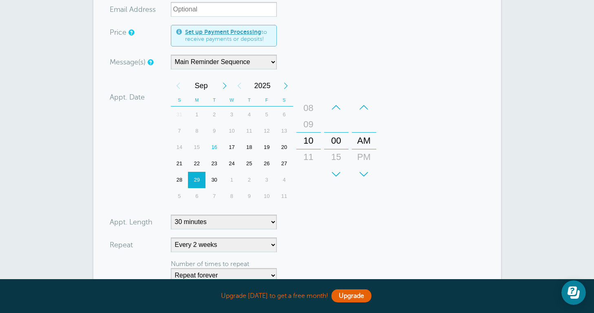
type input "432-967-1726"
select select "120"
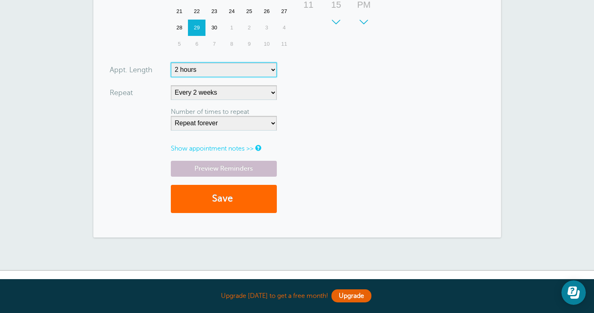
scroll to position [389, 0]
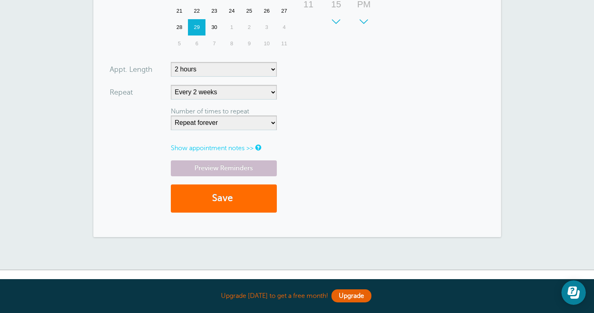
drag, startPoint x: 220, startPoint y: 194, endPoint x: 226, endPoint y: 201, distance: 9.8
click at [220, 194] on button "Save" at bounding box center [224, 198] width 106 height 28
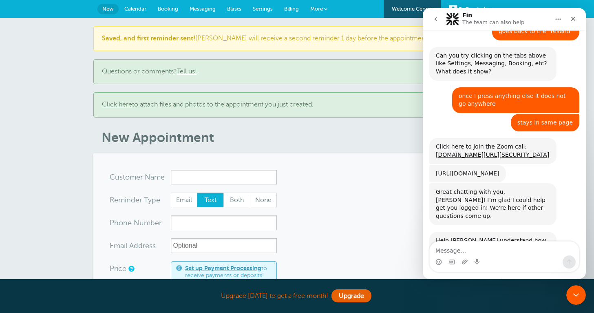
scroll to position [448, 0]
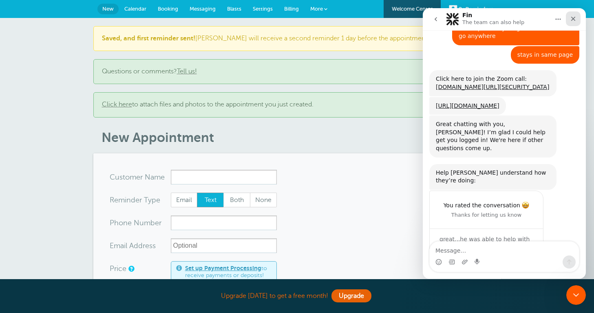
click at [573, 19] on icon "Close" at bounding box center [573, 19] width 4 height 4
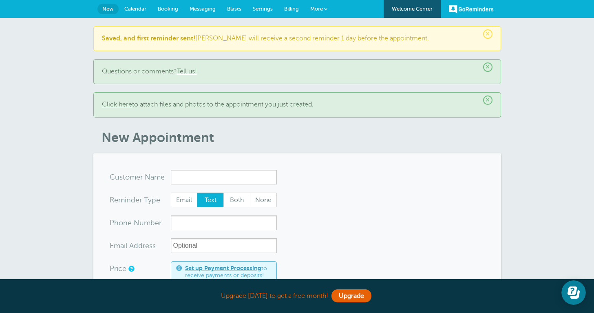
scroll to position [0, 0]
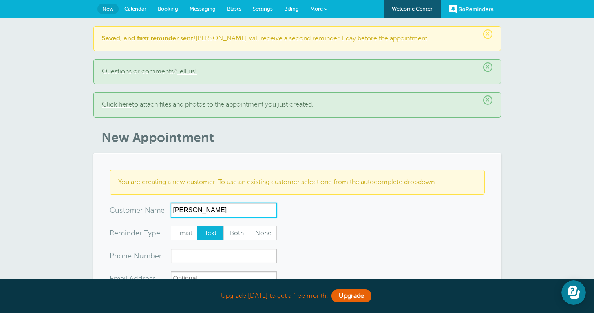
type input "[PERSON_NAME]"
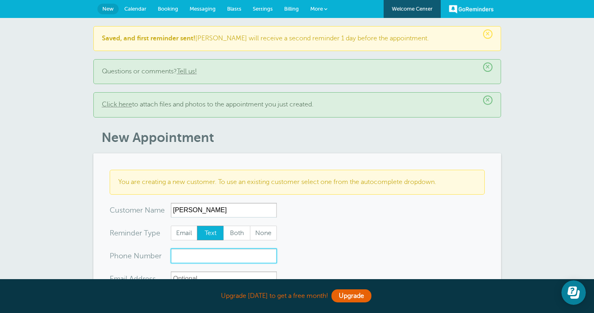
click at [216, 252] on input "xxx-no-autofill" at bounding box center [224, 255] width 106 height 15
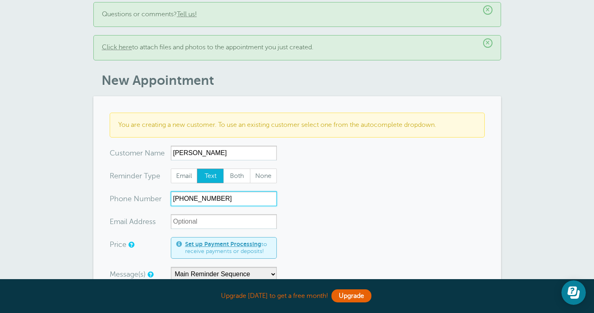
scroll to position [76, 0]
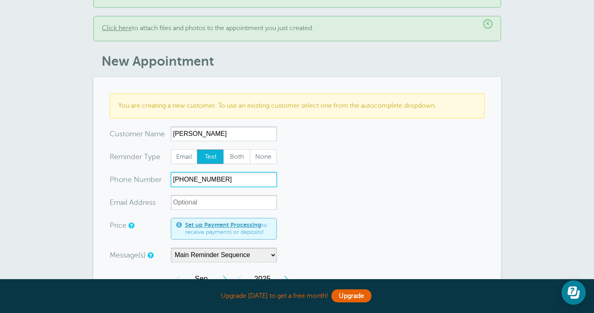
click at [182, 184] on input "[PHONE_NUMBER]" at bounding box center [224, 179] width 106 height 15
type input "[PHONE_NUMBER]"
click at [306, 192] on form "You are creating a new customer. To use an existing customer select one from th…" at bounding box center [297, 311] width 375 height 436
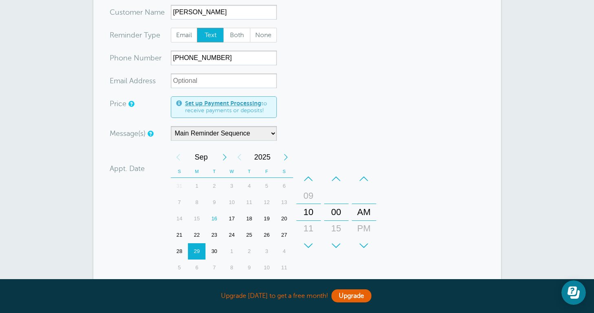
scroll to position [206, 0]
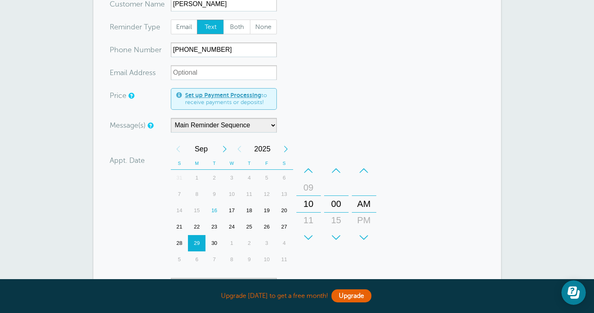
click at [198, 225] on div "22" at bounding box center [197, 227] width 18 height 16
click at [307, 190] on div "09" at bounding box center [309, 187] width 20 height 16
click at [307, 192] on div "08" at bounding box center [309, 187] width 20 height 16
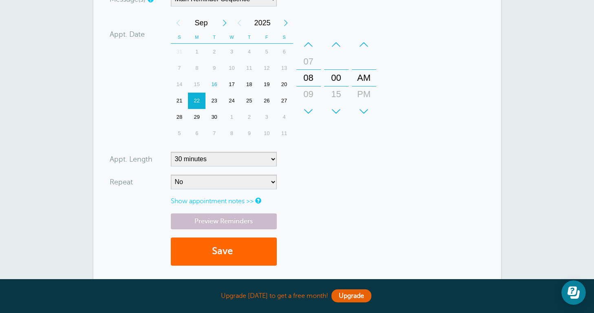
scroll to position [336, 0]
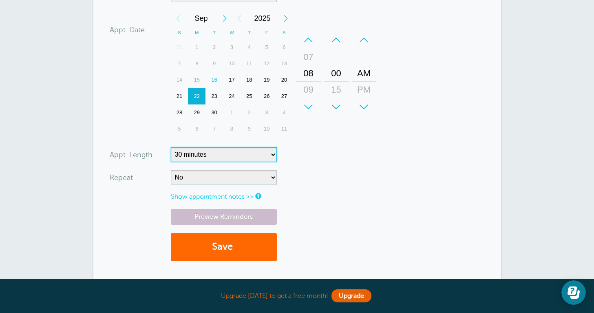
select select "120"
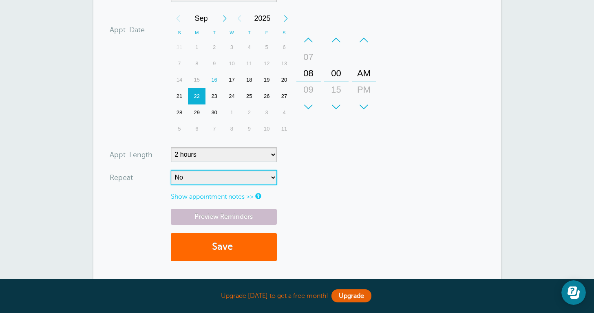
select select "RRULE:FREQ=WEEKLY"
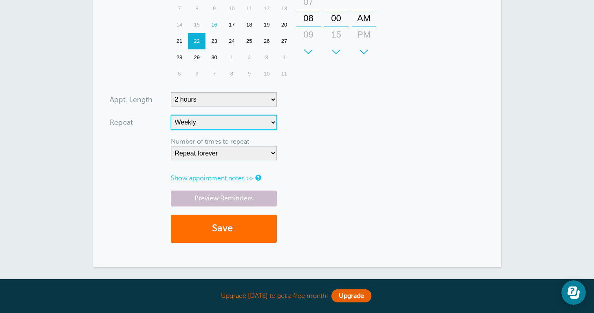
scroll to position [397, 0]
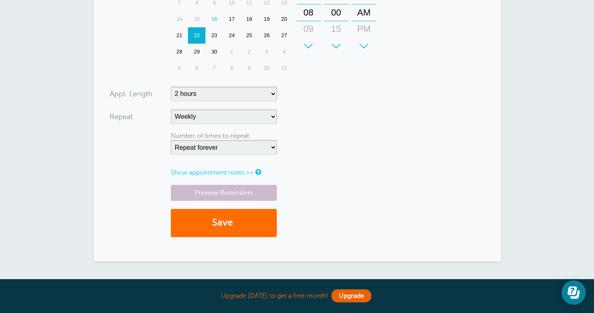
click at [228, 221] on button "Save" at bounding box center [224, 223] width 106 height 28
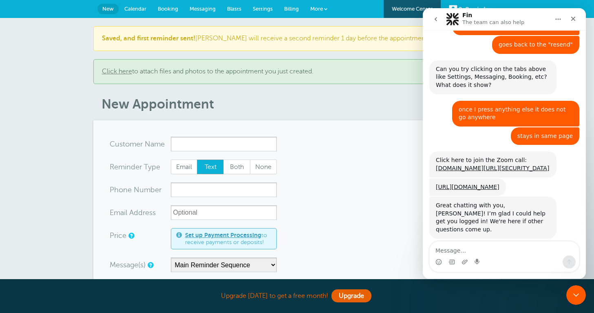
scroll to position [448, 0]
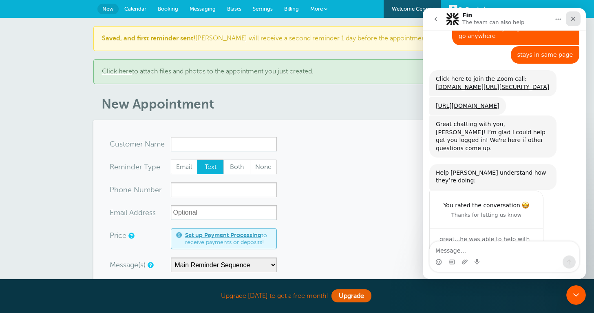
click at [575, 18] on icon "Close" at bounding box center [573, 19] width 4 height 4
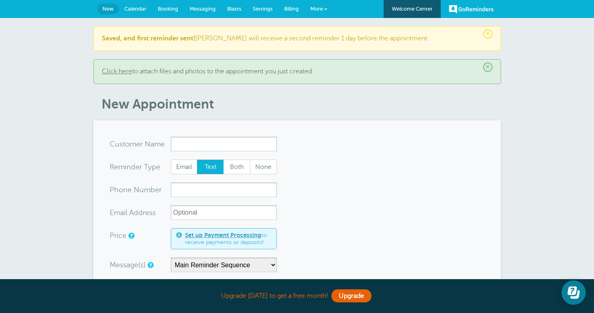
scroll to position [0, 0]
